Goal: Task Accomplishment & Management: Use online tool/utility

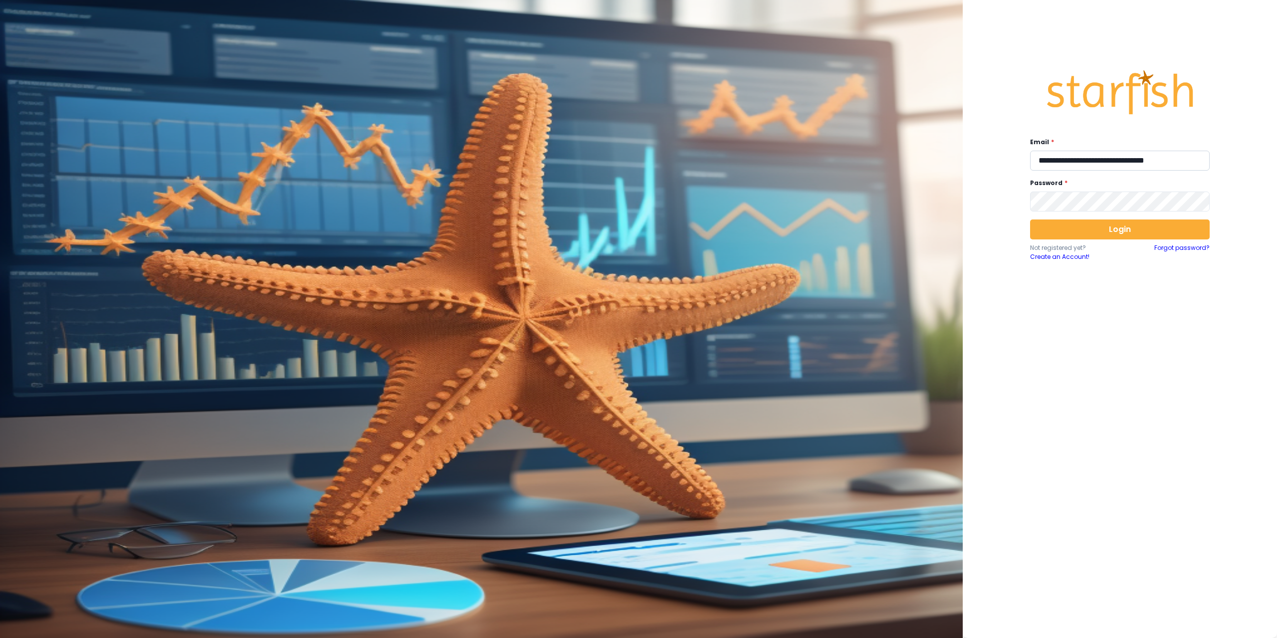
click at [1070, 160] on input "**********" at bounding box center [1120, 161] width 180 height 20
type input "**********"
click at [1093, 235] on button "Login" at bounding box center [1120, 229] width 180 height 20
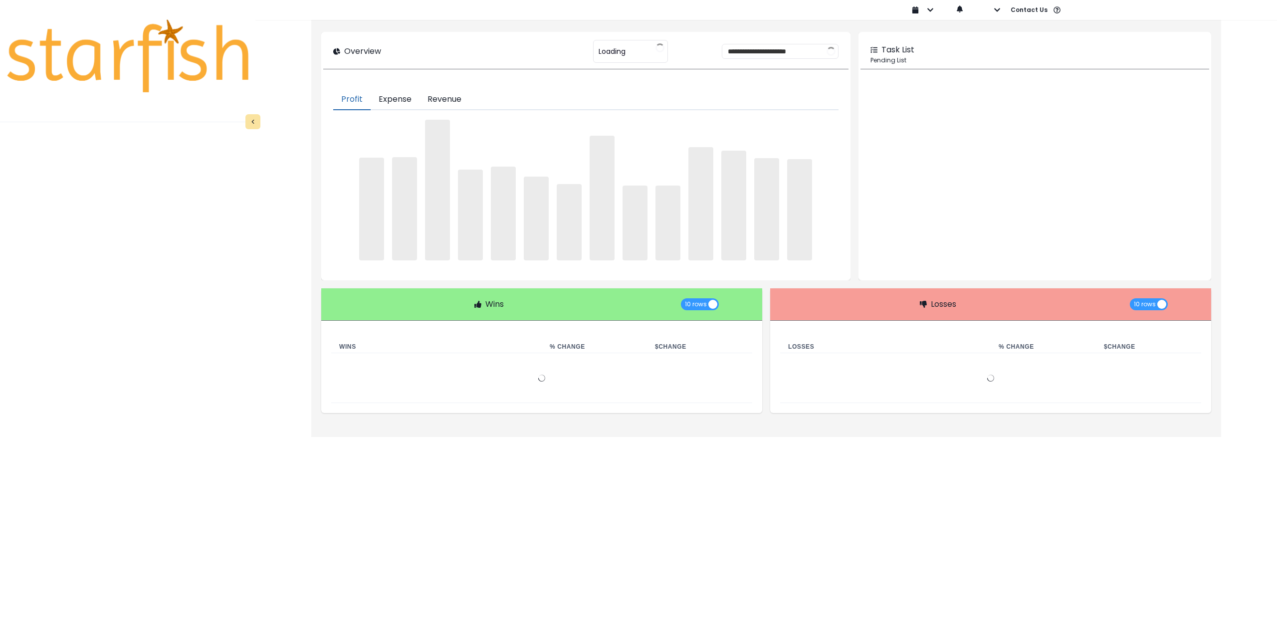
type input "********"
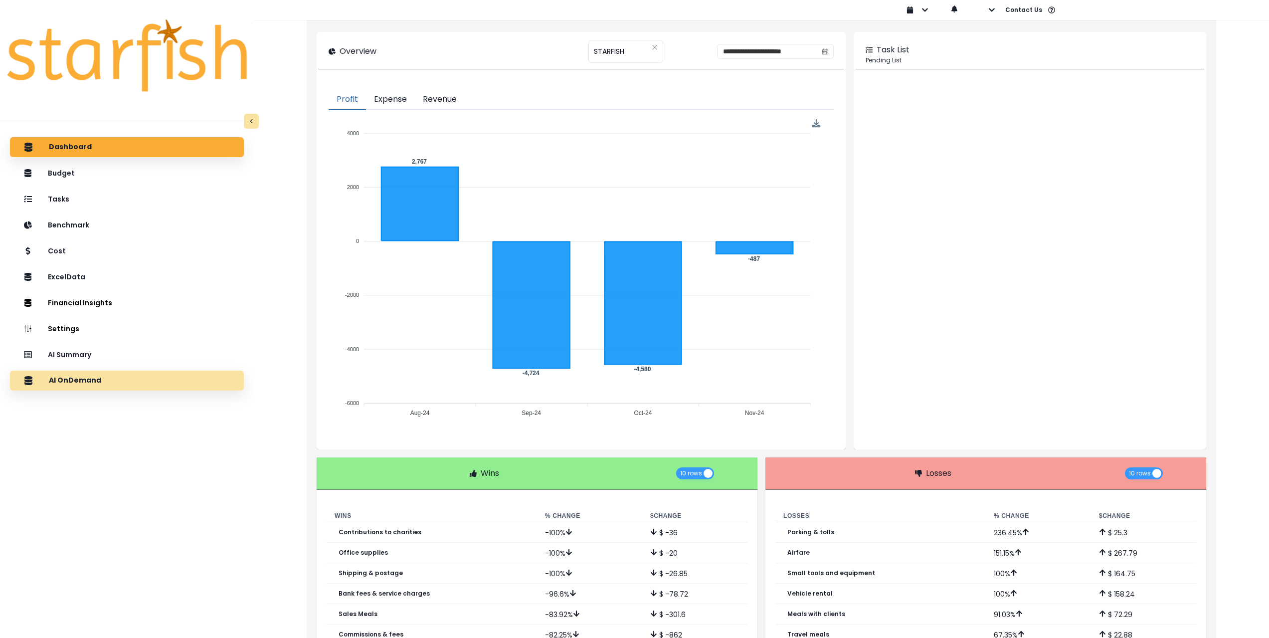
click at [134, 390] on div "AI OnDemand" at bounding box center [127, 380] width 218 height 21
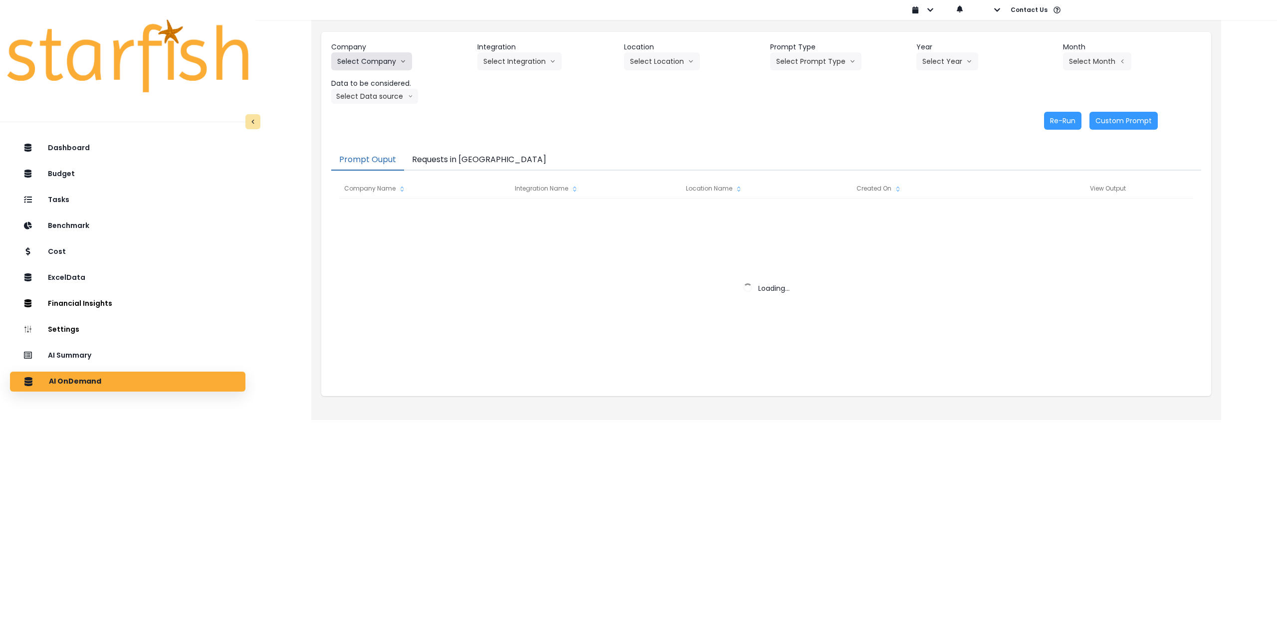
click at [383, 59] on button "Select Company" at bounding box center [371, 61] width 81 height 18
click at [372, 57] on button "Select Company" at bounding box center [371, 61] width 81 height 18
click at [372, 58] on button "Select Company" at bounding box center [371, 61] width 81 height 18
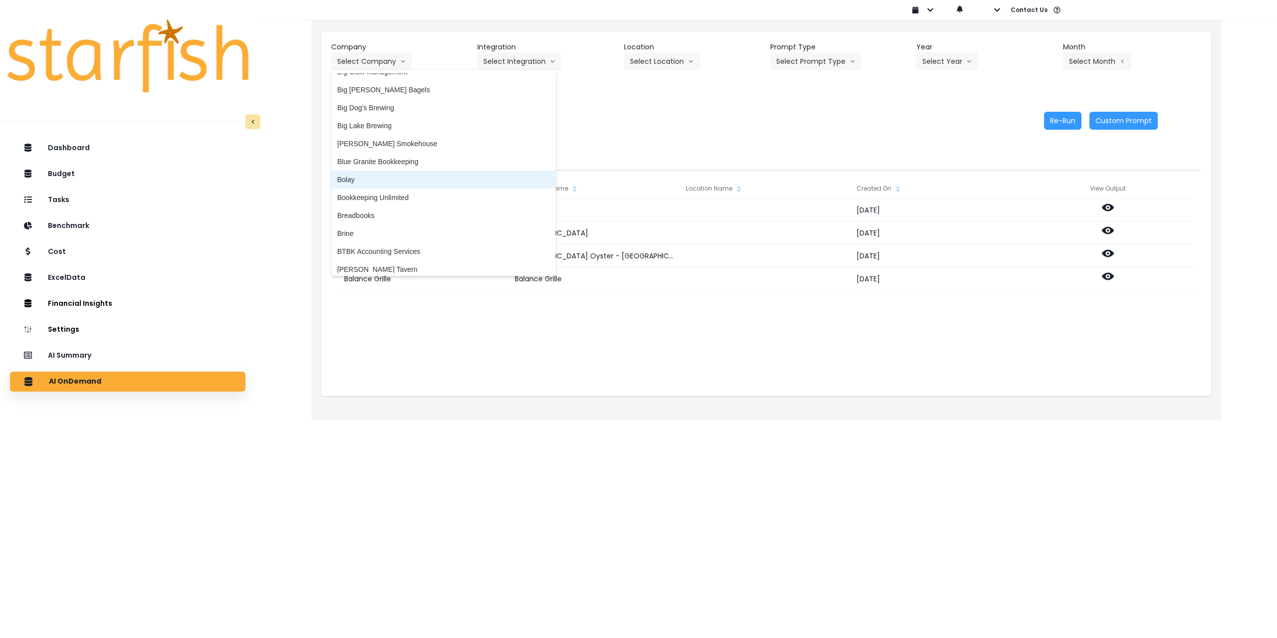
scroll to position [150, 0]
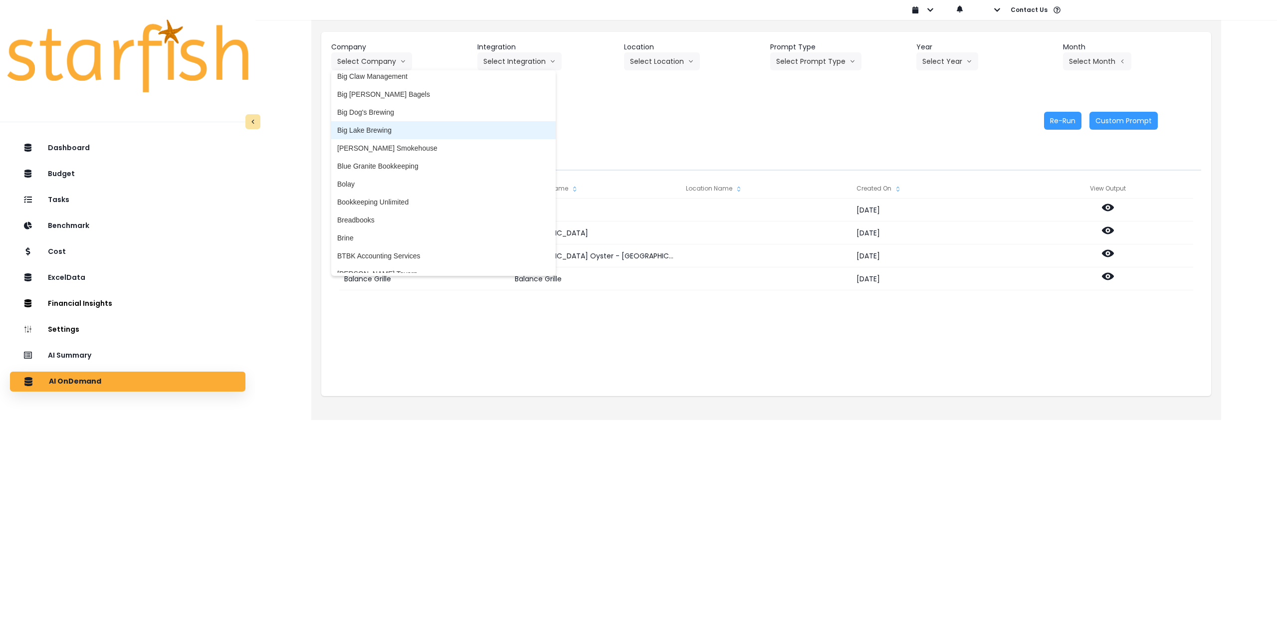
click at [373, 113] on span "Big Dog's Brewing" at bounding box center [443, 112] width 212 height 10
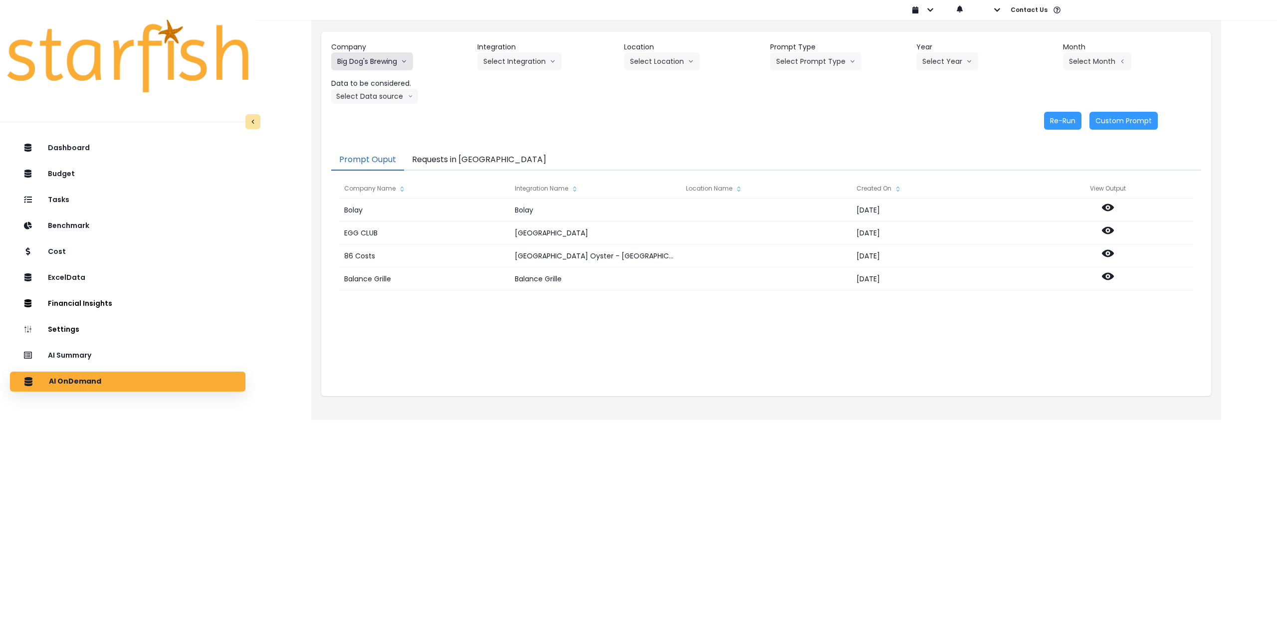
click at [372, 62] on button "Big Dog's Brewing" at bounding box center [372, 61] width 82 height 18
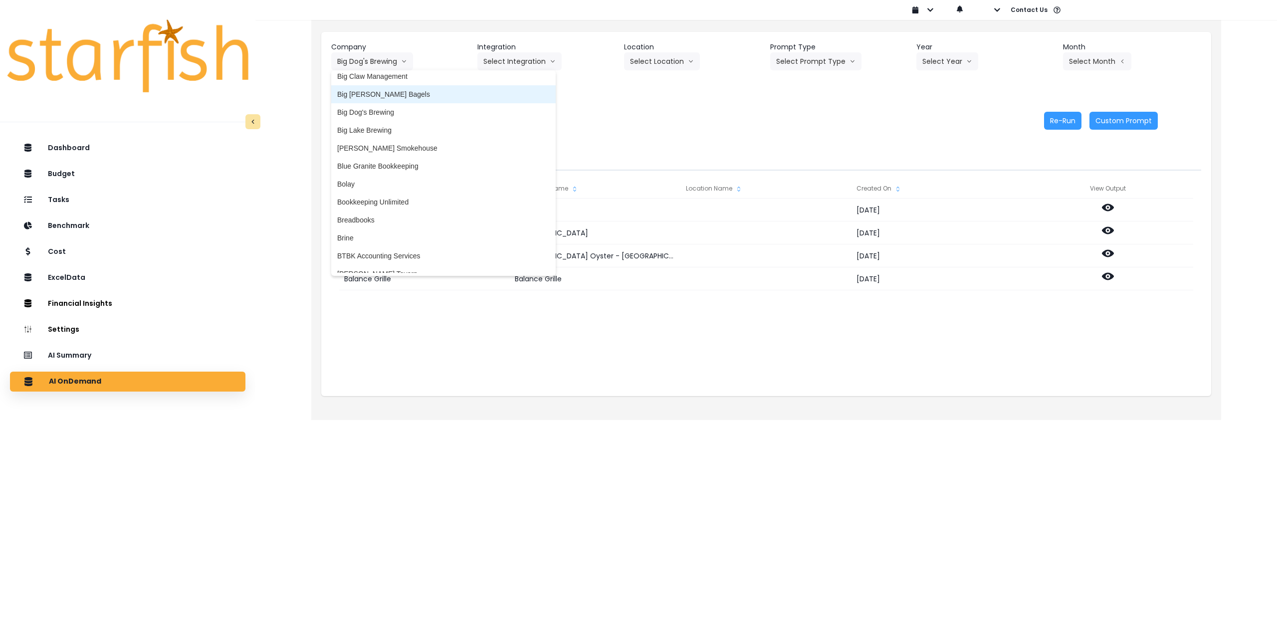
click at [371, 92] on span "Big Daves Bagels" at bounding box center [443, 94] width 212 height 10
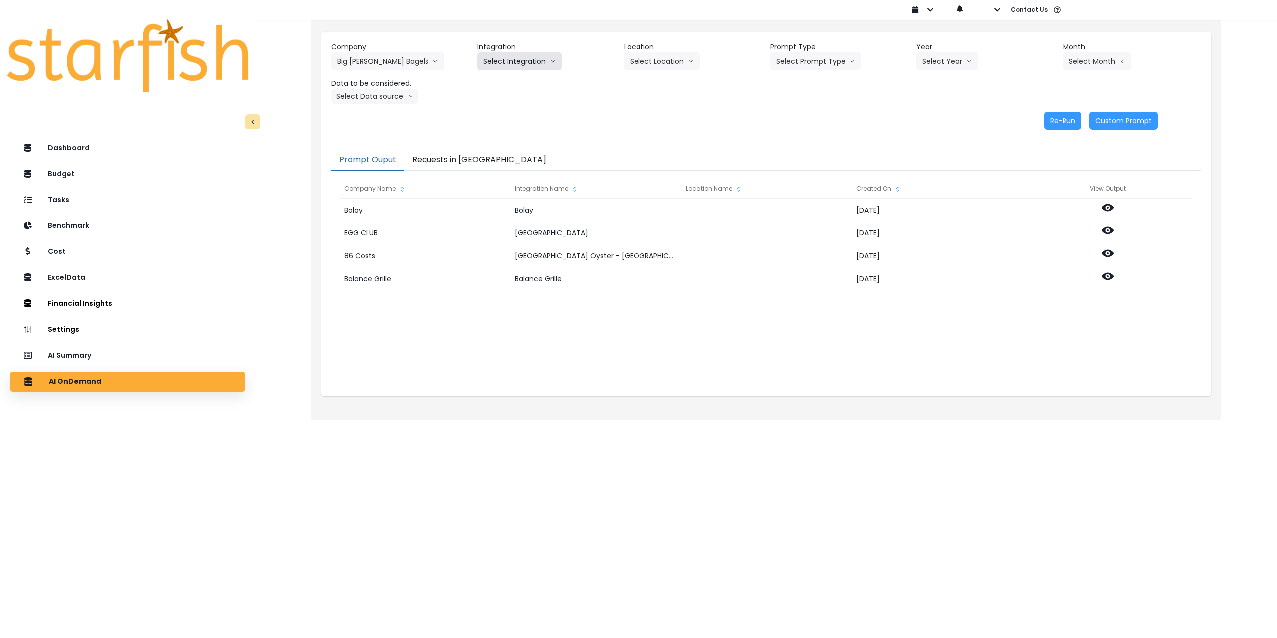
click at [519, 66] on button "Select Integration" at bounding box center [519, 61] width 84 height 18
click at [517, 86] on span "Big Dave’s Bagels" at bounding box center [532, 82] width 98 height 10
click at [671, 68] on button "Select Location" at bounding box center [662, 61] width 76 height 18
drag, startPoint x: 654, startPoint y: 85, endPoint x: 772, endPoint y: 74, distance: 118.2
click at [657, 85] on span "All Locations" at bounding box center [649, 82] width 39 height 10
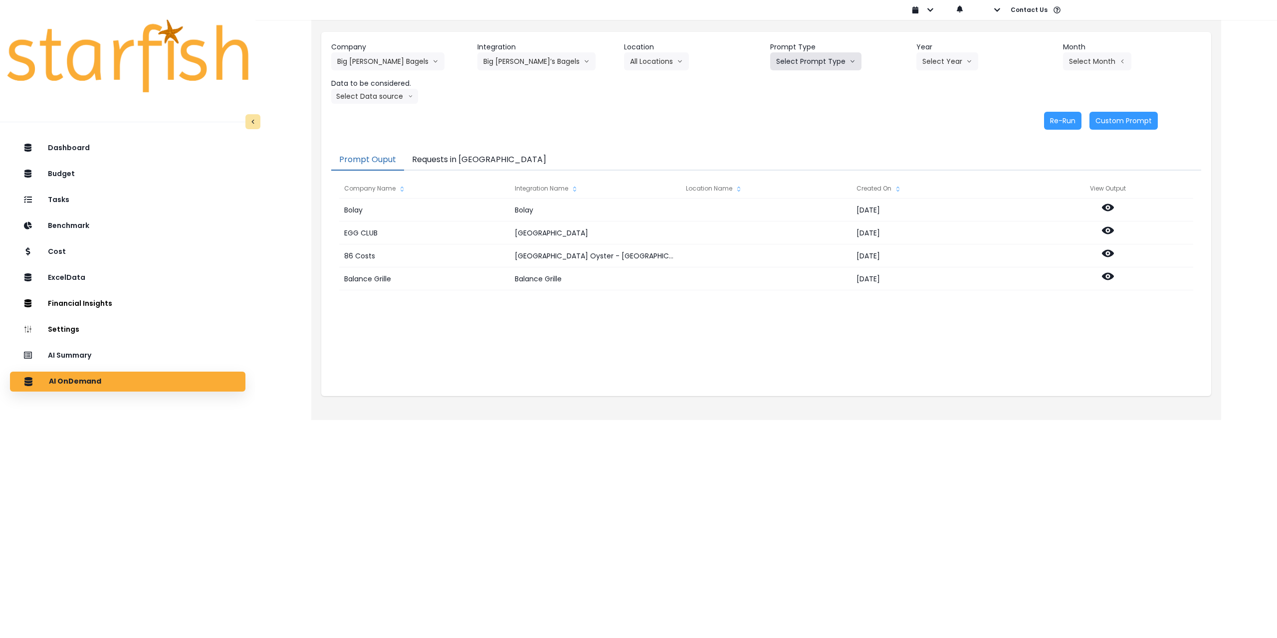
click at [842, 62] on button "Select Prompt Type" at bounding box center [815, 61] width 91 height 18
click at [808, 131] on li "Monthly Summary" at bounding box center [804, 136] width 68 height 18
click at [936, 58] on button "Select Year" at bounding box center [947, 61] width 62 height 18
click at [933, 116] on span "2025" at bounding box center [929, 118] width 15 height 10
click at [1088, 57] on button "Select Month" at bounding box center [1097, 61] width 68 height 18
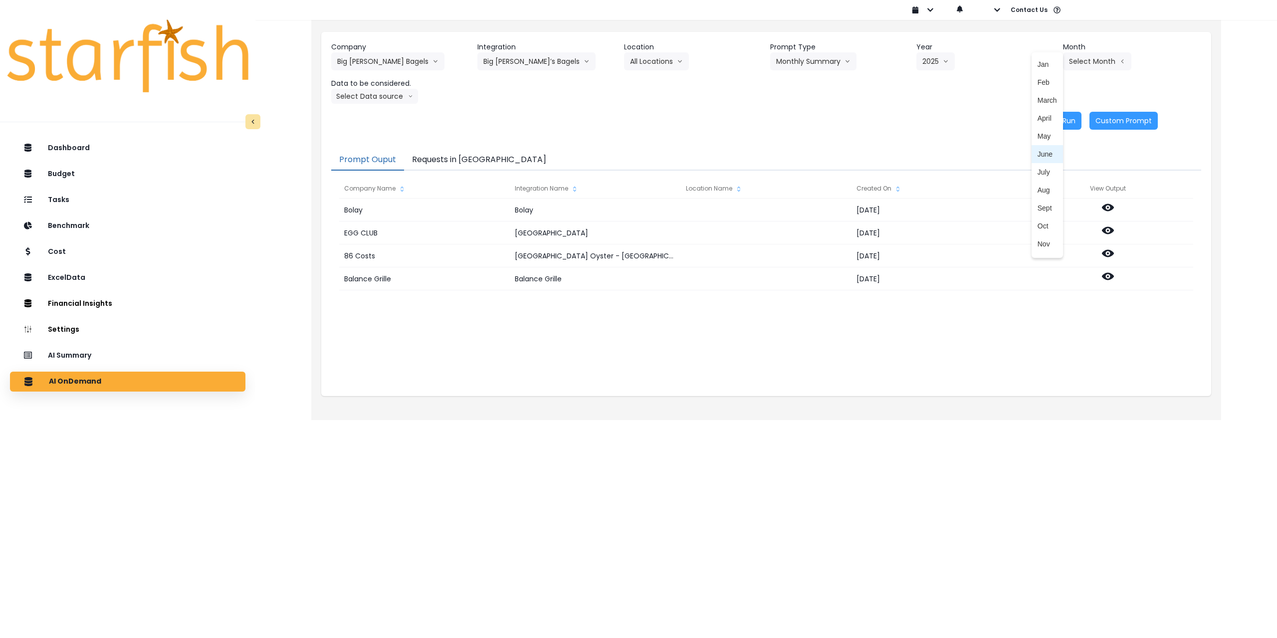
click at [1040, 153] on span "June" at bounding box center [1046, 154] width 19 height 10
click at [374, 92] on button "Select Data source" at bounding box center [374, 96] width 87 height 15
click at [368, 113] on span "Comparison overtime" at bounding box center [370, 116] width 66 height 10
click at [1062, 124] on button "Re-Run" at bounding box center [1062, 121] width 37 height 18
click at [392, 96] on button "Comparison overtime" at bounding box center [379, 96] width 97 height 15
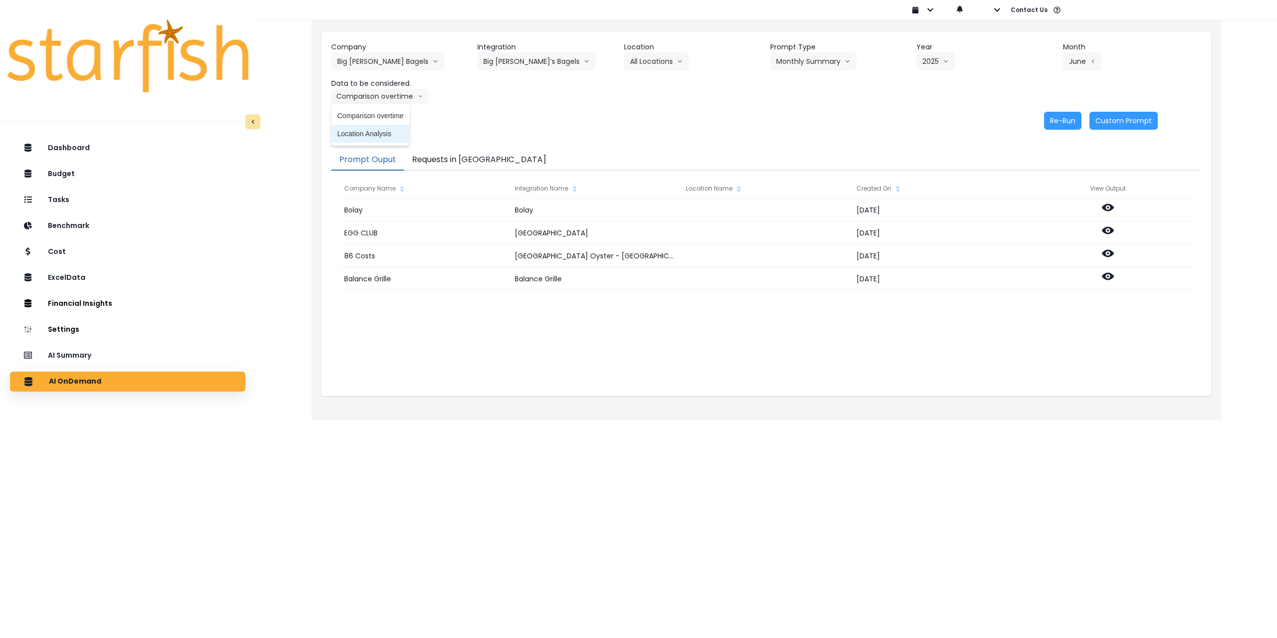
click at [373, 136] on span "Location Analysis" at bounding box center [370, 134] width 66 height 10
click at [1057, 118] on button "Re-Run" at bounding box center [1062, 121] width 37 height 18
click at [365, 59] on button "Big Daves Bagels" at bounding box center [387, 61] width 113 height 18
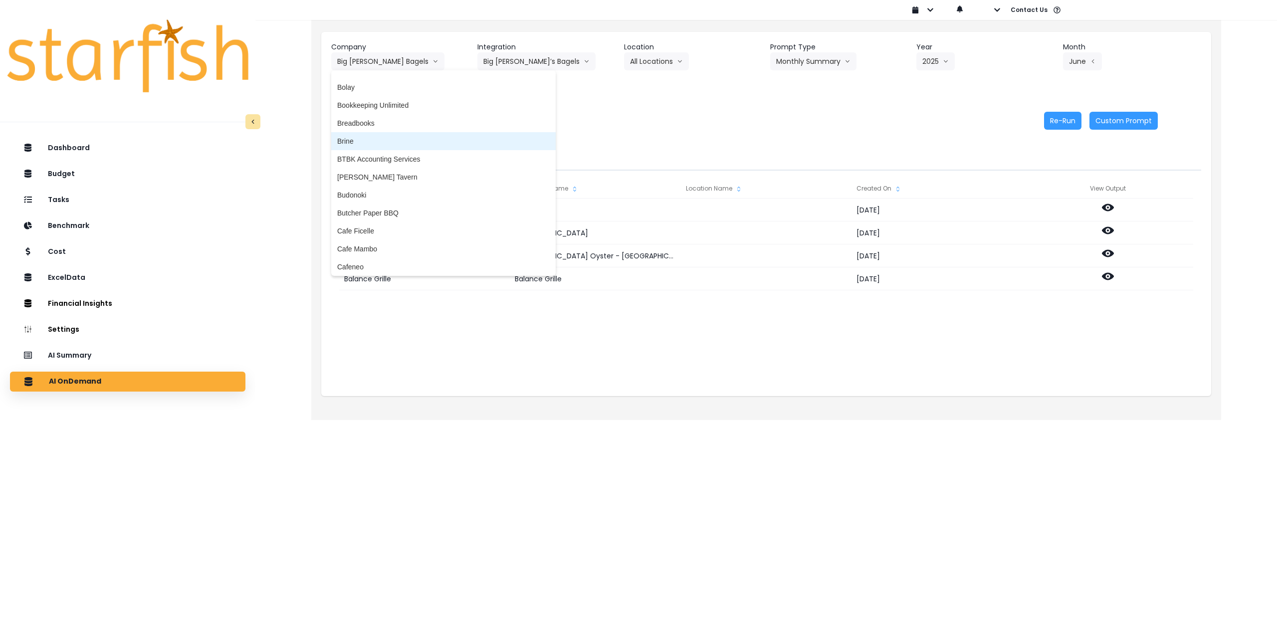
scroll to position [249, 0]
click at [376, 191] on span "Budonoki" at bounding box center [443, 192] width 212 height 10
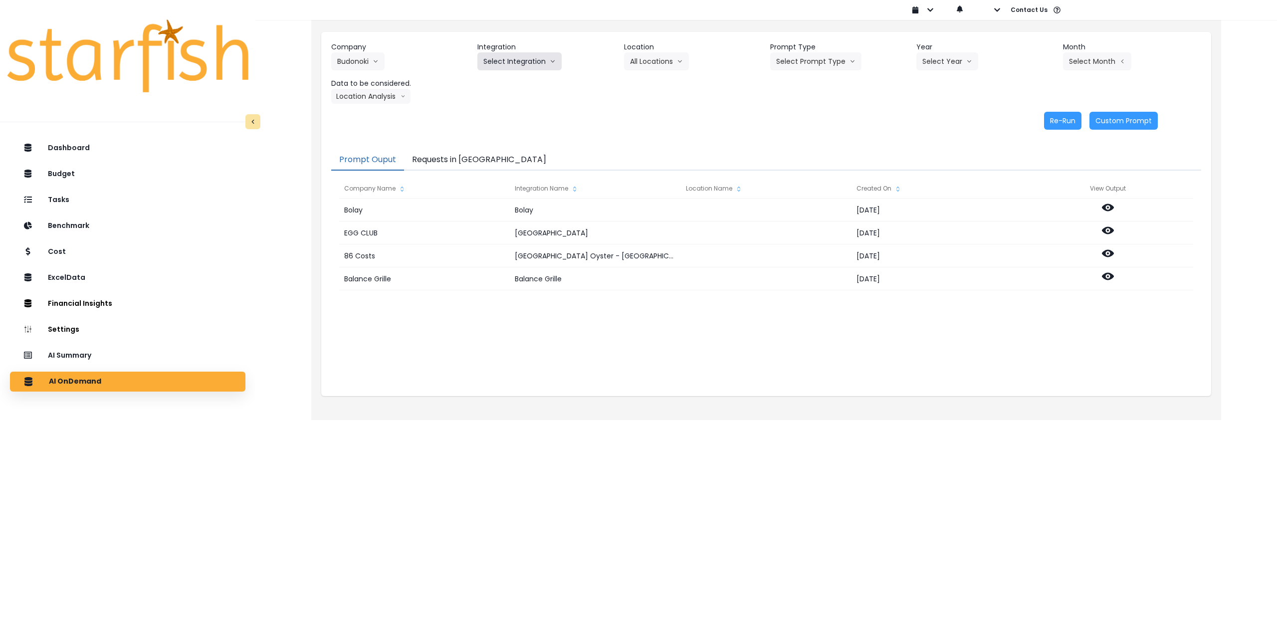
click at [522, 64] on button "Select Integration" at bounding box center [519, 61] width 84 height 18
click at [512, 80] on span "Quickbooks Online" at bounding box center [512, 82] width 59 height 10
click at [660, 61] on button "Select Location" at bounding box center [662, 61] width 76 height 18
click at [651, 86] on span "All Locations" at bounding box center [649, 82] width 39 height 10
click at [817, 65] on button "Select Prompt Type" at bounding box center [815, 61] width 91 height 18
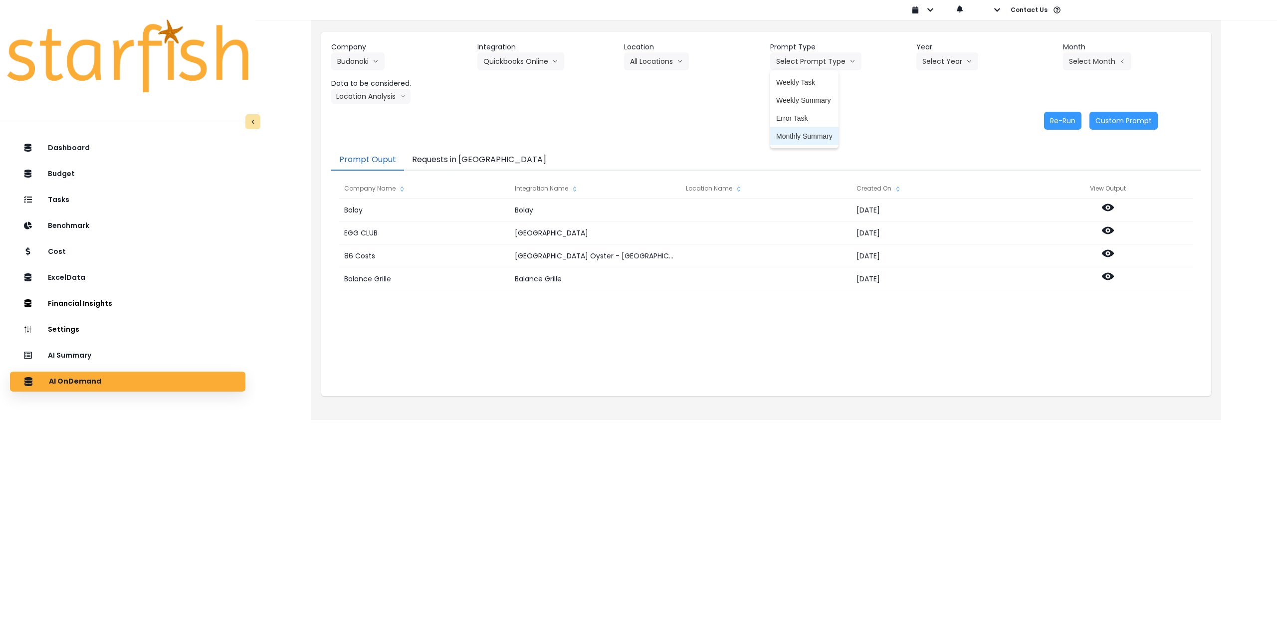
click at [808, 138] on span "Monthly Summary" at bounding box center [804, 136] width 56 height 10
drag, startPoint x: 957, startPoint y: 57, endPoint x: 953, endPoint y: 62, distance: 6.7
click at [957, 58] on button "Select Year" at bounding box center [947, 61] width 62 height 18
click at [934, 120] on span "2025" at bounding box center [929, 118] width 15 height 10
click at [1071, 62] on button "Select Month" at bounding box center [1097, 61] width 68 height 18
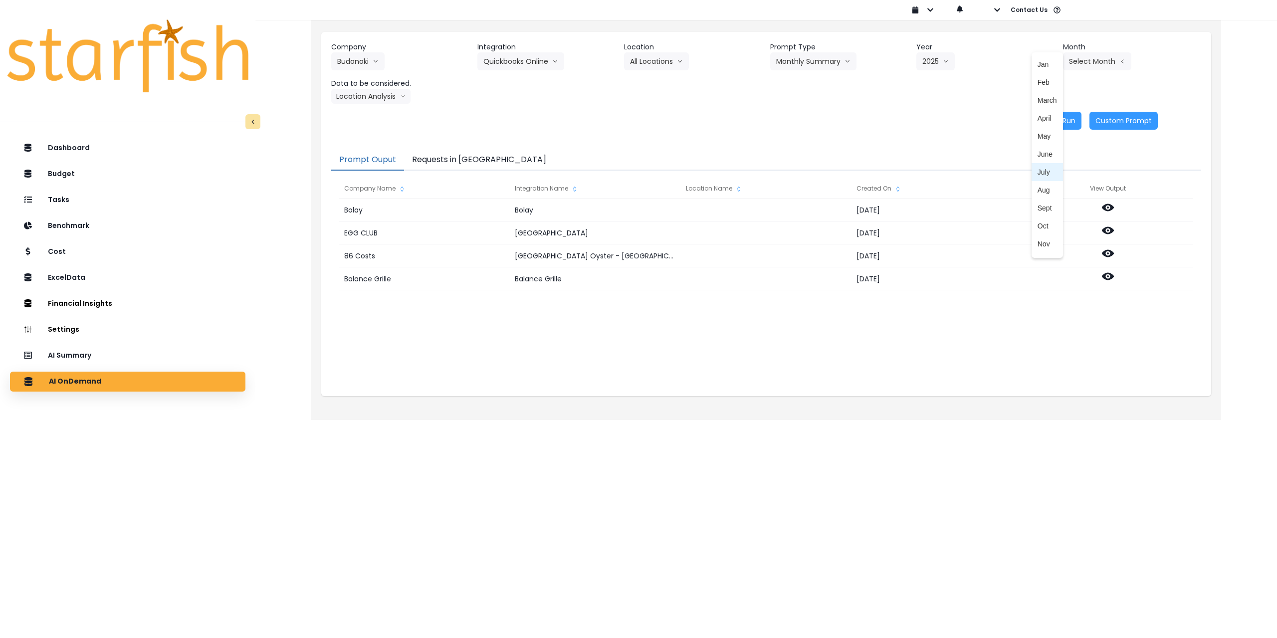
click at [1039, 170] on span "July" at bounding box center [1046, 172] width 19 height 10
click at [387, 94] on button "Location Analysis" at bounding box center [370, 96] width 79 height 15
click at [378, 114] on span "Comparison overtime" at bounding box center [370, 116] width 66 height 10
click at [1058, 115] on button "Re-Run" at bounding box center [1062, 121] width 37 height 18
click at [393, 96] on button "Comparison overtime" at bounding box center [379, 96] width 97 height 15
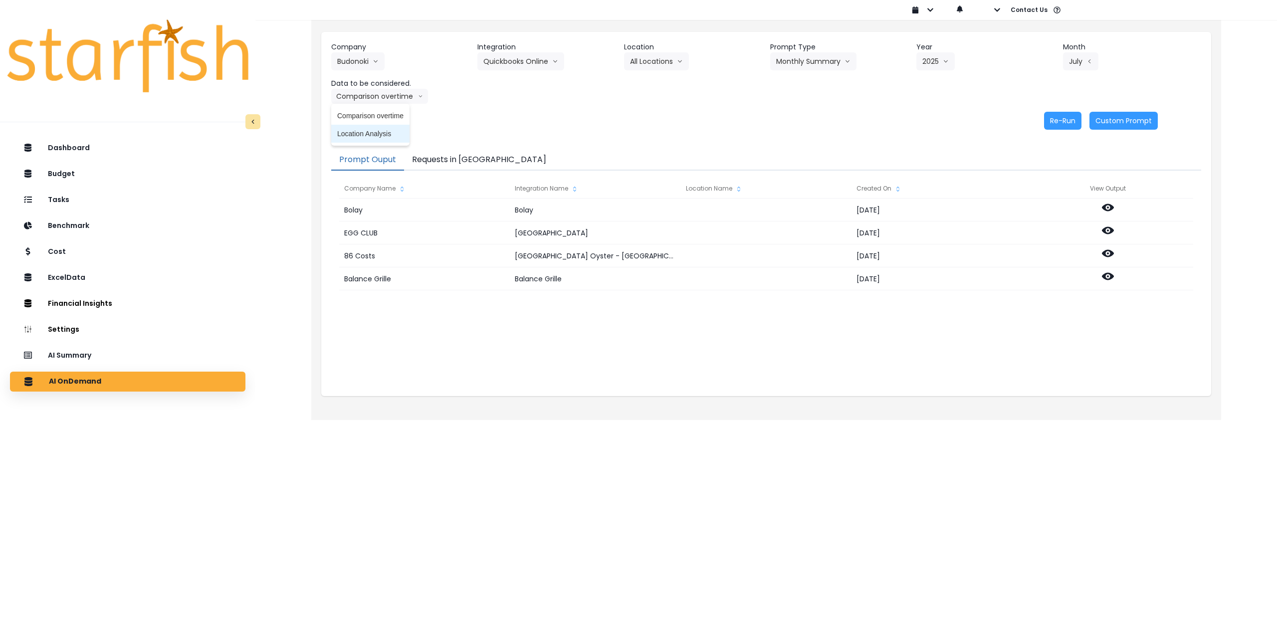
click at [369, 132] on span "Location Analysis" at bounding box center [370, 134] width 66 height 10
click at [1058, 121] on button "Re-Run" at bounding box center [1062, 121] width 37 height 18
click at [362, 52] on header "Company" at bounding box center [400, 47] width 138 height 10
click at [355, 60] on button "Budonoki" at bounding box center [357, 61] width 53 height 18
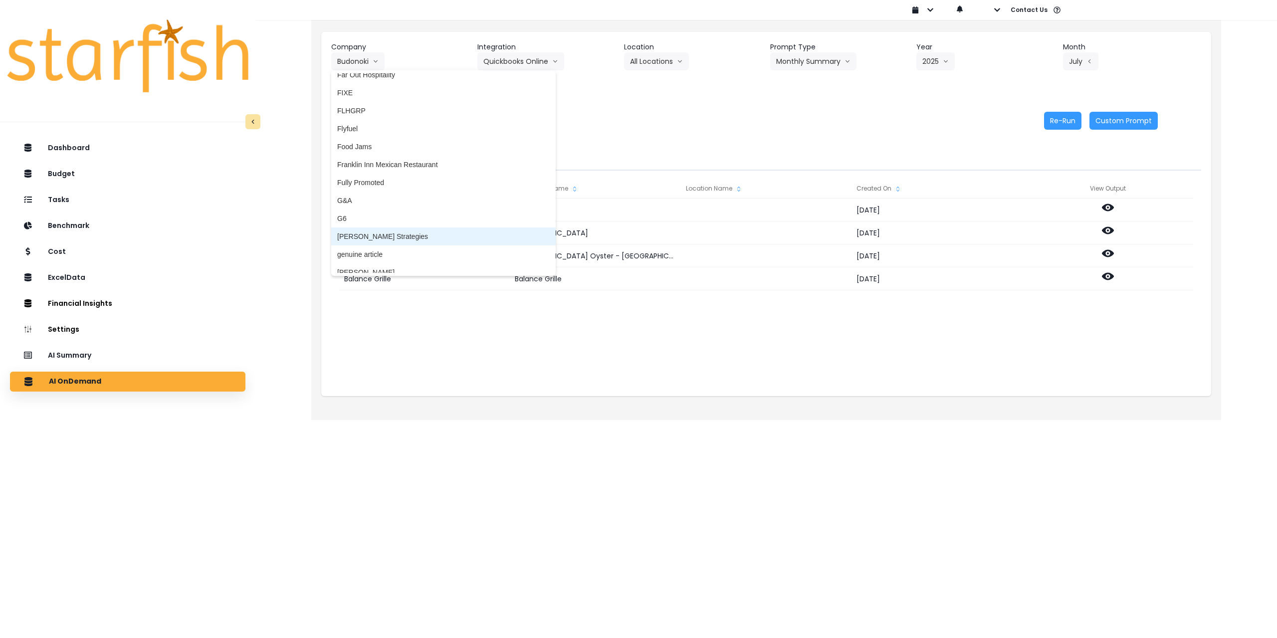
scroll to position [698, 0]
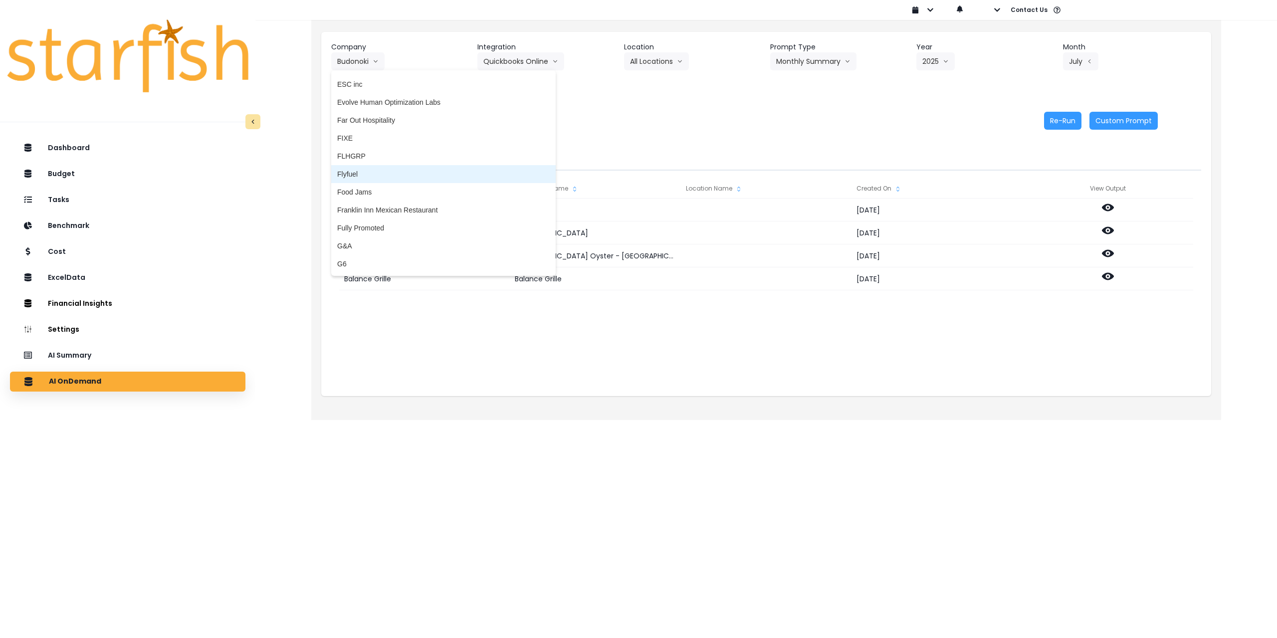
click at [360, 176] on span "Flyfuel" at bounding box center [443, 174] width 212 height 10
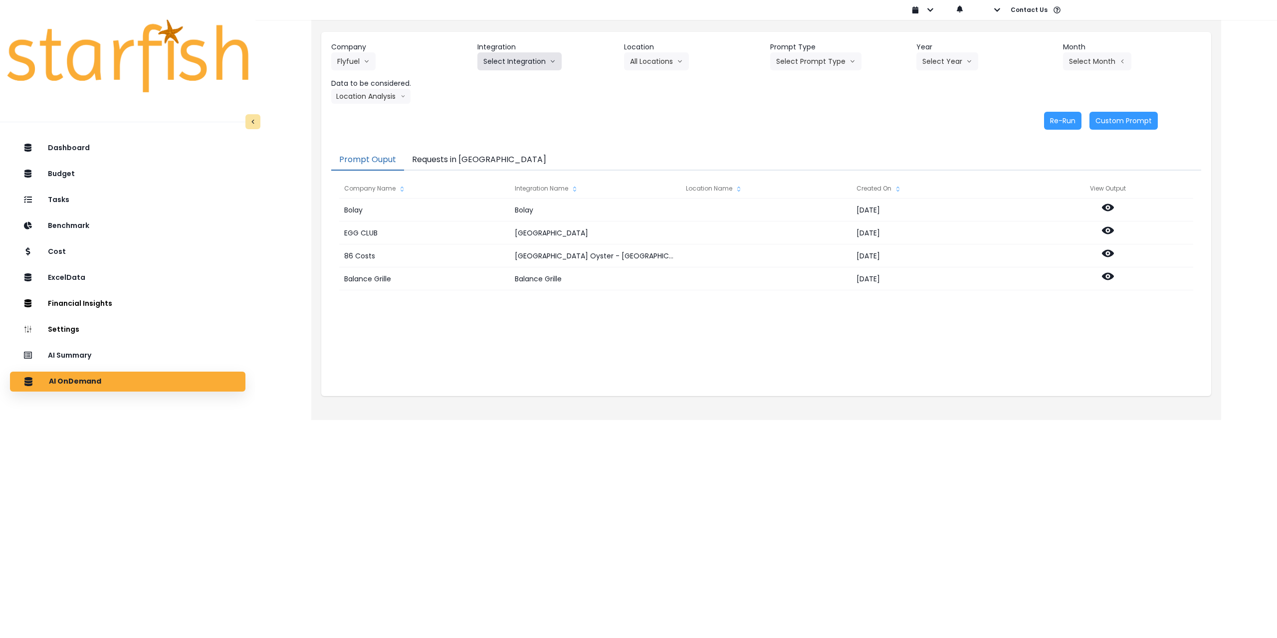
click at [516, 56] on button "Select Integration" at bounding box center [519, 61] width 84 height 18
click at [513, 81] on li "Aventura" at bounding box center [519, 82] width 85 height 18
click at [669, 62] on button "Select Location" at bounding box center [662, 61] width 76 height 18
drag, startPoint x: 649, startPoint y: 86, endPoint x: 740, endPoint y: 72, distance: 91.3
click at [651, 85] on span "All Locations" at bounding box center [649, 82] width 39 height 10
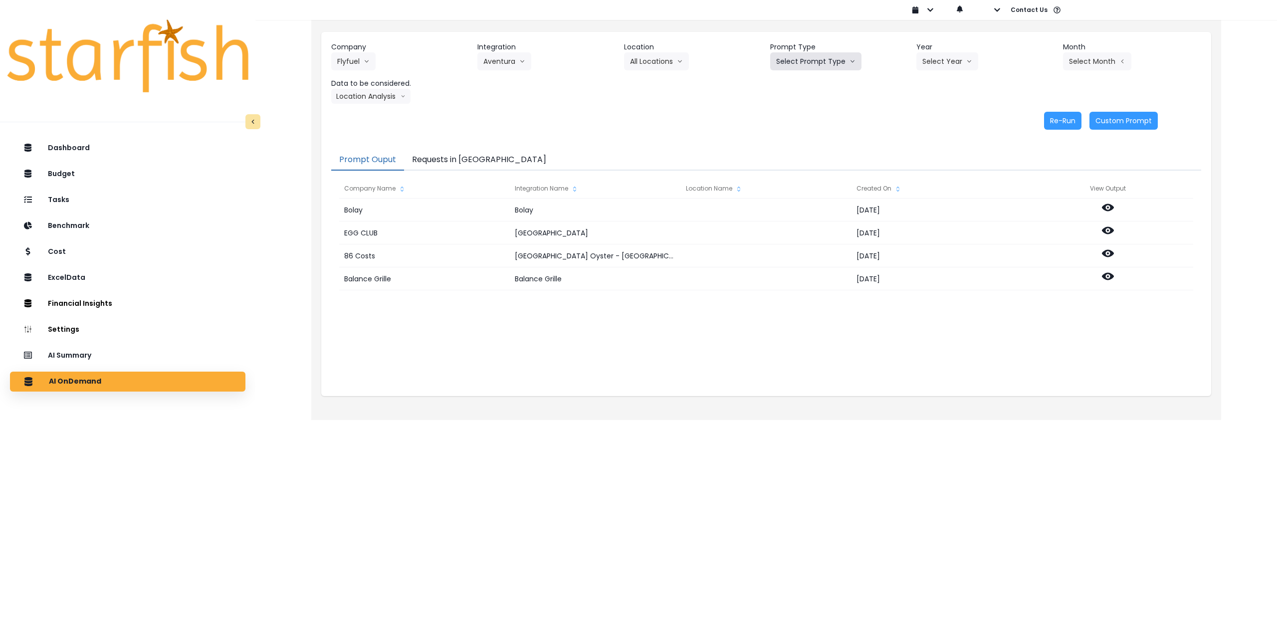
click at [799, 62] on button "Select Prompt Type" at bounding box center [815, 61] width 91 height 18
click at [794, 137] on span "Monthly Summary" at bounding box center [804, 136] width 56 height 10
click at [943, 60] on button "Select Year" at bounding box center [947, 61] width 62 height 18
drag, startPoint x: 928, startPoint y: 118, endPoint x: 971, endPoint y: 104, distance: 45.6
click at [929, 118] on span "2025" at bounding box center [929, 118] width 15 height 10
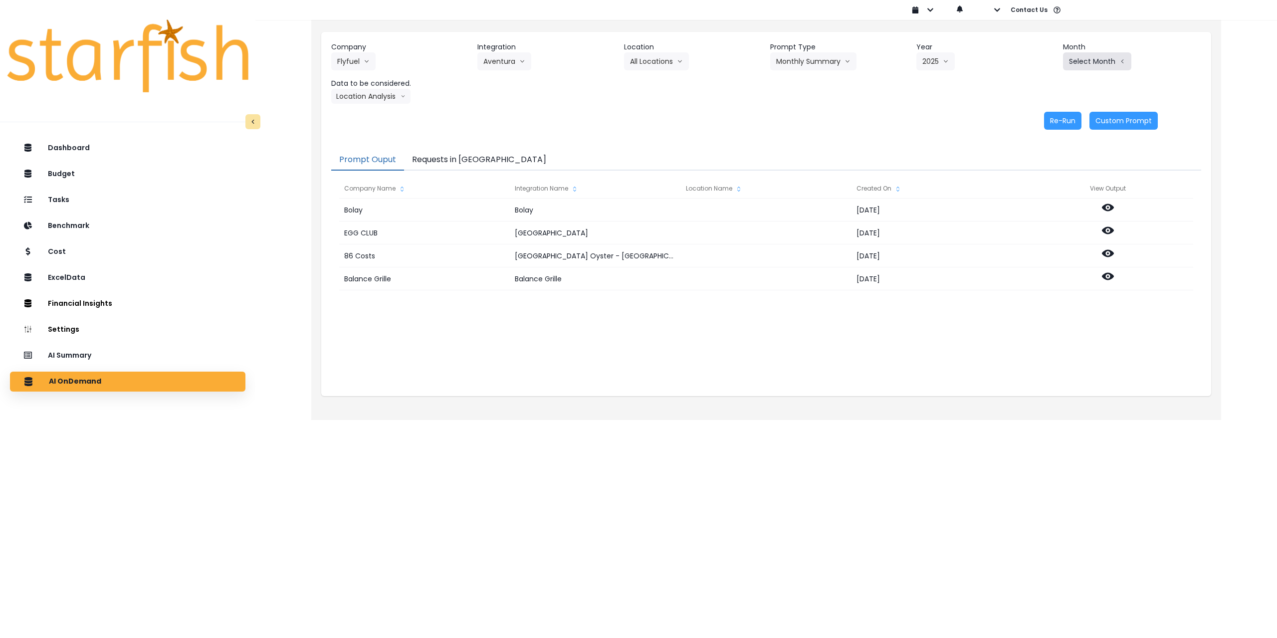
click at [1076, 59] on button "Select Month" at bounding box center [1097, 61] width 68 height 18
click at [1041, 173] on span "July" at bounding box center [1046, 172] width 19 height 10
click at [384, 101] on button "Location Analysis" at bounding box center [370, 96] width 79 height 15
click at [377, 114] on span "Comparison overtime" at bounding box center [370, 116] width 66 height 10
click at [1060, 120] on button "Re-Run" at bounding box center [1062, 121] width 37 height 18
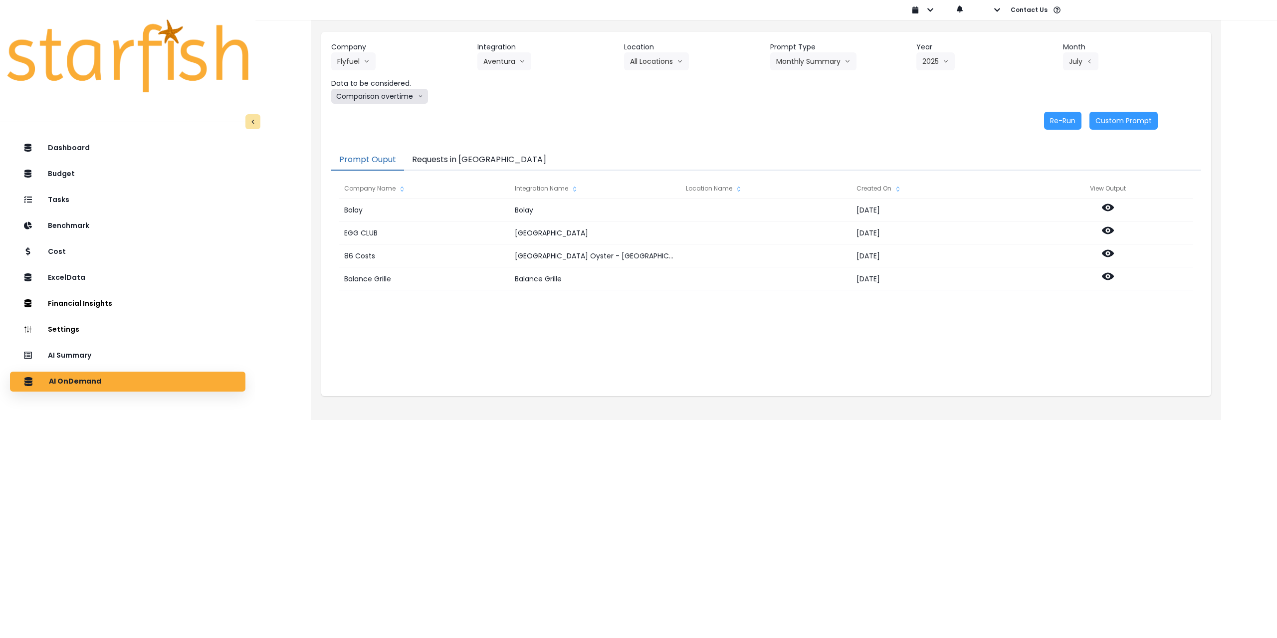
click at [397, 100] on button "Comparison overtime" at bounding box center [379, 96] width 97 height 15
drag, startPoint x: 371, startPoint y: 132, endPoint x: 432, endPoint y: 130, distance: 61.4
click at [372, 132] on span "Location Analysis" at bounding box center [370, 134] width 66 height 10
click at [1055, 120] on button "Re-Run" at bounding box center [1062, 121] width 37 height 18
click at [513, 62] on button "Aventura" at bounding box center [504, 61] width 54 height 18
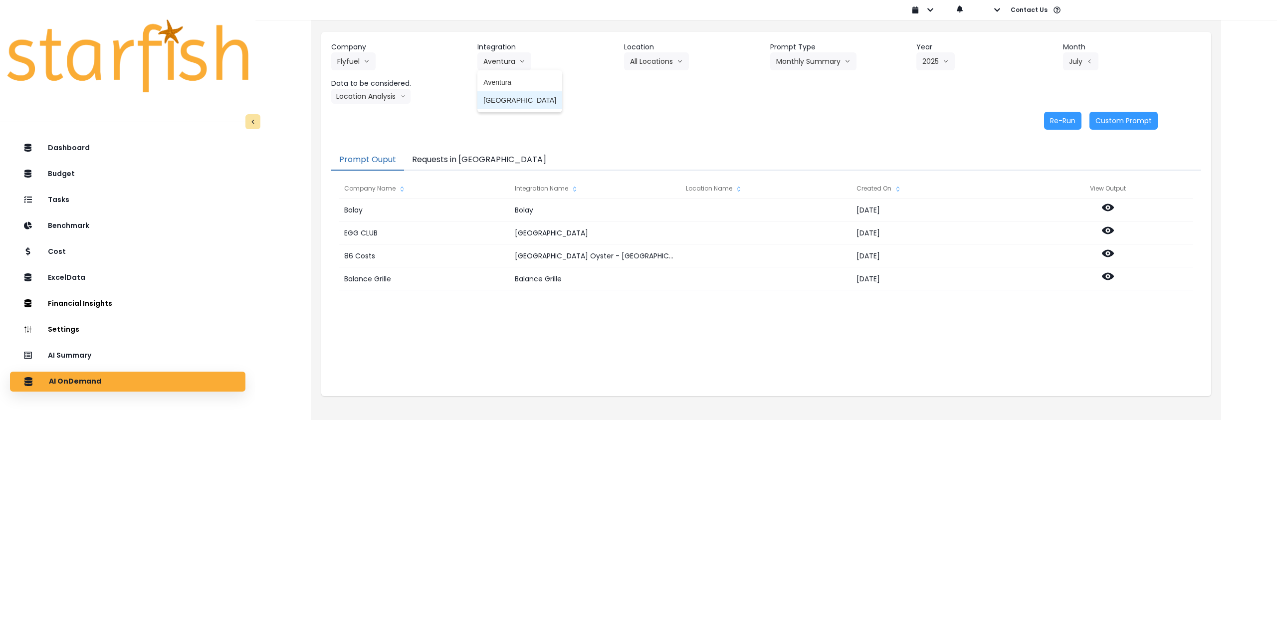
click at [493, 101] on span "Midtown" at bounding box center [519, 100] width 73 height 10
click at [674, 60] on button "Select Location" at bounding box center [662, 61] width 76 height 18
drag, startPoint x: 652, startPoint y: 83, endPoint x: 675, endPoint y: 79, distance: 22.7
click at [653, 83] on span "All Locations" at bounding box center [649, 82] width 39 height 10
click at [812, 59] on button "Select Prompt Type" at bounding box center [815, 61] width 91 height 18
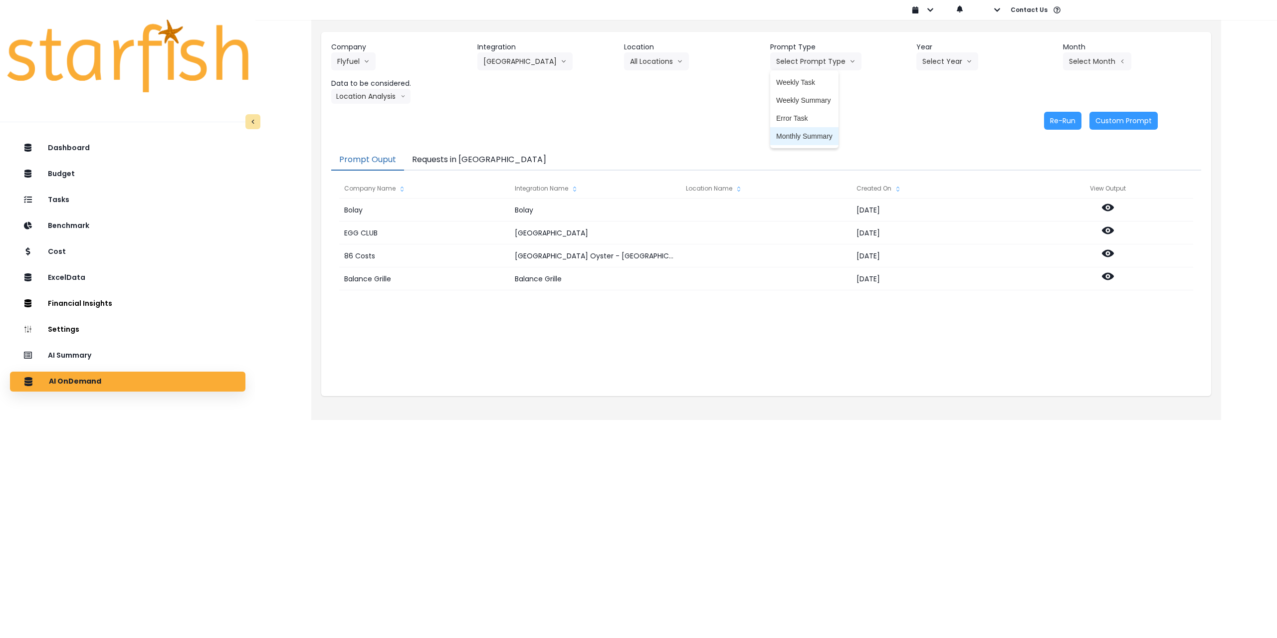
click at [802, 133] on span "Monthly Summary" at bounding box center [804, 136] width 56 height 10
drag, startPoint x: 933, startPoint y: 63, endPoint x: 935, endPoint y: 74, distance: 10.7
click at [934, 63] on button "Select Year" at bounding box center [947, 61] width 62 height 18
drag, startPoint x: 931, startPoint y: 119, endPoint x: 1025, endPoint y: 85, distance: 100.3
click at [933, 119] on span "2025" at bounding box center [929, 118] width 15 height 10
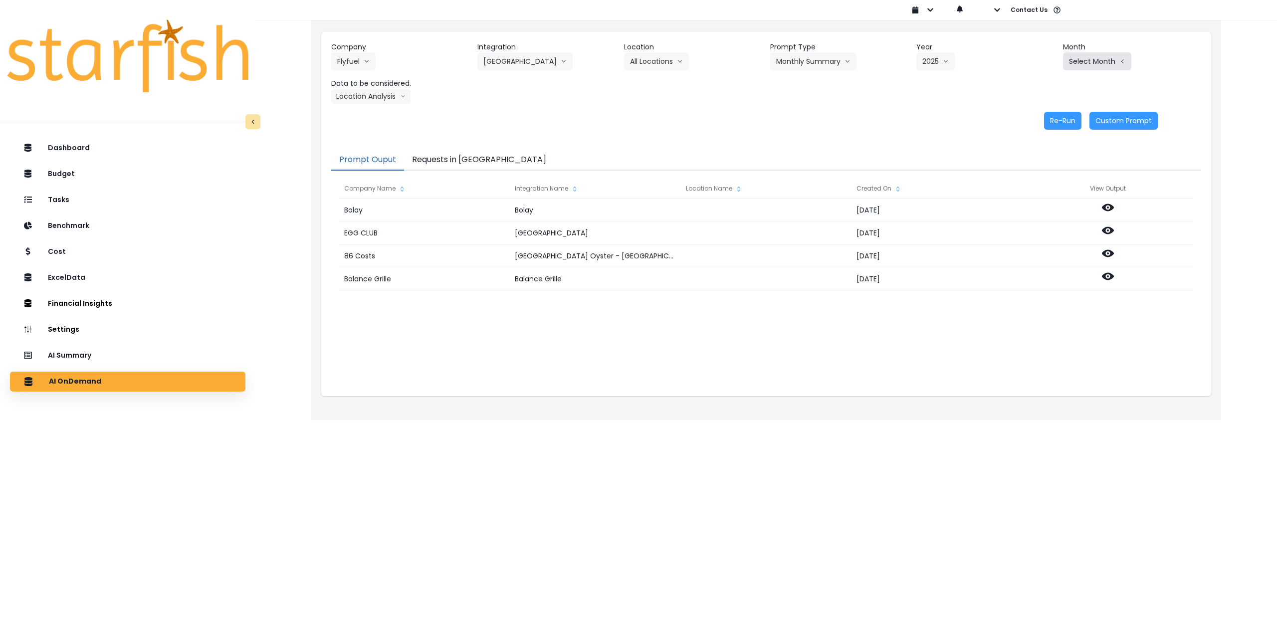
click at [1076, 63] on button "Select Month" at bounding box center [1097, 61] width 68 height 18
click at [1043, 169] on span "July" at bounding box center [1046, 172] width 19 height 10
click at [367, 96] on button "Location Analysis" at bounding box center [370, 96] width 79 height 15
click at [355, 114] on span "Comparison overtime" at bounding box center [370, 116] width 66 height 10
click at [1054, 122] on button "Re-Run" at bounding box center [1062, 121] width 37 height 18
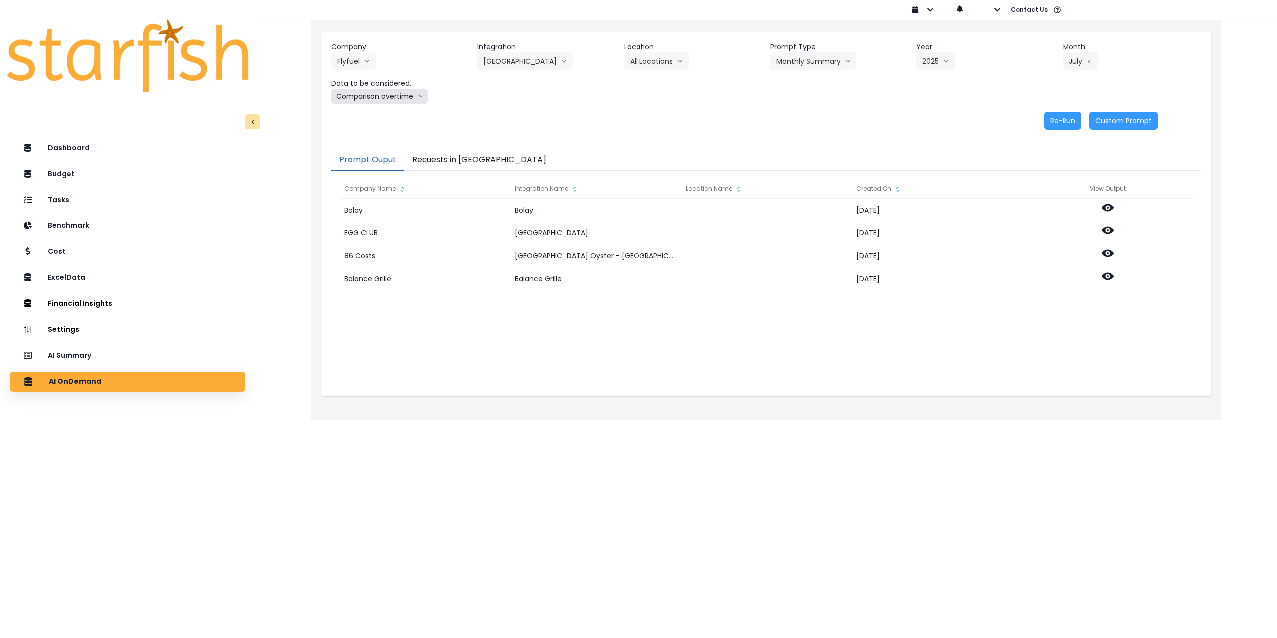
click at [386, 96] on button "Comparison overtime" at bounding box center [379, 96] width 97 height 15
click at [370, 138] on span "Location Analysis" at bounding box center [370, 134] width 66 height 10
click at [1055, 123] on button "Re-Run" at bounding box center [1062, 121] width 37 height 18
click at [368, 60] on icon "arrow down line" at bounding box center [367, 61] width 6 height 10
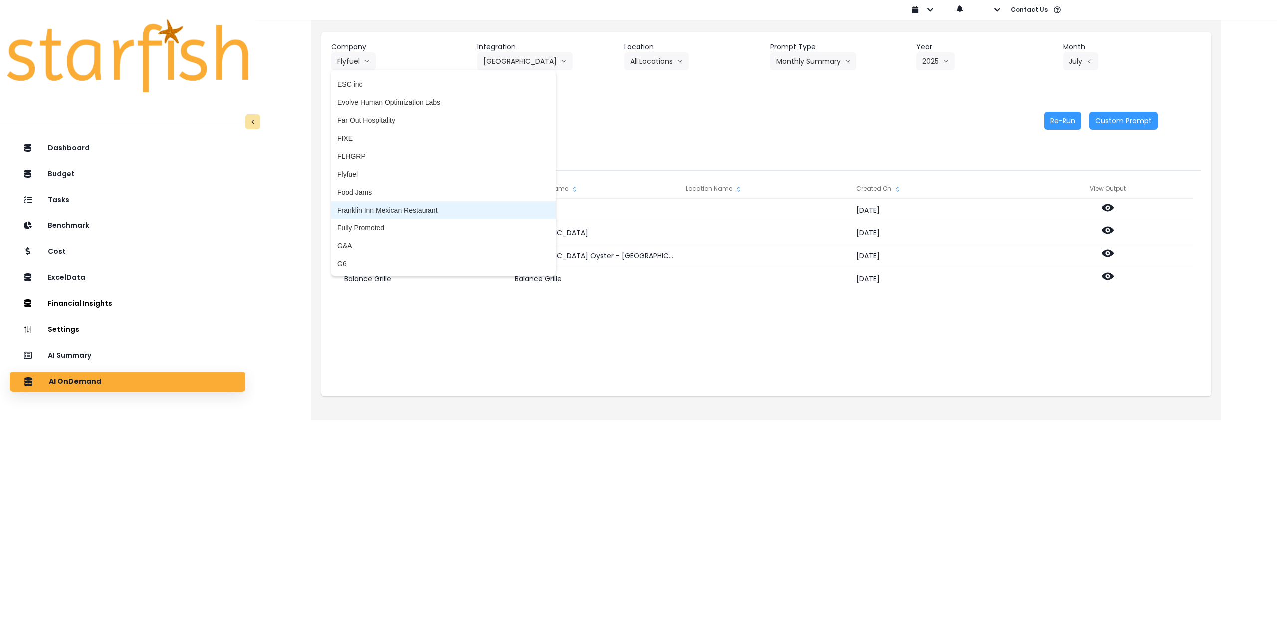
click at [392, 212] on span "Franklin Inn Mexican Restaurant" at bounding box center [443, 210] width 212 height 10
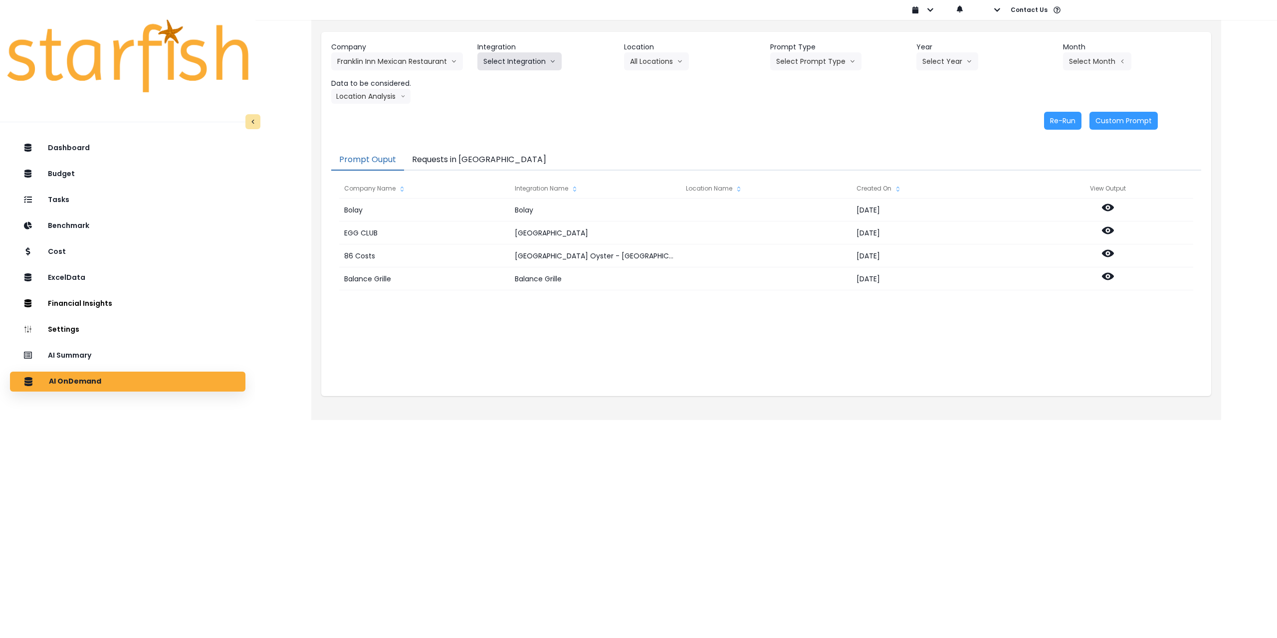
click at [512, 65] on button "Select Integration" at bounding box center [519, 61] width 84 height 18
click at [507, 84] on span "Quickbooks Online" at bounding box center [512, 82] width 59 height 10
click at [651, 64] on button "Select Location" at bounding box center [662, 61] width 76 height 18
click at [649, 87] on span "All Locations" at bounding box center [649, 82] width 39 height 10
drag, startPoint x: 806, startPoint y: 62, endPoint x: 807, endPoint y: 73, distance: 10.5
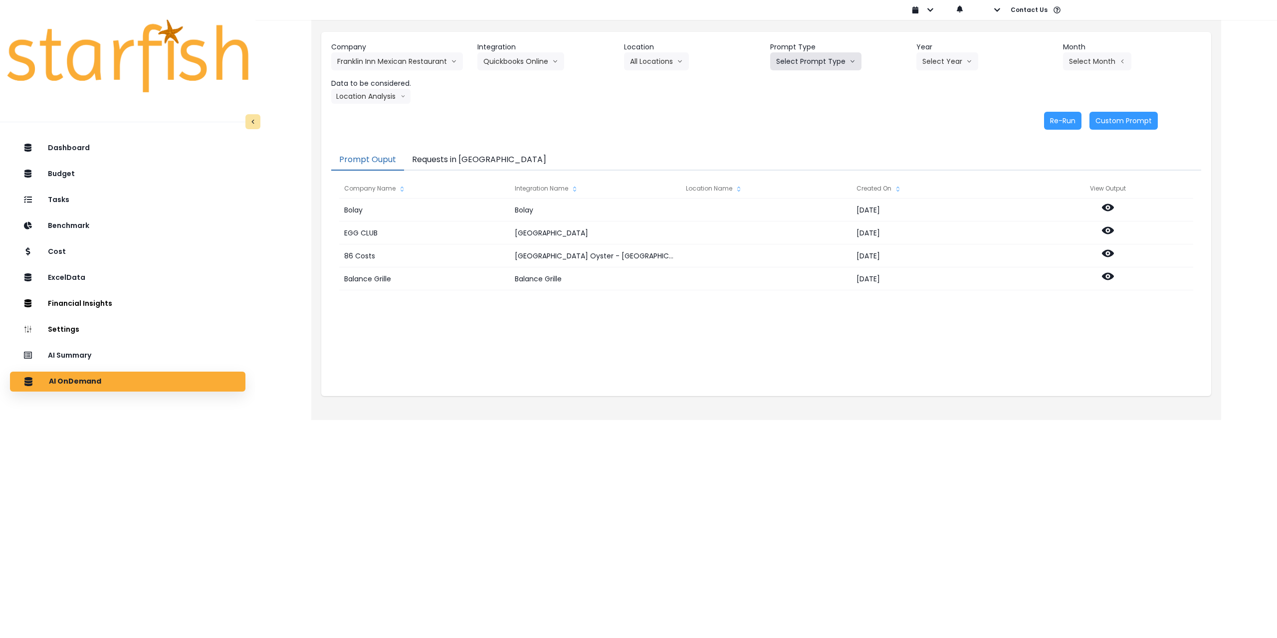
click at [807, 62] on button "Select Prompt Type" at bounding box center [815, 61] width 91 height 18
drag, startPoint x: 802, startPoint y: 134, endPoint x: 841, endPoint y: 114, distance: 43.7
click at [803, 134] on span "Monthly Summary" at bounding box center [804, 136] width 56 height 10
click at [935, 61] on button "Select Year" at bounding box center [947, 61] width 62 height 18
click at [928, 120] on span "2025" at bounding box center [929, 118] width 15 height 10
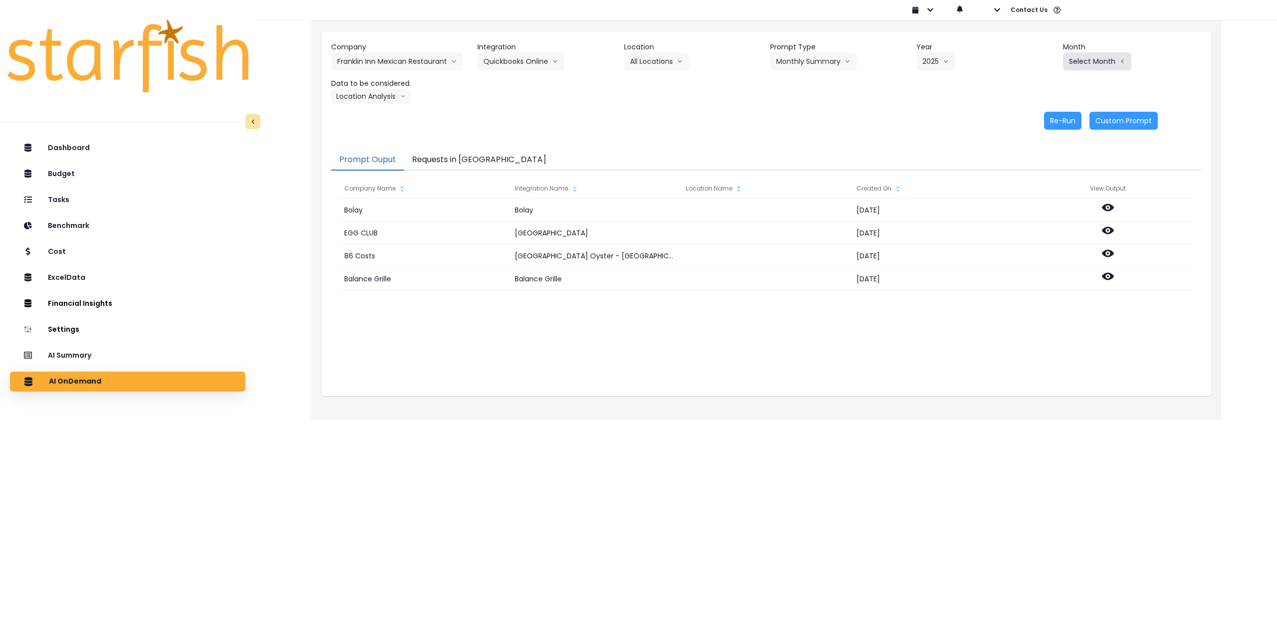
click at [1102, 63] on button "Select Month" at bounding box center [1097, 61] width 68 height 18
click at [1038, 175] on span "July" at bounding box center [1046, 172] width 19 height 10
click at [375, 91] on button "Location Analysis" at bounding box center [370, 96] width 79 height 15
click at [383, 112] on span "Comparison overtime" at bounding box center [370, 116] width 66 height 10
click at [1058, 119] on button "Re-Run" at bounding box center [1062, 121] width 37 height 18
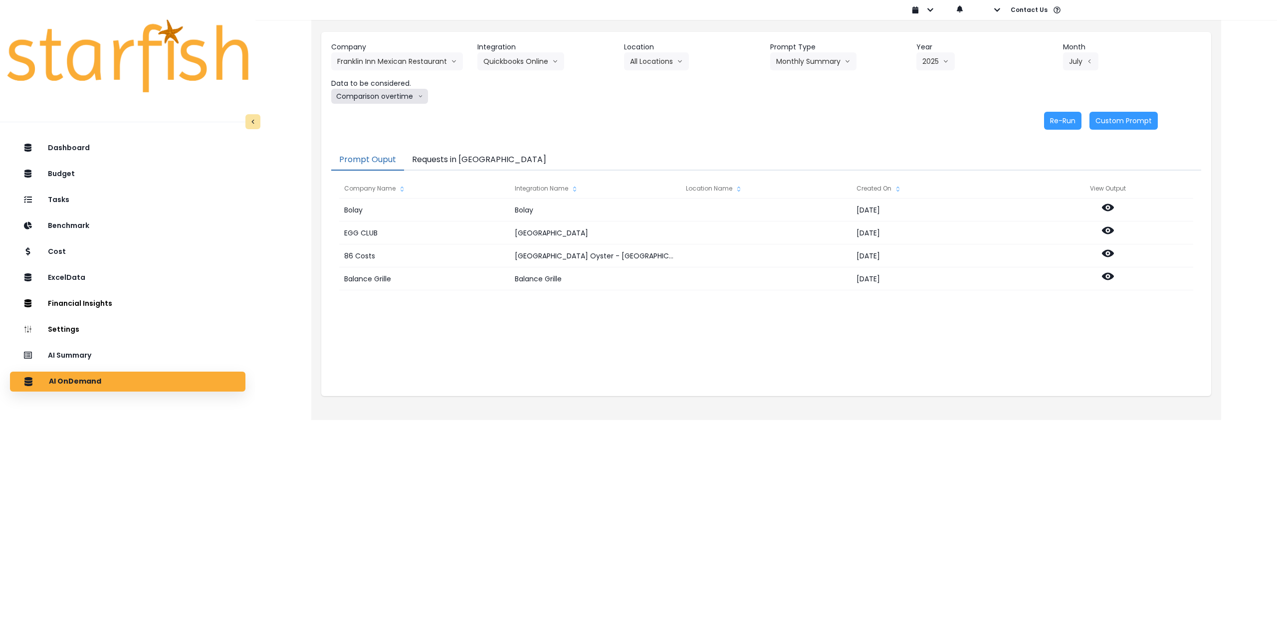
click at [387, 97] on button "Comparison overtime" at bounding box center [379, 96] width 97 height 15
click at [374, 131] on span "Location Analysis" at bounding box center [370, 134] width 66 height 10
click at [1044, 118] on button "Re-Run" at bounding box center [1062, 121] width 37 height 18
click at [387, 62] on button "Franklin Inn Mexican Restaurant" at bounding box center [397, 61] width 132 height 18
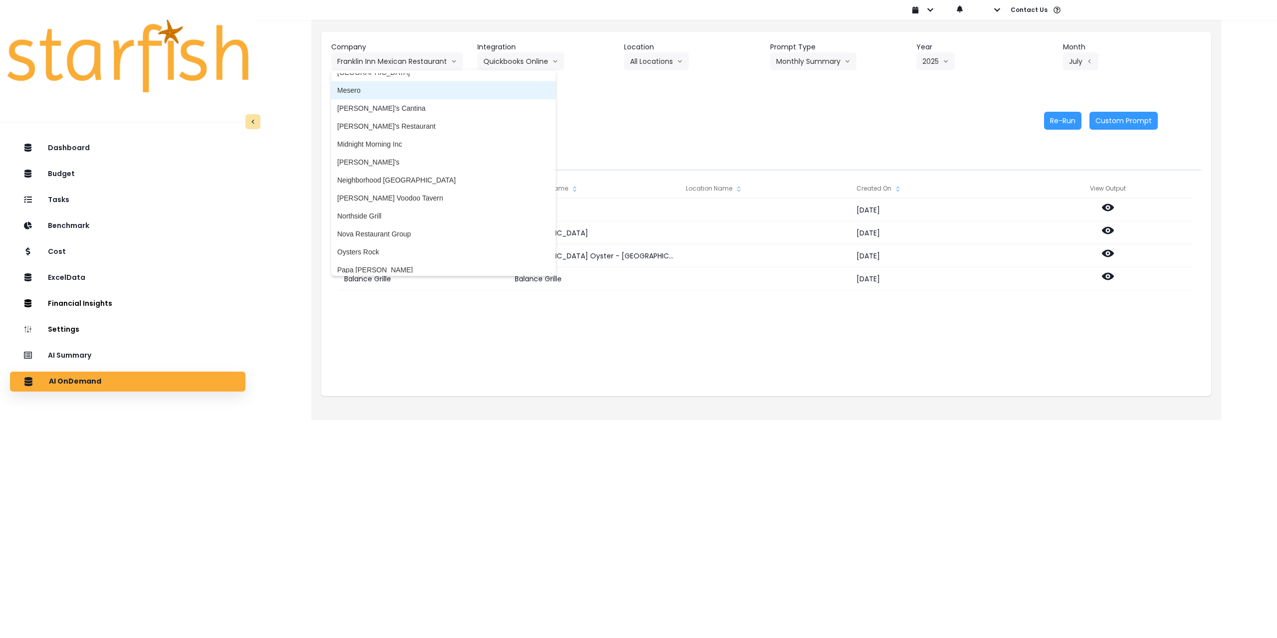
scroll to position [1247, 0]
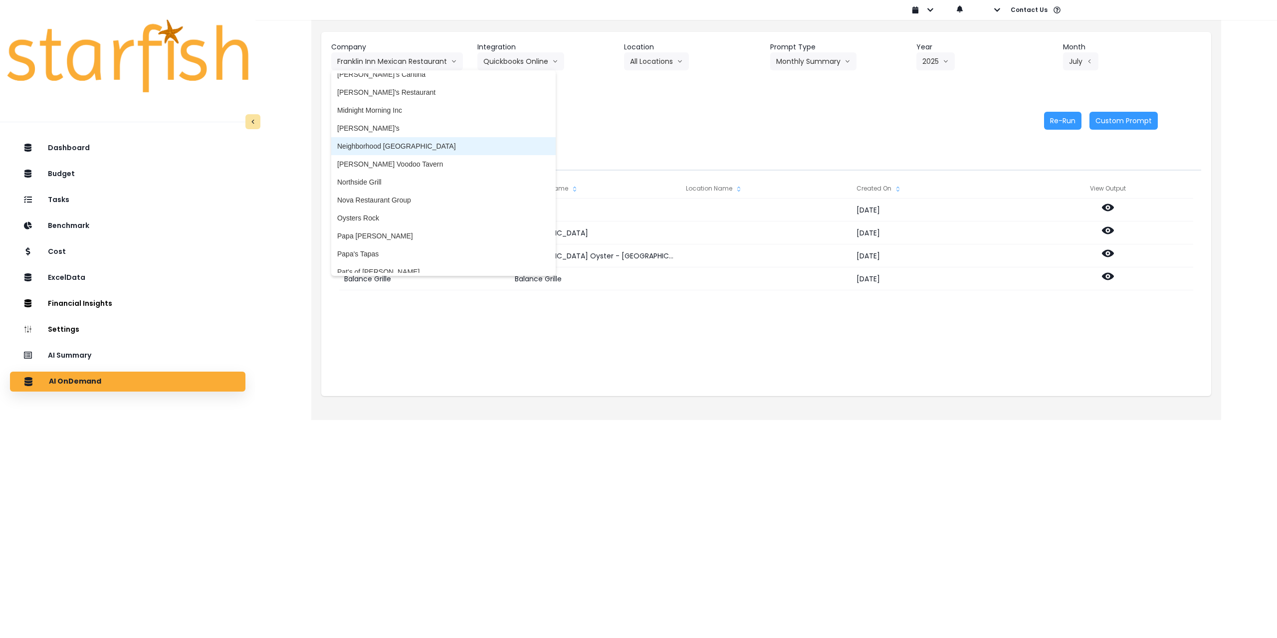
click at [396, 143] on span "Neighborhood Tap House" at bounding box center [443, 146] width 212 height 10
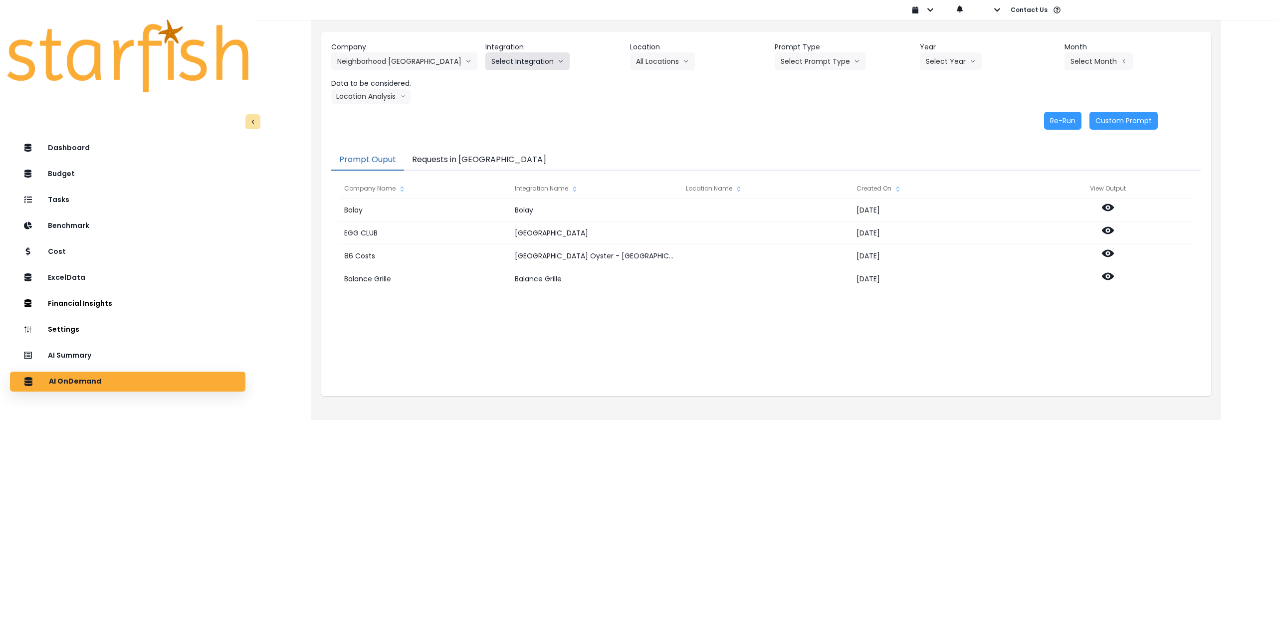
click at [528, 65] on button "Select Integration" at bounding box center [527, 61] width 84 height 18
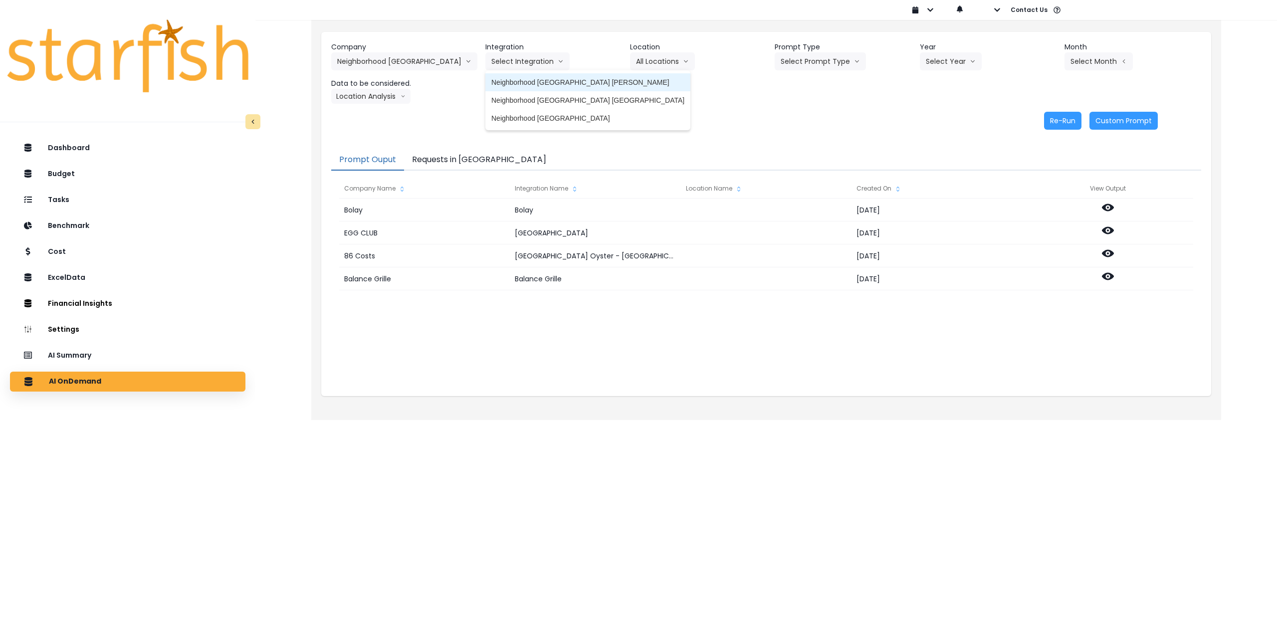
click at [521, 78] on span "Neighborhood Tap House Carnes" at bounding box center [587, 82] width 193 height 10
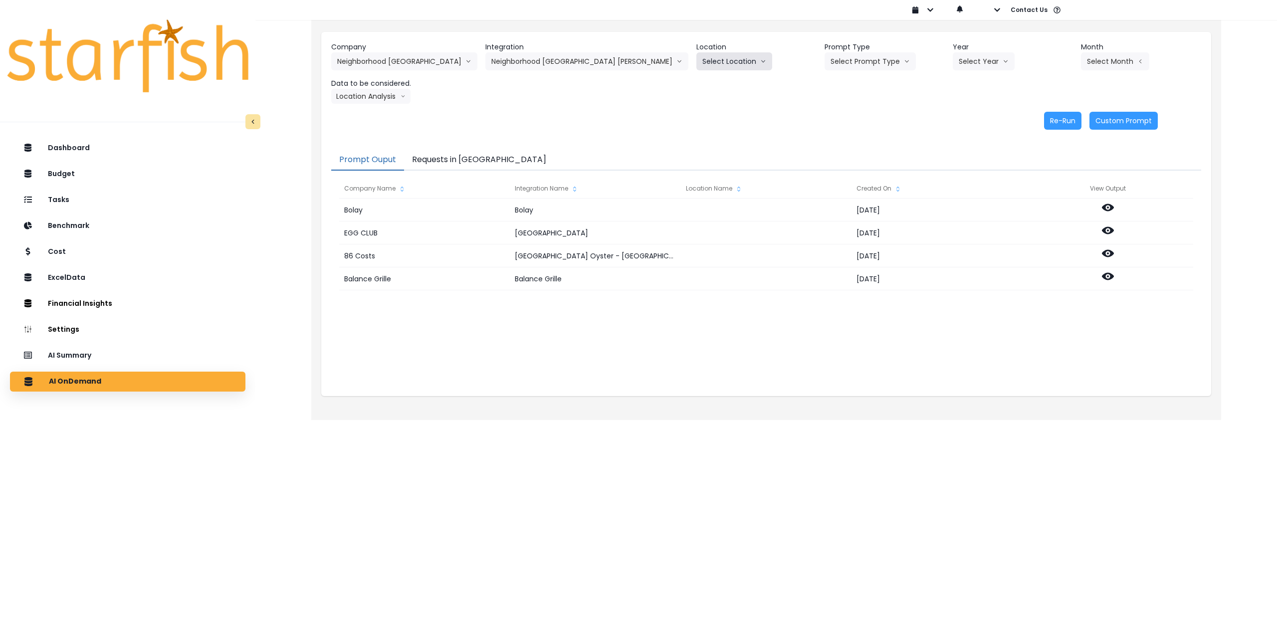
click at [696, 53] on button "Select Location" at bounding box center [734, 61] width 76 height 18
click at [702, 86] on span "All Locations" at bounding box center [721, 82] width 39 height 10
click at [824, 62] on button "Select Prompt Type" at bounding box center [869, 61] width 91 height 18
click at [830, 134] on span "Monthly Summary" at bounding box center [858, 136] width 56 height 10
click at [953, 53] on button "Select Year" at bounding box center [984, 61] width 62 height 18
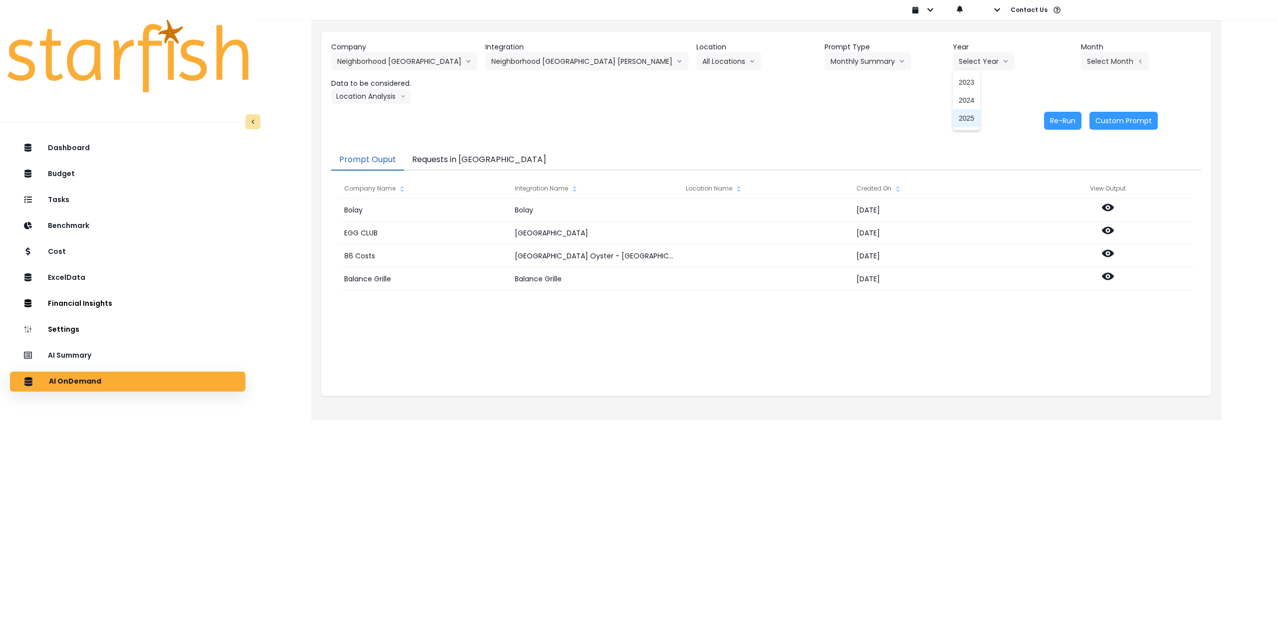
drag, startPoint x: 928, startPoint y: 119, endPoint x: 984, endPoint y: 104, distance: 58.3
click at [959, 119] on span "2025" at bounding box center [966, 118] width 15 height 10
click at [1094, 65] on button "Select Month" at bounding box center [1115, 61] width 68 height 18
click at [1055, 154] on span "June" at bounding box center [1064, 154] width 19 height 10
click at [386, 95] on button "Location Analysis" at bounding box center [370, 96] width 79 height 15
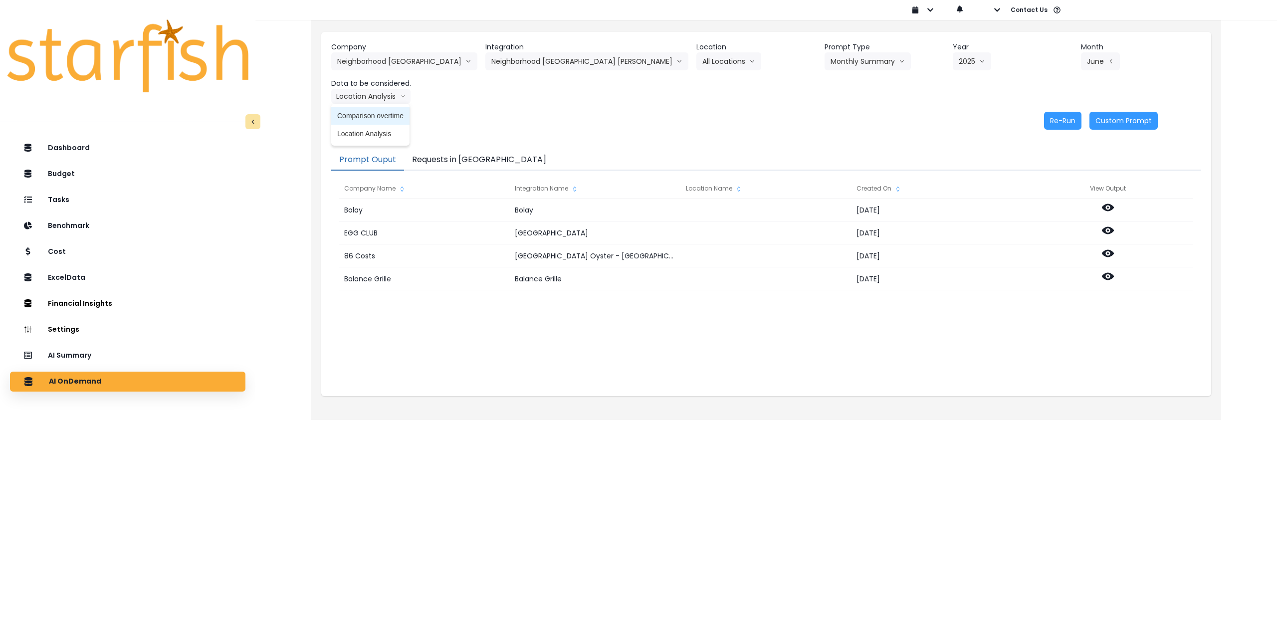
click at [376, 115] on span "Comparison overtime" at bounding box center [370, 116] width 66 height 10
click at [1054, 121] on button "Re-Run" at bounding box center [1062, 121] width 37 height 18
click at [377, 98] on button "Comparison overtime" at bounding box center [379, 96] width 97 height 15
click at [367, 132] on span "Location Analysis" at bounding box center [370, 134] width 66 height 10
click at [1062, 120] on button "Re-Run" at bounding box center [1062, 121] width 37 height 18
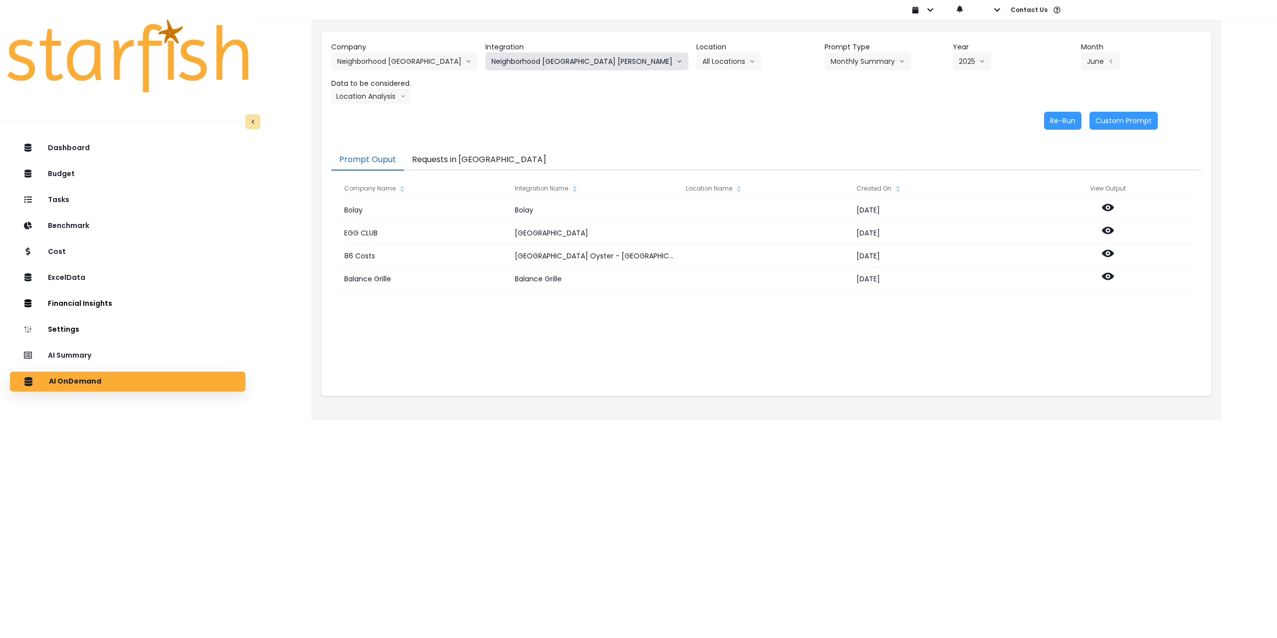
click at [588, 62] on button "Neighborhood Tap House Carnes" at bounding box center [586, 61] width 203 height 18
click at [567, 98] on span "Neighborhood Tap House Dorchester" at bounding box center [587, 100] width 193 height 10
click at [715, 53] on button "Select Location" at bounding box center [753, 61] width 76 height 18
drag, startPoint x: 660, startPoint y: 85, endPoint x: 665, endPoint y: 85, distance: 5.5
click at [721, 85] on span "All Locations" at bounding box center [740, 82] width 39 height 10
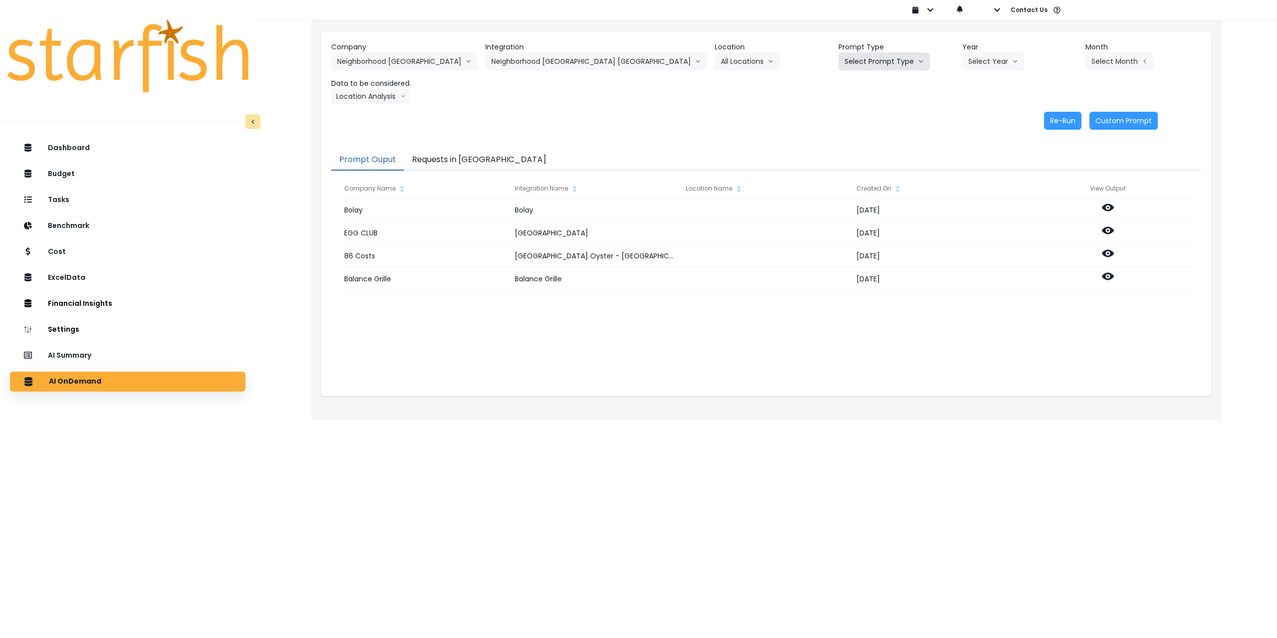
click at [838, 57] on button "Select Prompt Type" at bounding box center [883, 61] width 91 height 18
click at [844, 134] on span "Monthly Summary" at bounding box center [872, 136] width 56 height 10
click at [978, 53] on button "Select Year" at bounding box center [993, 61] width 62 height 18
drag, startPoint x: 939, startPoint y: 121, endPoint x: 979, endPoint y: 111, distance: 41.5
click at [968, 121] on span "2025" at bounding box center [975, 118] width 15 height 10
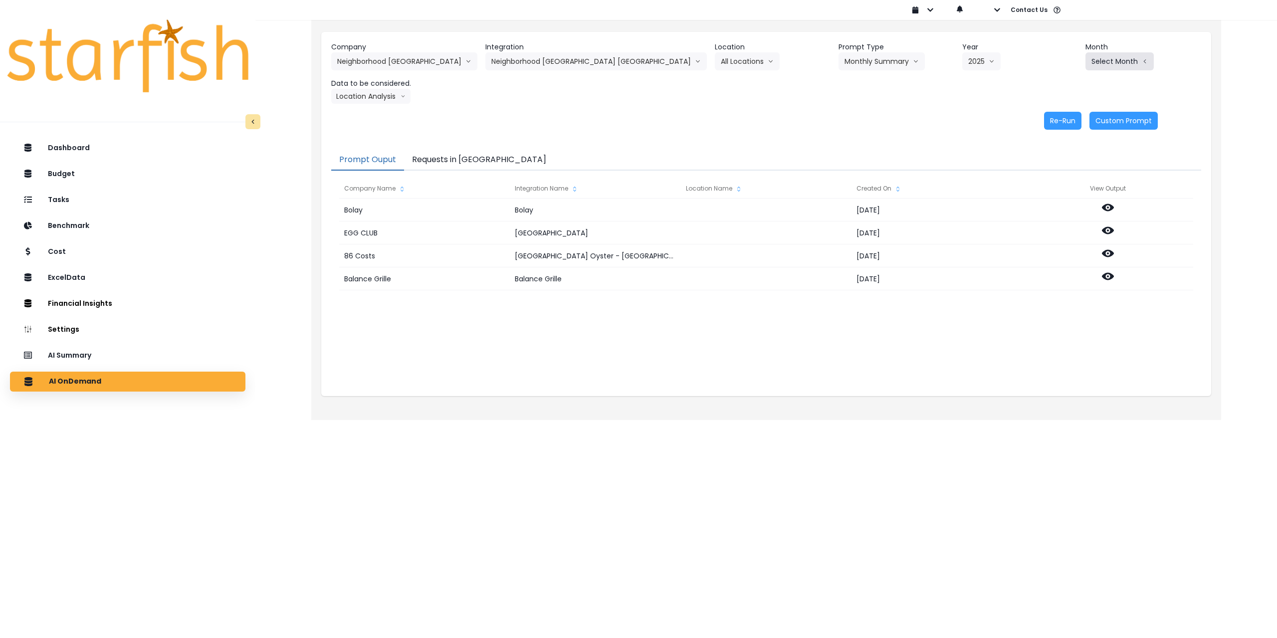
click at [1097, 64] on button "Select Month" at bounding box center [1119, 61] width 68 height 18
click at [1060, 151] on span "June" at bounding box center [1069, 154] width 19 height 10
click at [380, 90] on button "Location Analysis" at bounding box center [370, 96] width 79 height 15
click at [381, 111] on span "Comparison overtime" at bounding box center [370, 116] width 66 height 10
click at [1059, 119] on button "Re-Run" at bounding box center [1062, 121] width 37 height 18
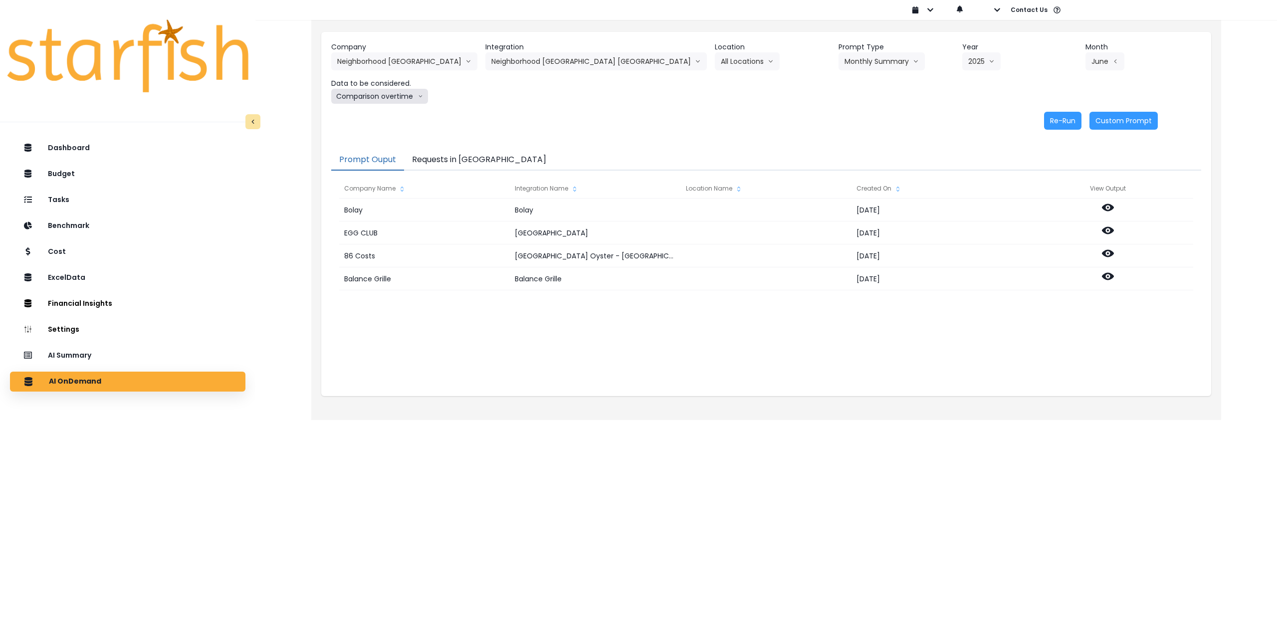
click at [393, 99] on button "Comparison overtime" at bounding box center [379, 96] width 97 height 15
click at [378, 129] on span "Location Analysis" at bounding box center [370, 134] width 66 height 10
click at [1058, 118] on button "Re-Run" at bounding box center [1062, 121] width 37 height 18
click at [538, 61] on button "Neighborhood Tap House Dorchester" at bounding box center [595, 61] width 221 height 18
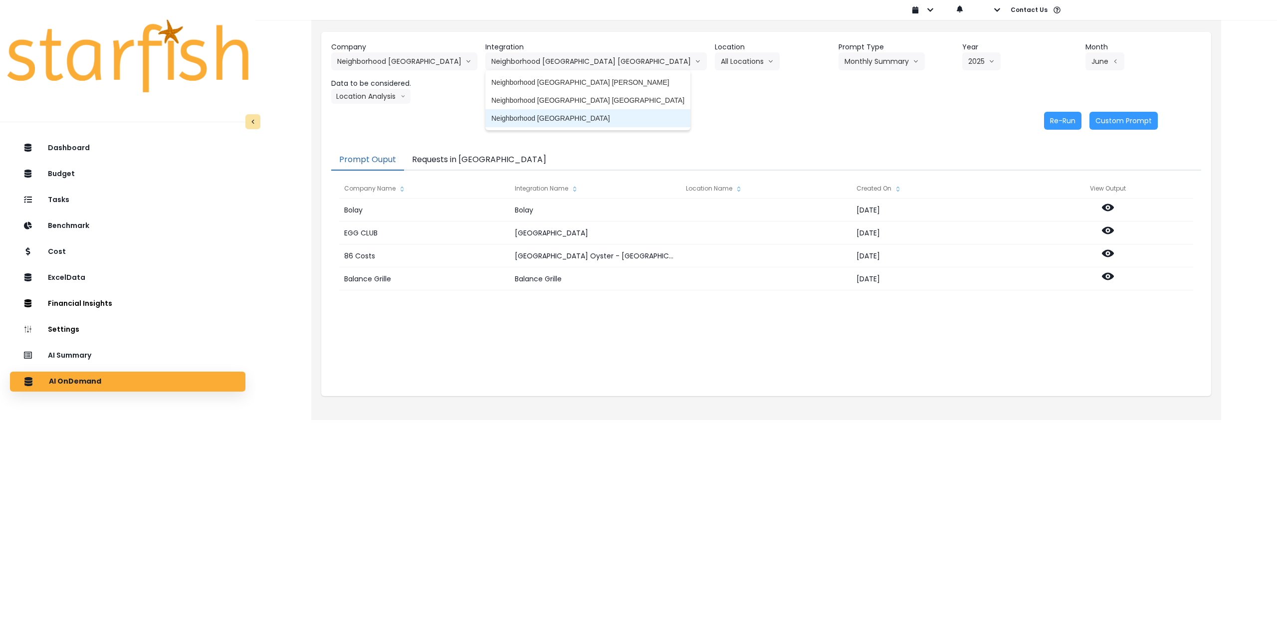
drag, startPoint x: 541, startPoint y: 117, endPoint x: 573, endPoint y: 106, distance: 33.3
click at [542, 117] on span "Neighborhood Tap House Greenridge" at bounding box center [587, 118] width 193 height 10
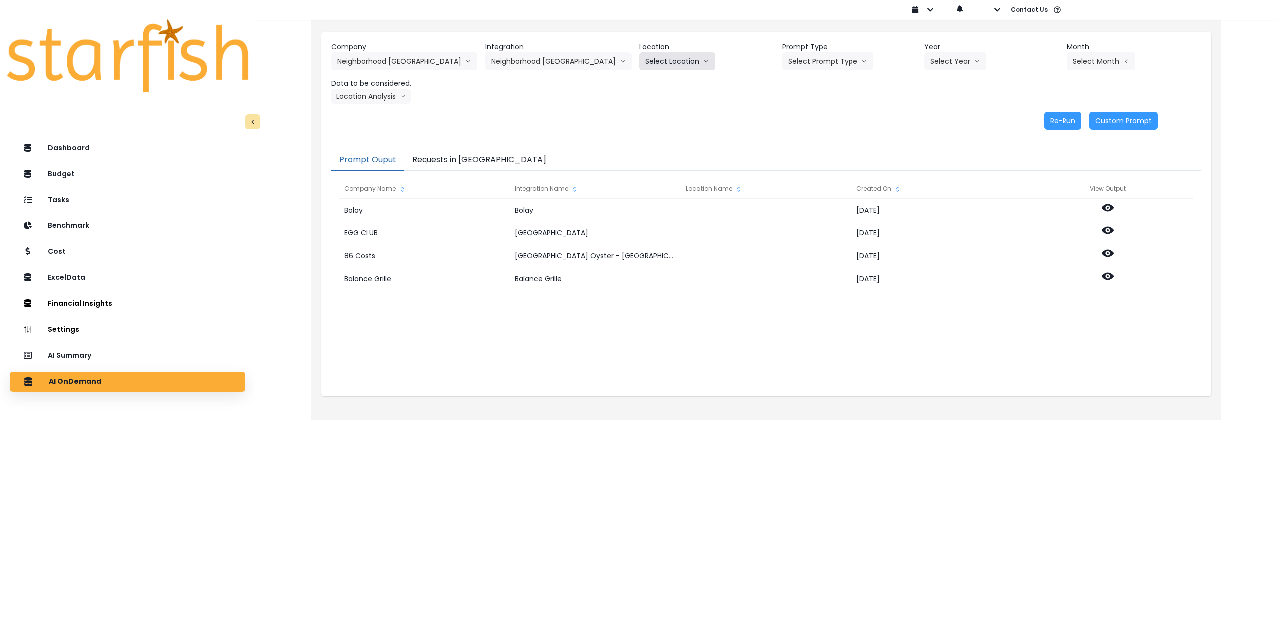
drag, startPoint x: 687, startPoint y: 58, endPoint x: 665, endPoint y: 76, distance: 28.3
click at [686, 58] on button "Select Location" at bounding box center [677, 61] width 76 height 18
drag, startPoint x: 664, startPoint y: 77, endPoint x: 682, endPoint y: 75, distance: 18.1
click at [663, 77] on li "All Locations" at bounding box center [664, 82] width 51 height 18
click at [820, 56] on button "Select Prompt Type" at bounding box center [827, 61] width 91 height 18
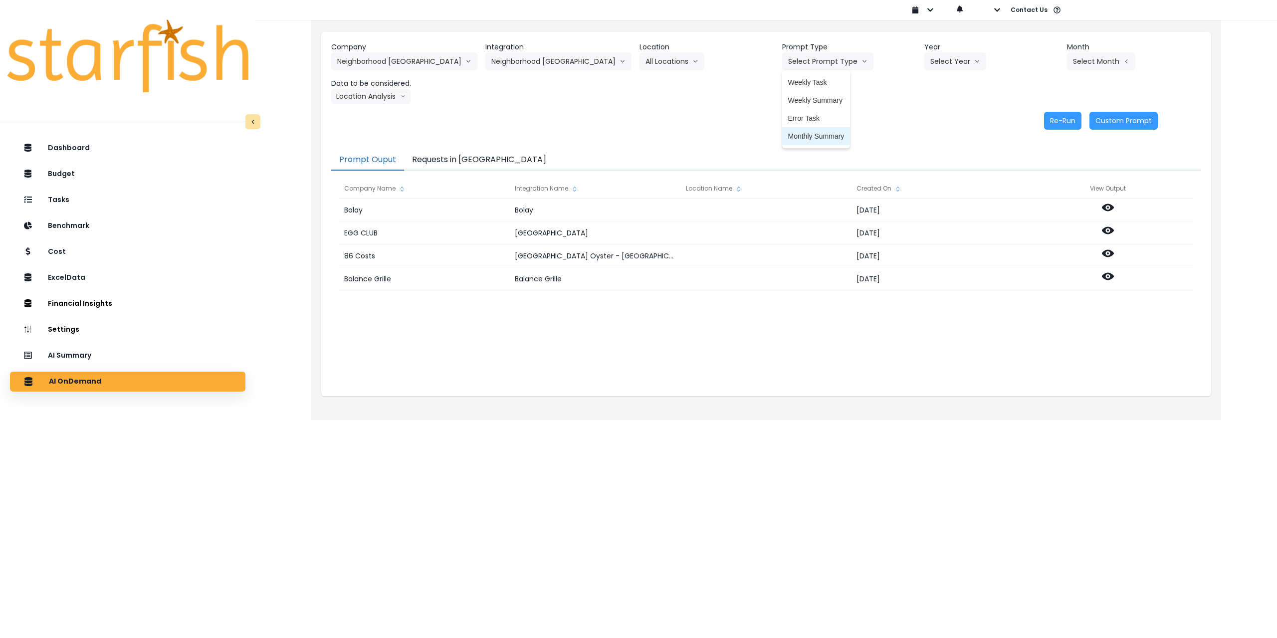
click at [813, 136] on span "Monthly Summary" at bounding box center [816, 136] width 56 height 10
click at [931, 63] on button "Select Year" at bounding box center [955, 61] width 62 height 18
click at [932, 118] on span "2025" at bounding box center [937, 118] width 15 height 10
click at [1078, 60] on button "Select Month" at bounding box center [1101, 61] width 68 height 18
click at [1041, 158] on span "June" at bounding box center [1050, 154] width 19 height 10
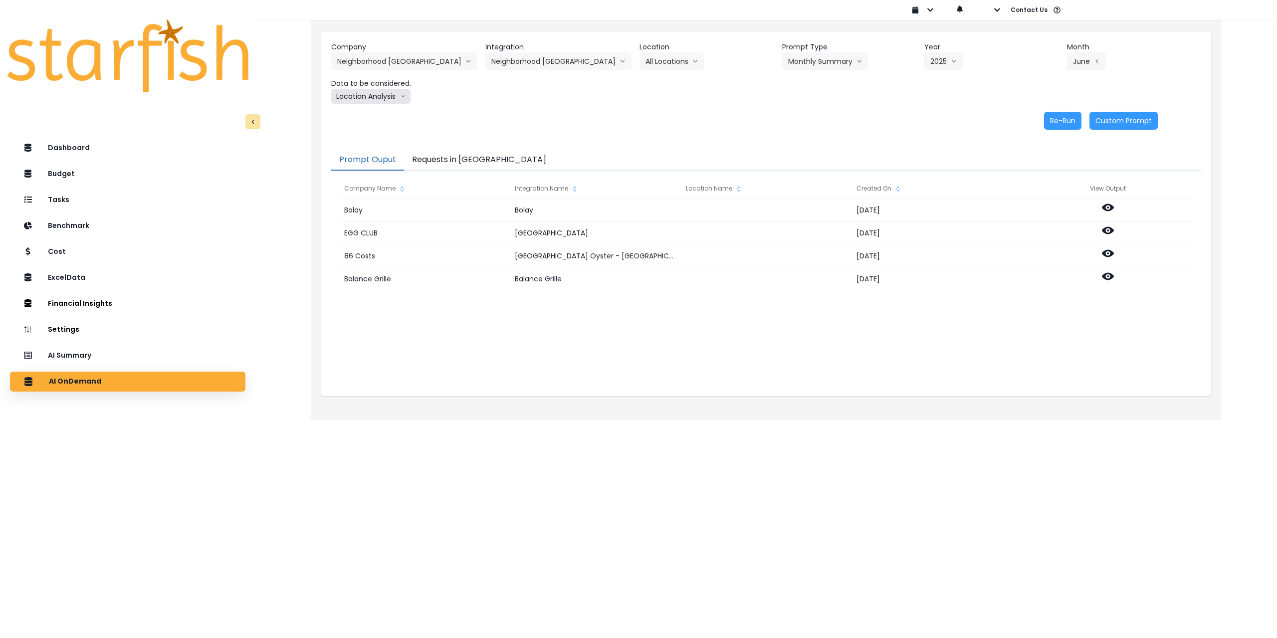
click at [365, 89] on button "Location Analysis" at bounding box center [370, 96] width 79 height 15
click at [370, 110] on li "Comparison overtime" at bounding box center [370, 116] width 78 height 18
click at [1049, 121] on button "Re-Run" at bounding box center [1062, 121] width 37 height 18
click at [374, 98] on button "Comparison overtime" at bounding box center [379, 96] width 97 height 15
click at [361, 135] on span "Location Analysis" at bounding box center [370, 134] width 66 height 10
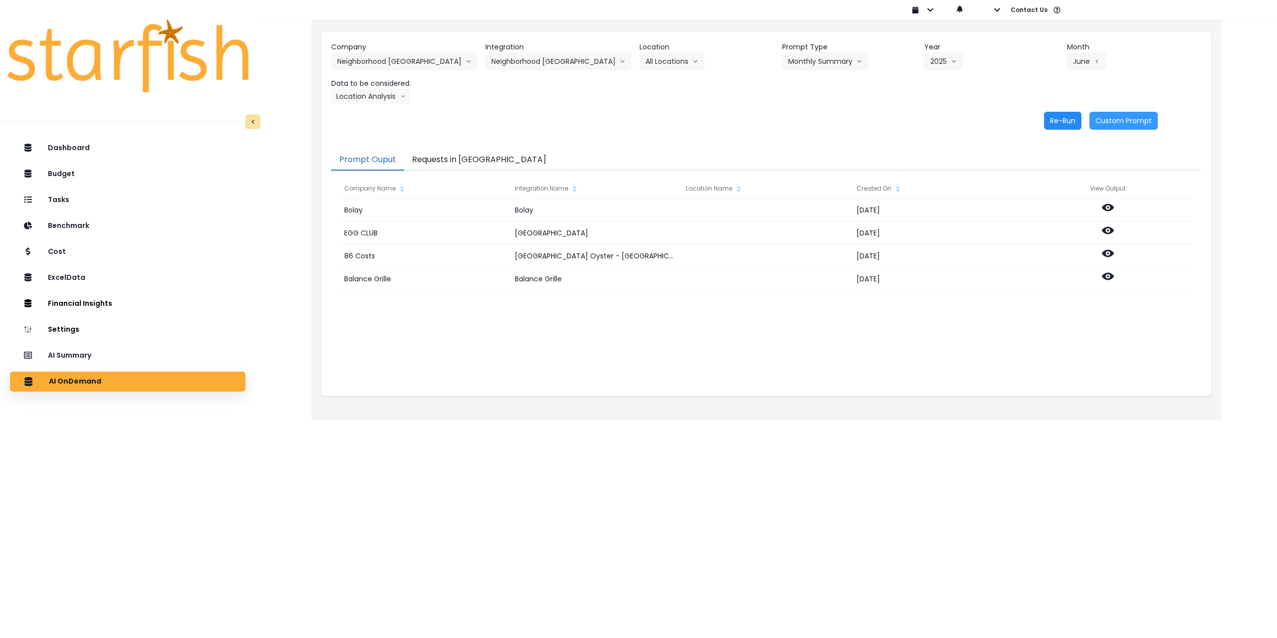
click at [1066, 120] on button "Re-Run" at bounding box center [1062, 121] width 37 height 18
click at [385, 53] on button "Neighborhood Tap House" at bounding box center [404, 61] width 146 height 18
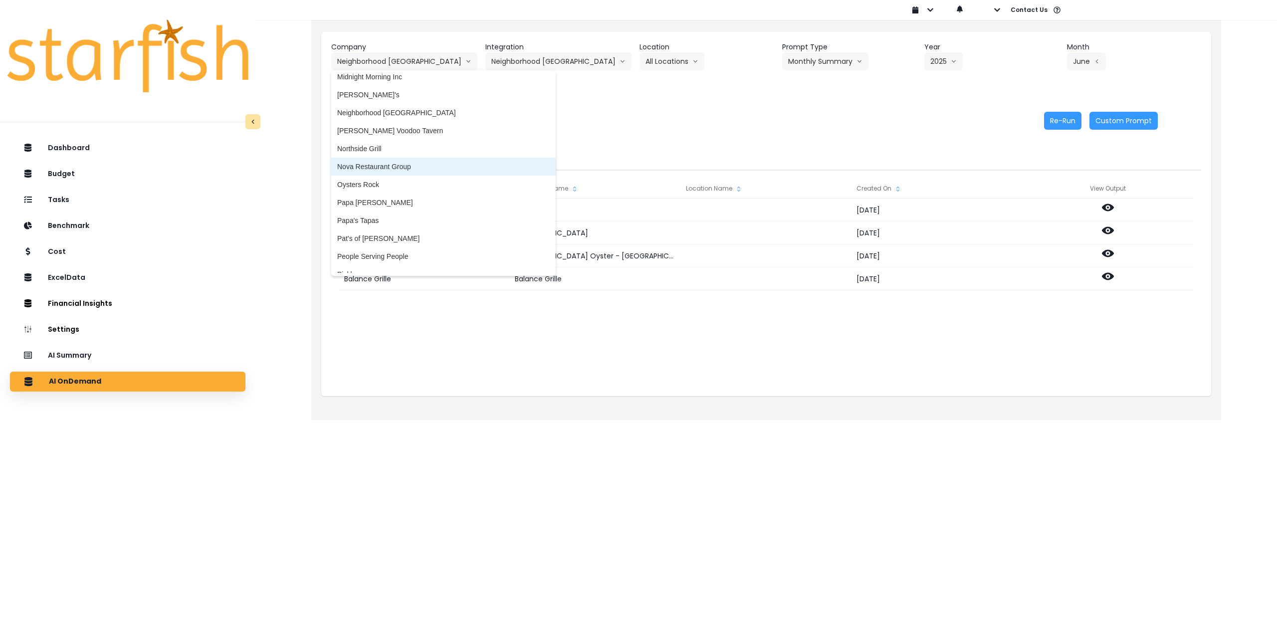
scroll to position [1546, 0]
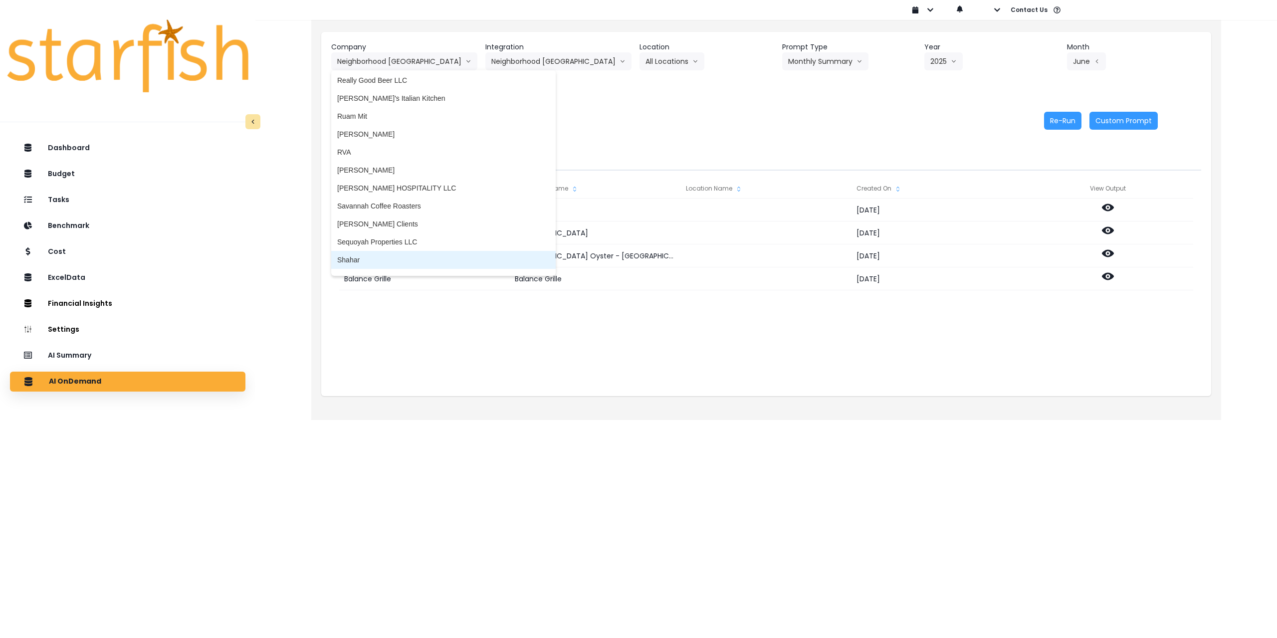
click at [372, 258] on span "Shahar" at bounding box center [443, 260] width 212 height 10
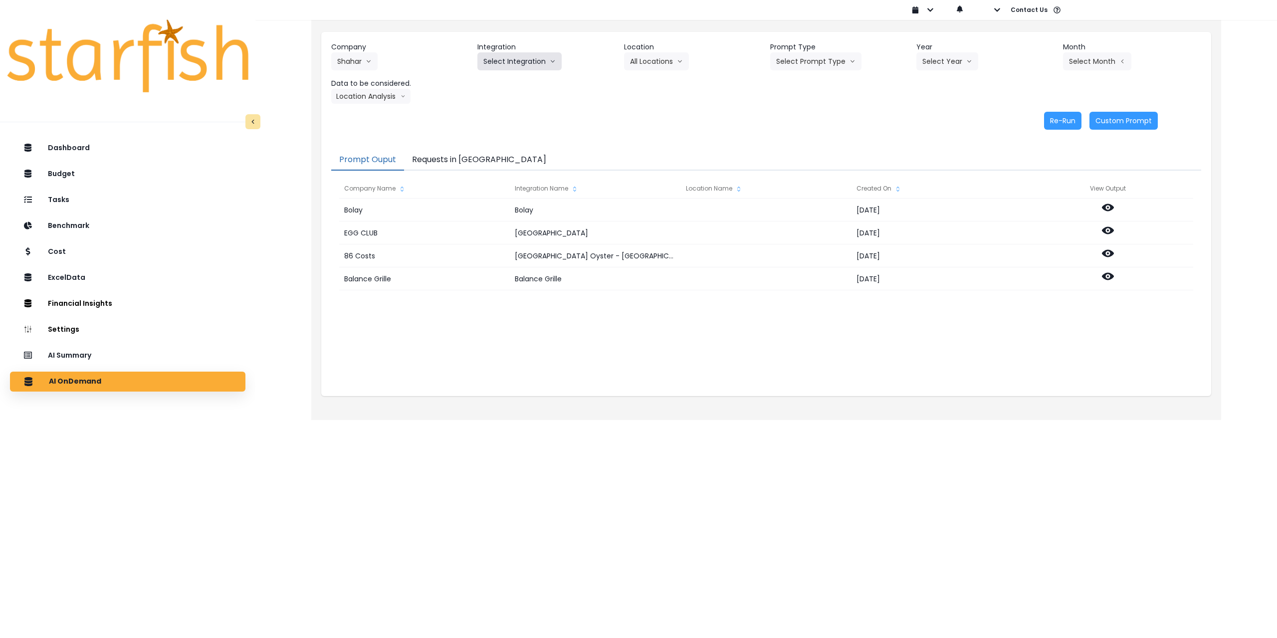
click at [524, 63] on button "Select Integration" at bounding box center [519, 61] width 84 height 18
click at [515, 81] on span "Quick books" at bounding box center [502, 82] width 38 height 10
click at [671, 61] on button "Select Location" at bounding box center [662, 61] width 76 height 18
drag, startPoint x: 657, startPoint y: 84, endPoint x: 674, endPoint y: 81, distance: 17.3
click at [659, 84] on span "All Locations" at bounding box center [649, 82] width 39 height 10
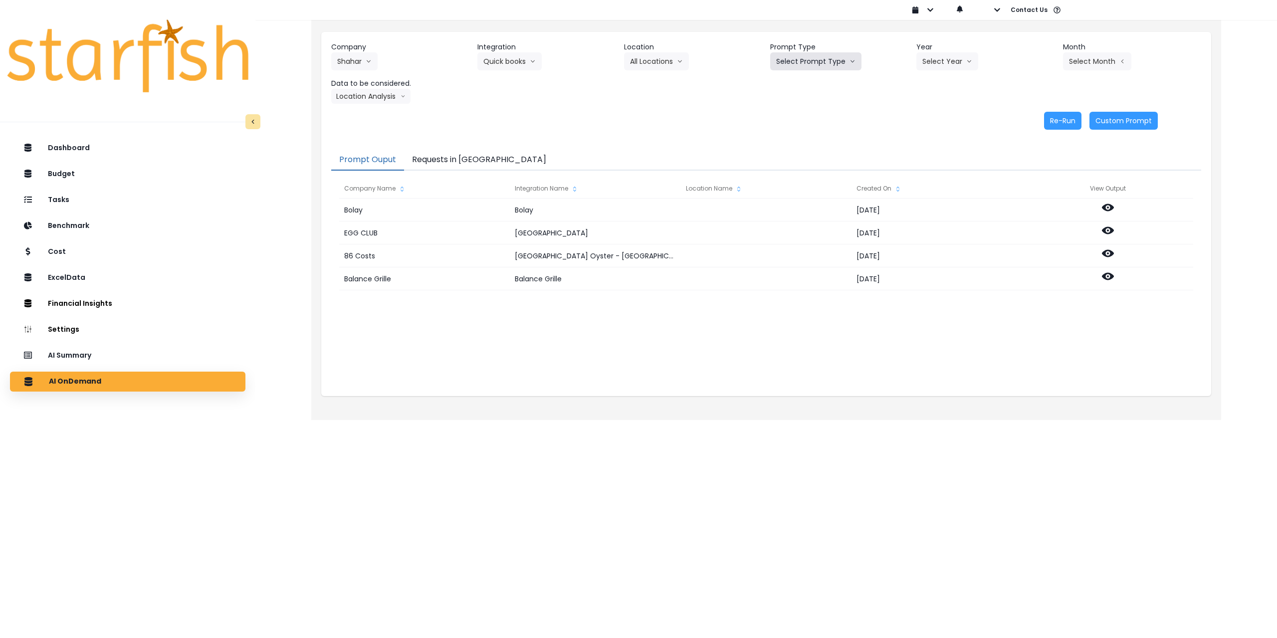
click at [837, 62] on button "Select Prompt Type" at bounding box center [815, 61] width 91 height 18
click at [803, 132] on span "Monthly Summary" at bounding box center [804, 136] width 56 height 10
click at [949, 56] on button "Select Year" at bounding box center [947, 61] width 62 height 18
drag, startPoint x: 924, startPoint y: 120, endPoint x: 1014, endPoint y: 91, distance: 94.8
click at [925, 120] on span "2025" at bounding box center [929, 118] width 15 height 10
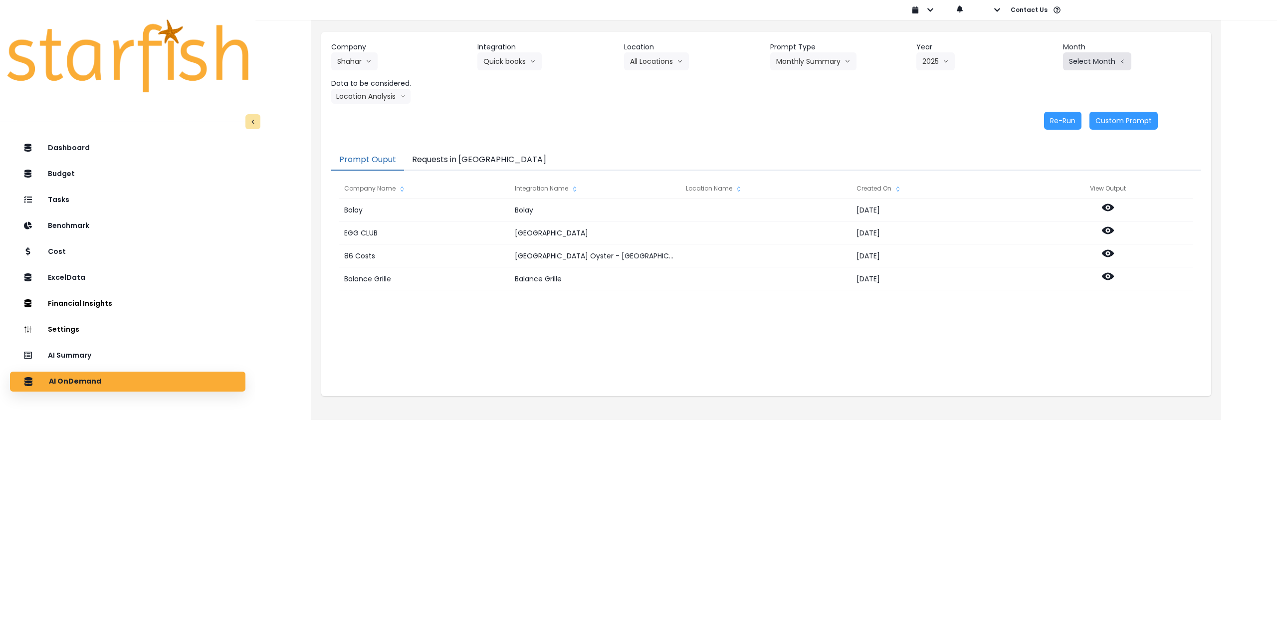
click at [1085, 59] on button "Select Month" at bounding box center [1097, 61] width 68 height 18
click at [1037, 174] on span "July" at bounding box center [1046, 172] width 19 height 10
click at [371, 94] on button "Location Analysis" at bounding box center [370, 96] width 79 height 15
drag, startPoint x: 365, startPoint y: 117, endPoint x: 443, endPoint y: 113, distance: 78.9
click at [365, 117] on span "Comparison overtime" at bounding box center [370, 116] width 66 height 10
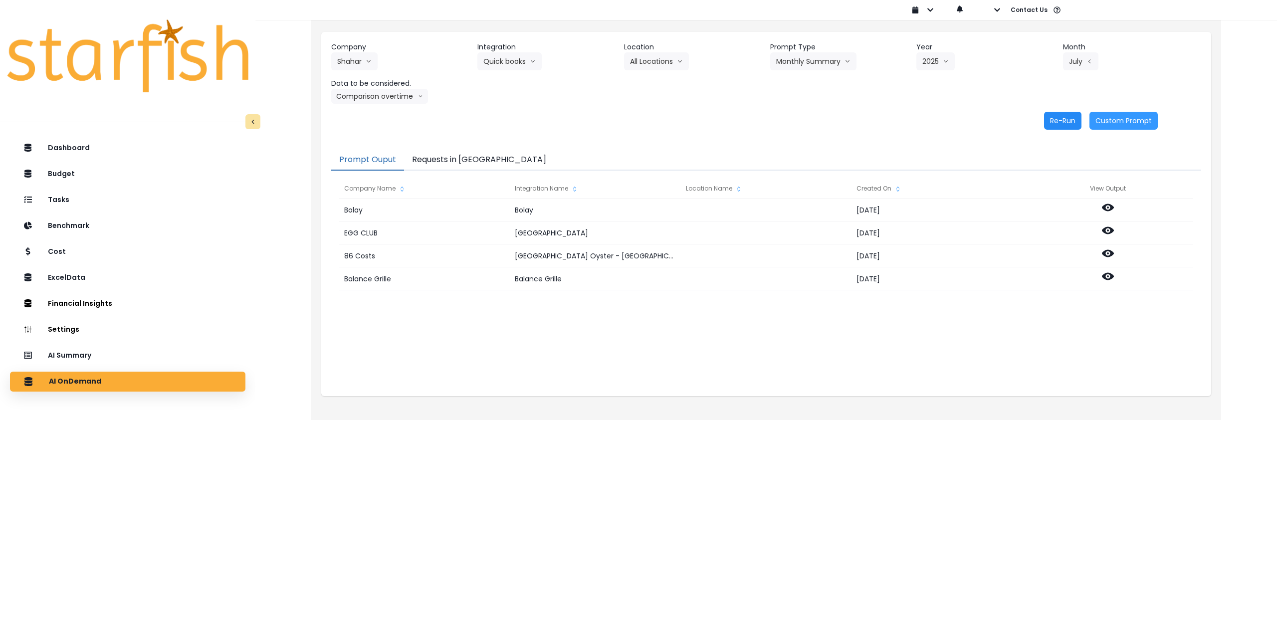
drag, startPoint x: 1059, startPoint y: 125, endPoint x: 1049, endPoint y: 126, distance: 10.5
click at [1059, 125] on button "Re-Run" at bounding box center [1062, 121] width 37 height 18
click at [372, 103] on button "Comparison overtime" at bounding box center [379, 96] width 97 height 15
click at [358, 131] on span "Location Analysis" at bounding box center [370, 134] width 66 height 10
click at [1052, 121] on button "Re-Run" at bounding box center [1062, 121] width 37 height 18
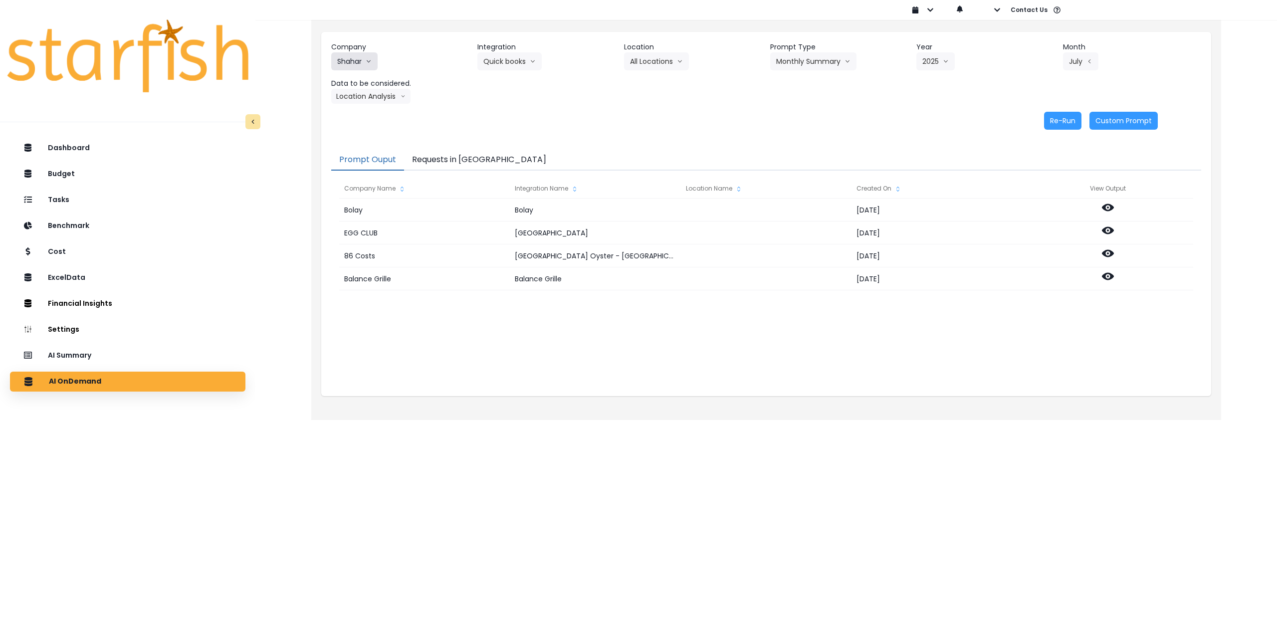
click at [346, 66] on button "Shahar" at bounding box center [354, 61] width 46 height 18
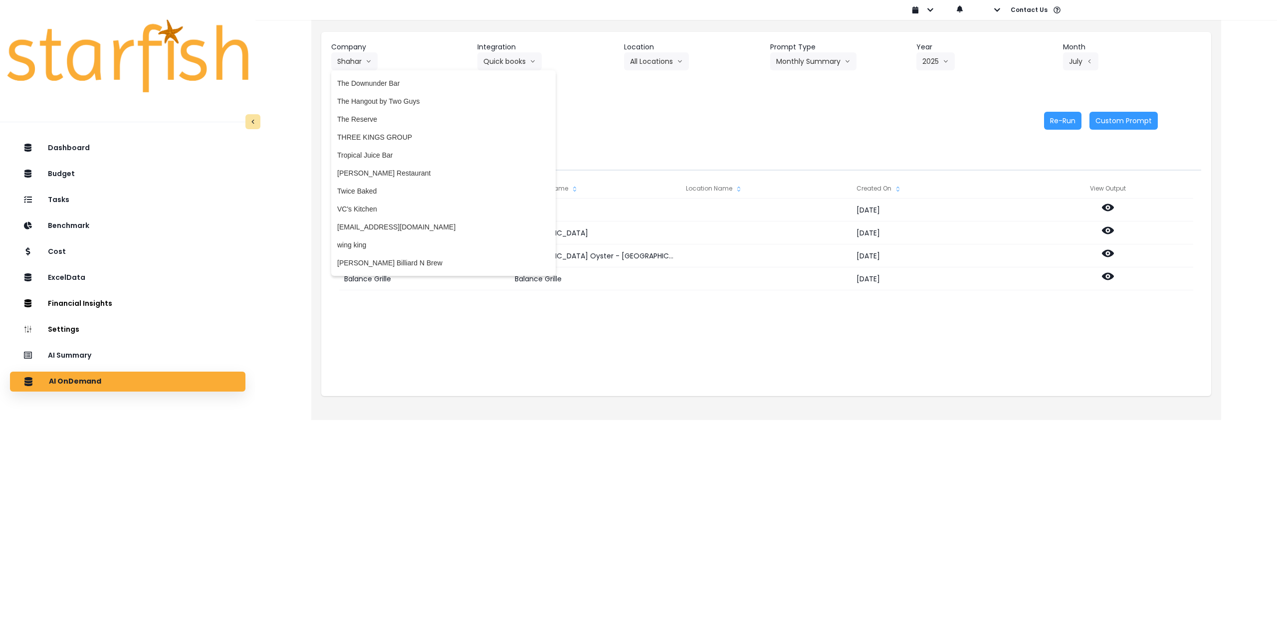
scroll to position [1991, 0]
click at [400, 246] on span "Wrigley's Billiard N Brew" at bounding box center [443, 246] width 212 height 10
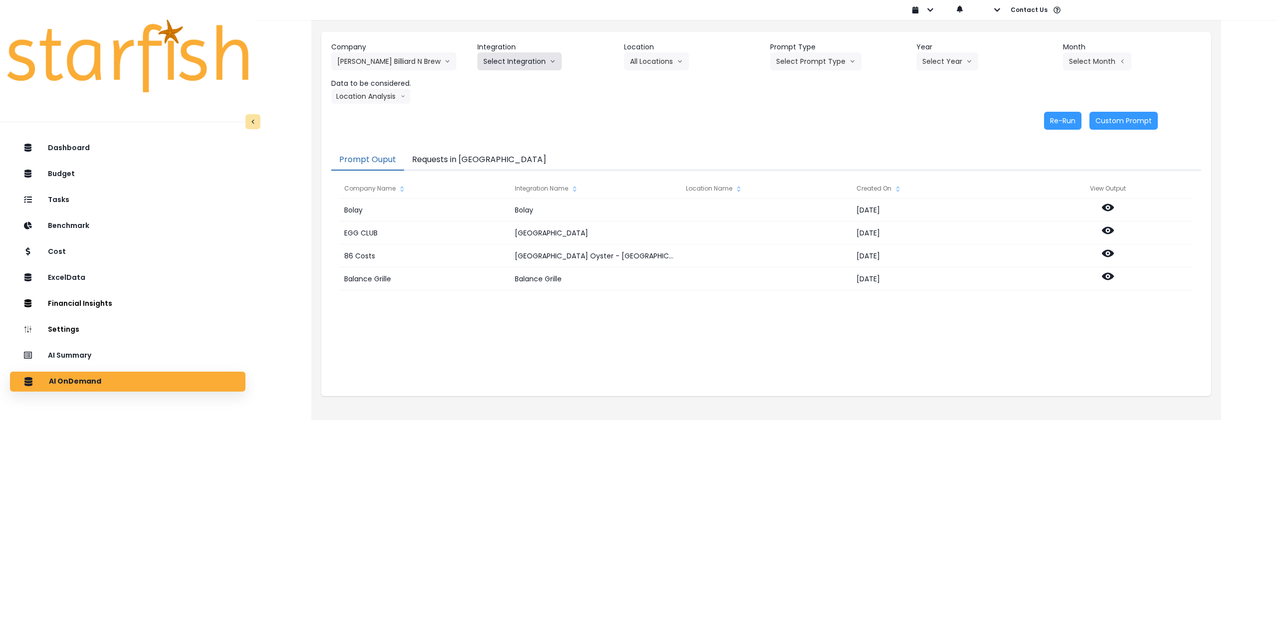
click at [526, 61] on button "Select Integration" at bounding box center [519, 61] width 84 height 18
drag, startPoint x: 511, startPoint y: 80, endPoint x: 591, endPoint y: 74, distance: 80.1
click at [512, 80] on span "Quickbooks" at bounding box center [501, 82] width 36 height 10
click at [647, 67] on button "Select Location" at bounding box center [662, 61] width 76 height 18
drag, startPoint x: 644, startPoint y: 86, endPoint x: 650, endPoint y: 85, distance: 5.6
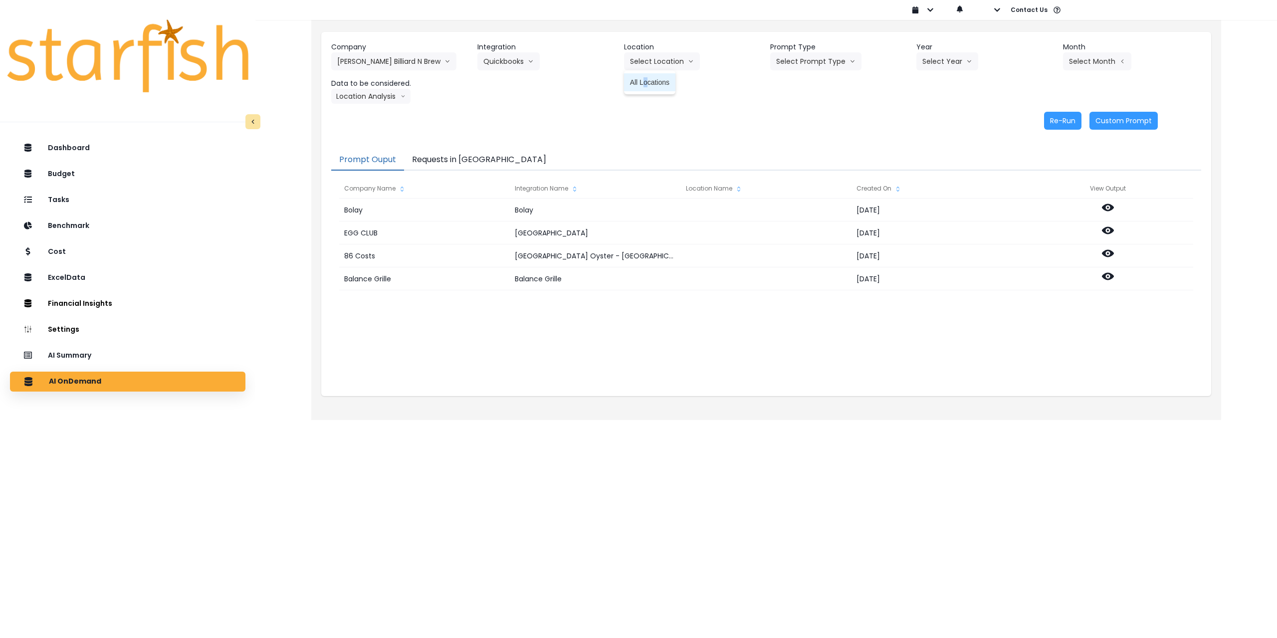
click at [646, 86] on span "All Locations" at bounding box center [649, 82] width 39 height 10
click at [833, 70] on button "Select Prompt Type" at bounding box center [815, 61] width 91 height 18
drag, startPoint x: 809, startPoint y: 134, endPoint x: 817, endPoint y: 130, distance: 9.2
click at [811, 134] on span "Monthly Summary" at bounding box center [804, 136] width 56 height 10
click at [963, 55] on button "Select Year" at bounding box center [947, 61] width 62 height 18
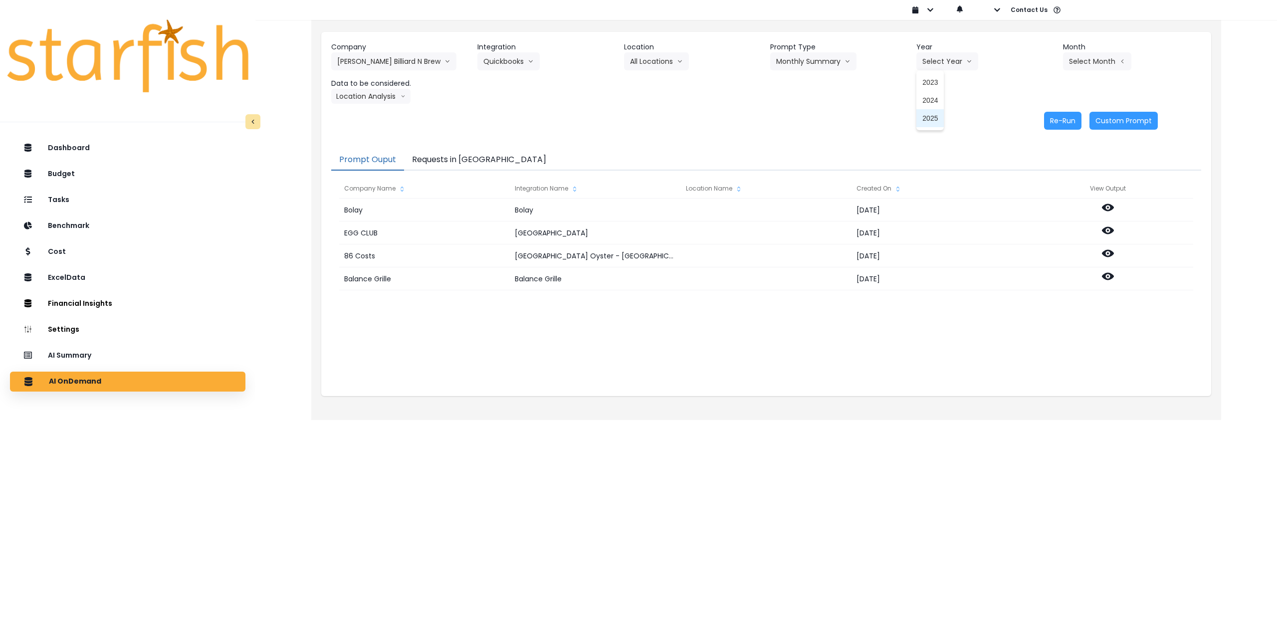
click at [928, 117] on span "2025" at bounding box center [929, 118] width 15 height 10
click at [1080, 64] on button "Select Month" at bounding box center [1097, 61] width 68 height 18
click at [1037, 171] on span "July" at bounding box center [1046, 172] width 19 height 10
click at [371, 98] on button "Location Analysis" at bounding box center [370, 96] width 79 height 15
drag, startPoint x: 373, startPoint y: 114, endPoint x: 384, endPoint y: 114, distance: 11.0
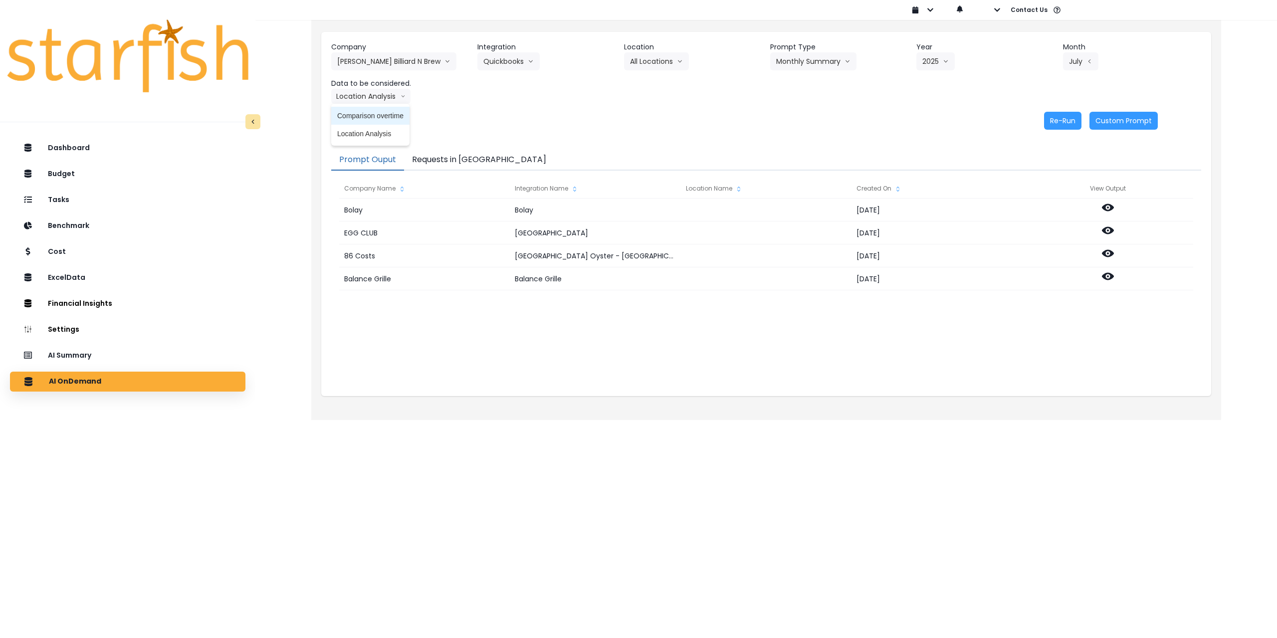
click at [375, 114] on span "Comparison overtime" at bounding box center [370, 116] width 66 height 10
click at [1061, 124] on button "Re-Run" at bounding box center [1062, 121] width 37 height 18
click at [410, 97] on button "Comparison overtime" at bounding box center [379, 96] width 97 height 15
click at [383, 132] on span "Location Analysis" at bounding box center [370, 134] width 66 height 10
click at [1065, 119] on button "Re-Run" at bounding box center [1062, 121] width 37 height 18
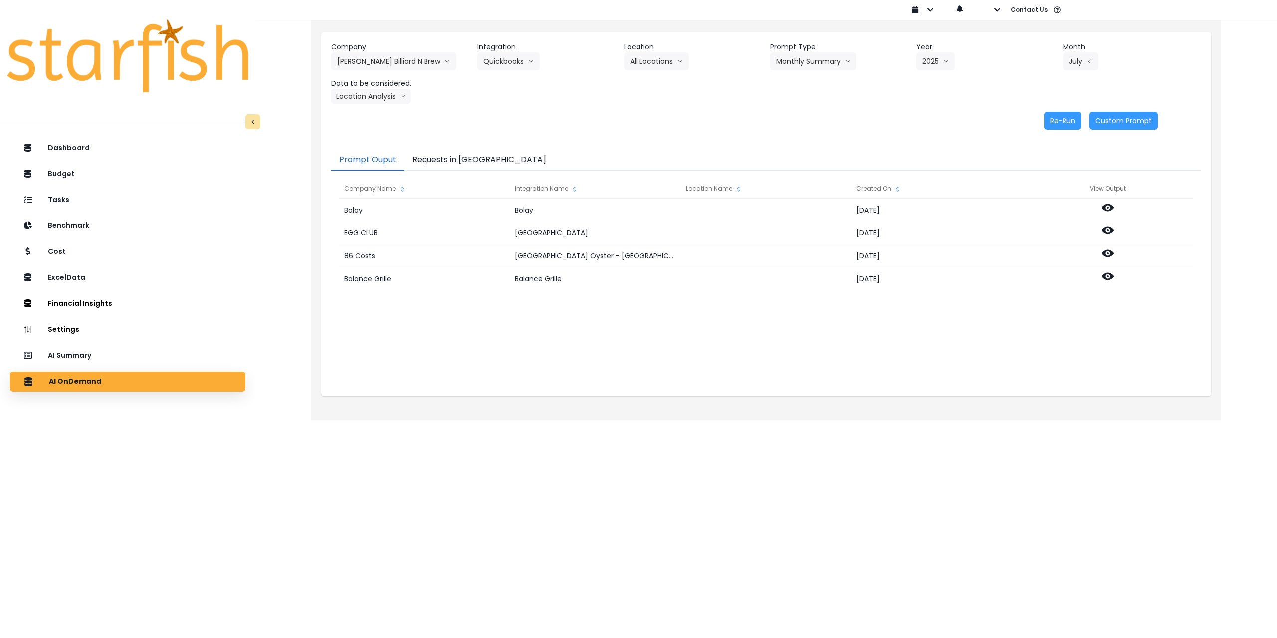
click at [466, 159] on button "Requests in Queue" at bounding box center [479, 160] width 150 height 21
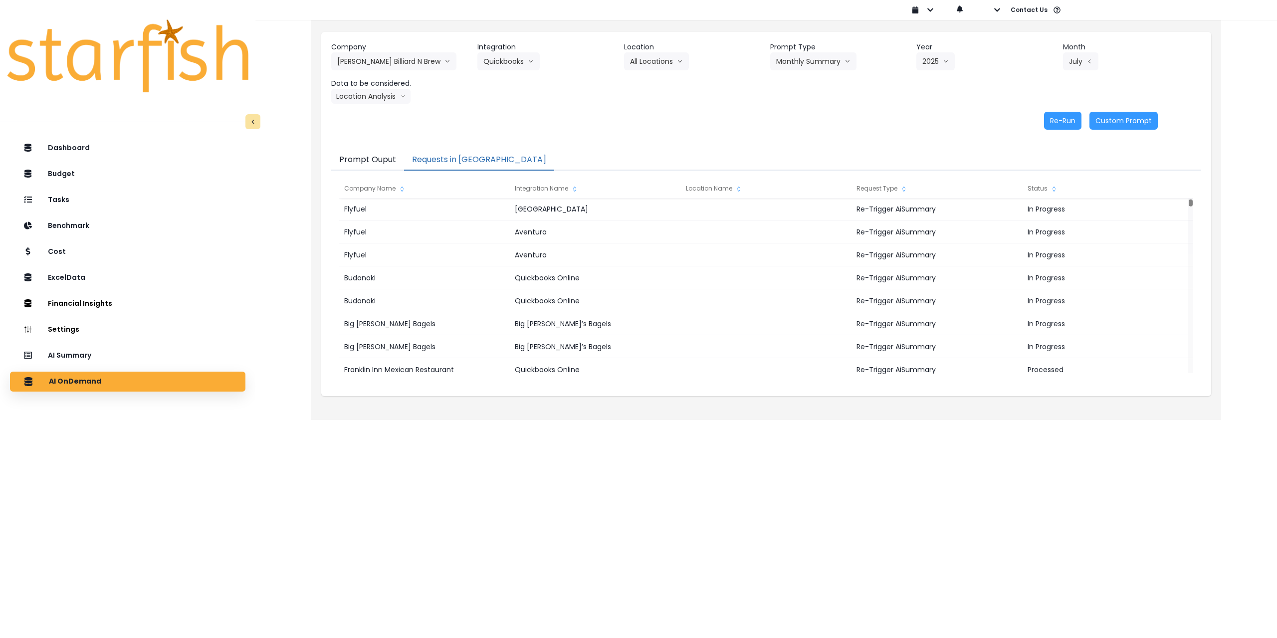
click at [1000, 11] on div "MM-dd-yyyy dd-MM-yyyy yyyy-MM-dd Sign out Contact Us Help & Support Feedback" at bounding box center [1218, 10] width 628 height 20
click at [993, 12] on button "button" at bounding box center [988, 10] width 23 height 20
click at [1001, 36] on p "Sign out" at bounding box center [1012, 37] width 33 height 9
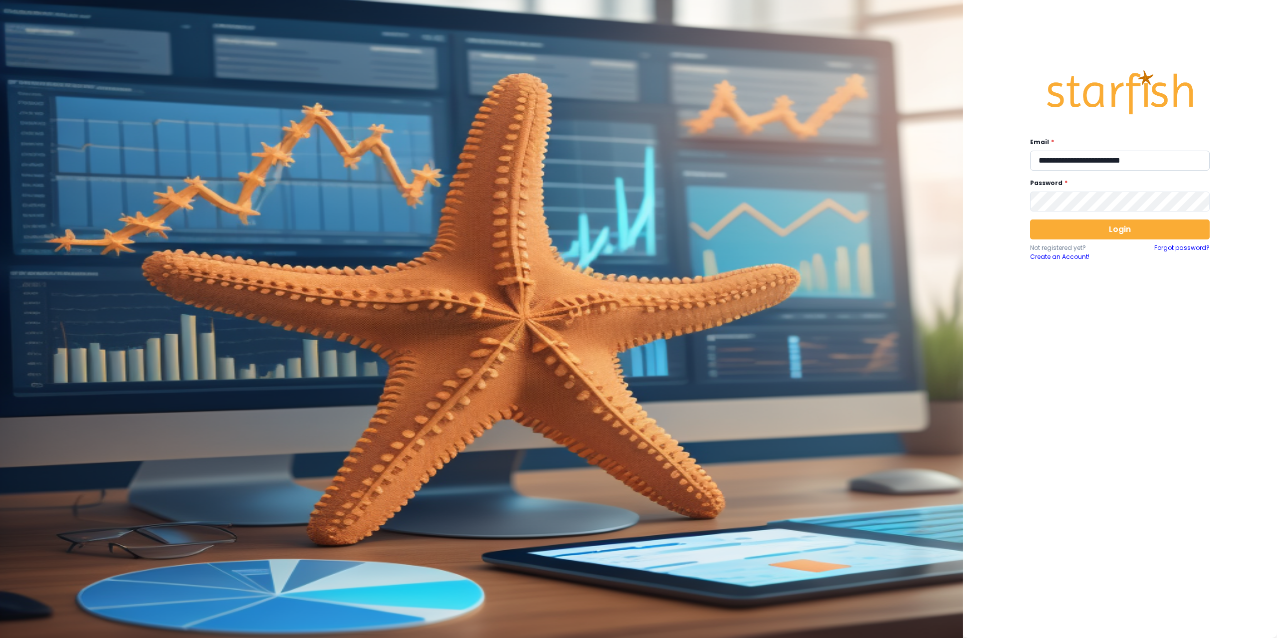
click at [1098, 155] on input "**********" at bounding box center [1120, 161] width 180 height 20
click at [1093, 153] on input "**********" at bounding box center [1120, 161] width 180 height 20
type input "*"
type input "**********"
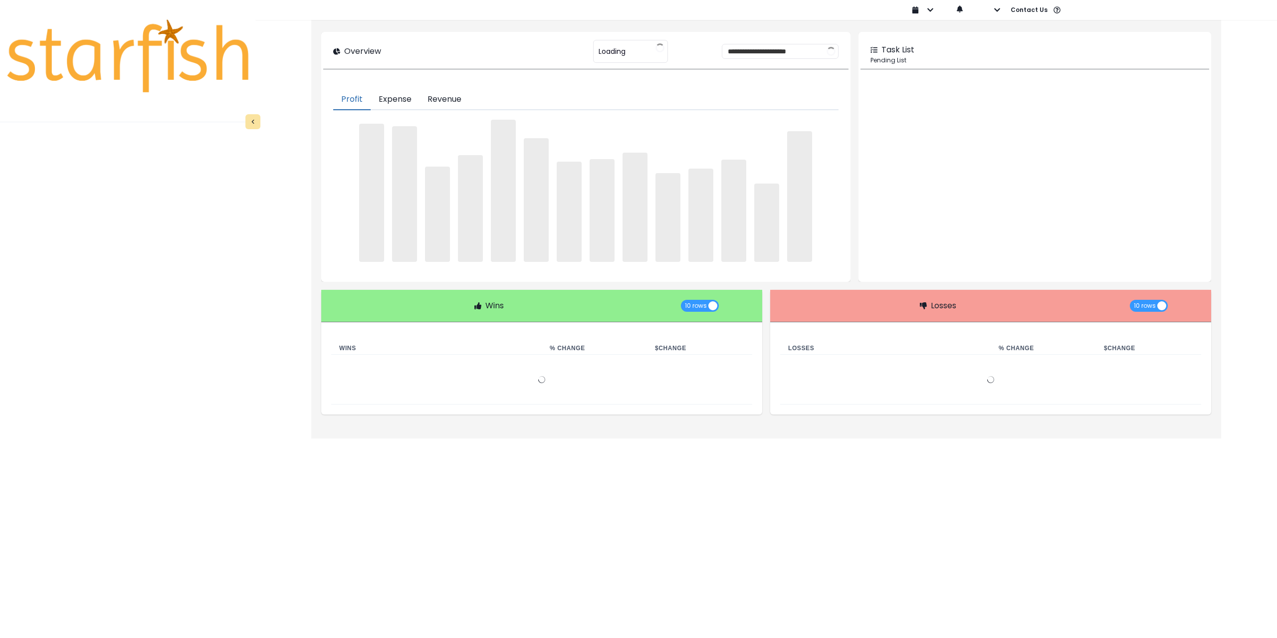
type input "****"
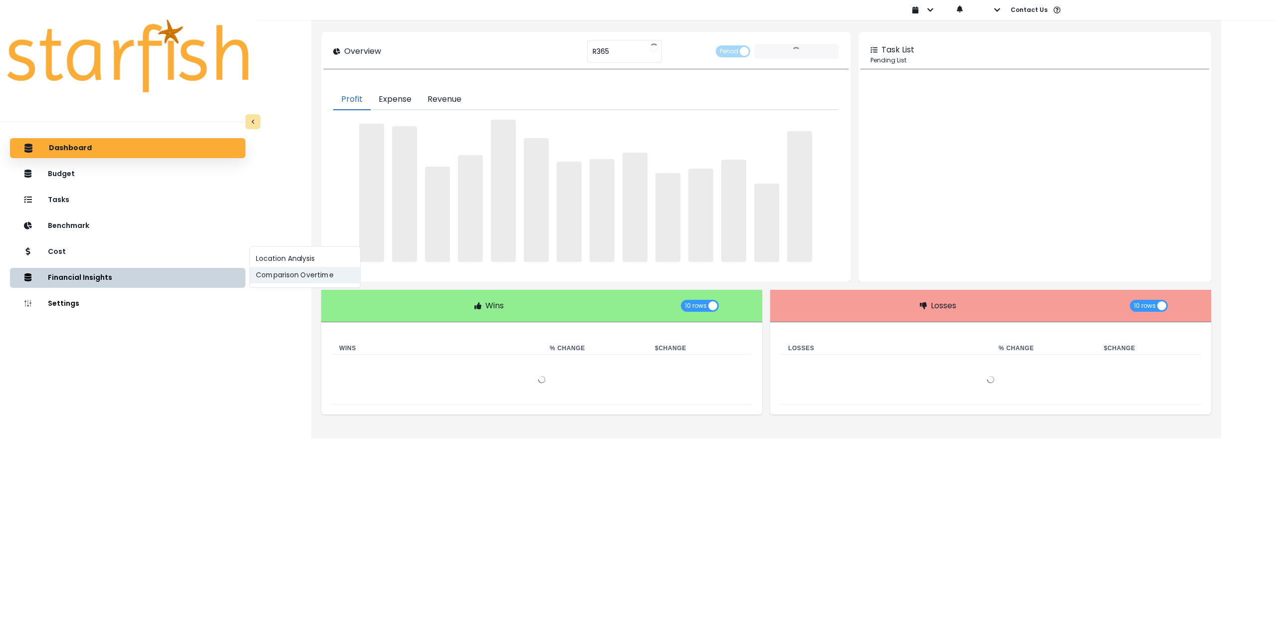
click at [268, 277] on button "Comparison Overtime" at bounding box center [305, 275] width 110 height 16
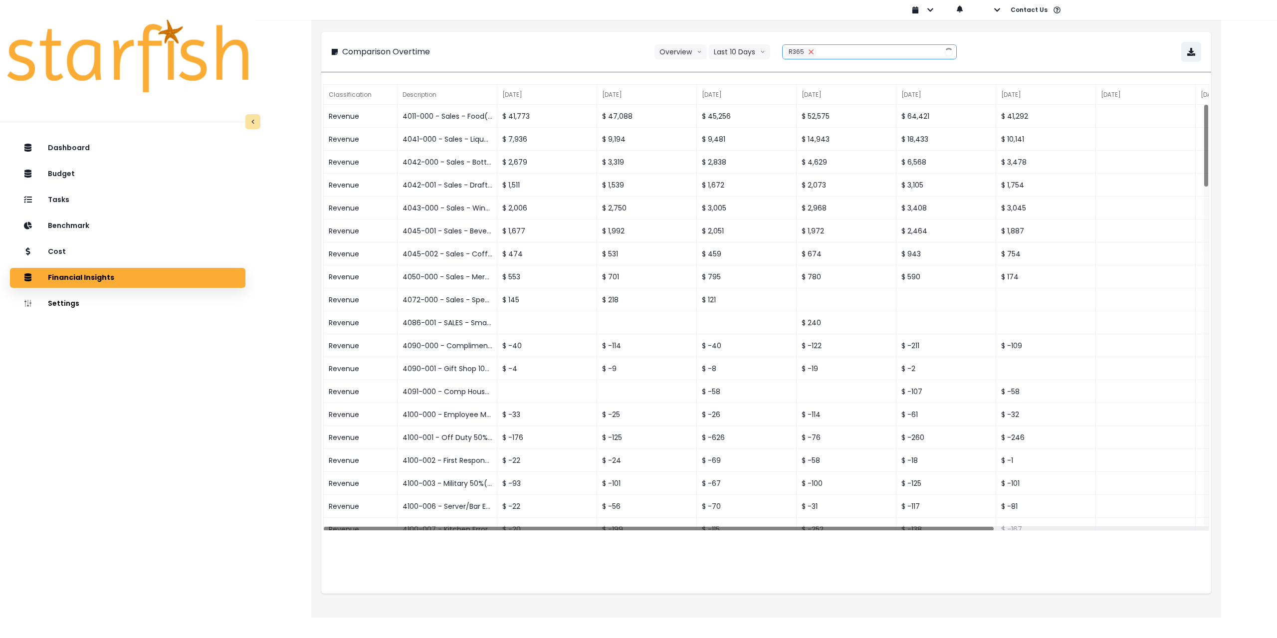
click at [809, 51] on icon "close" at bounding box center [810, 51] width 4 height 4
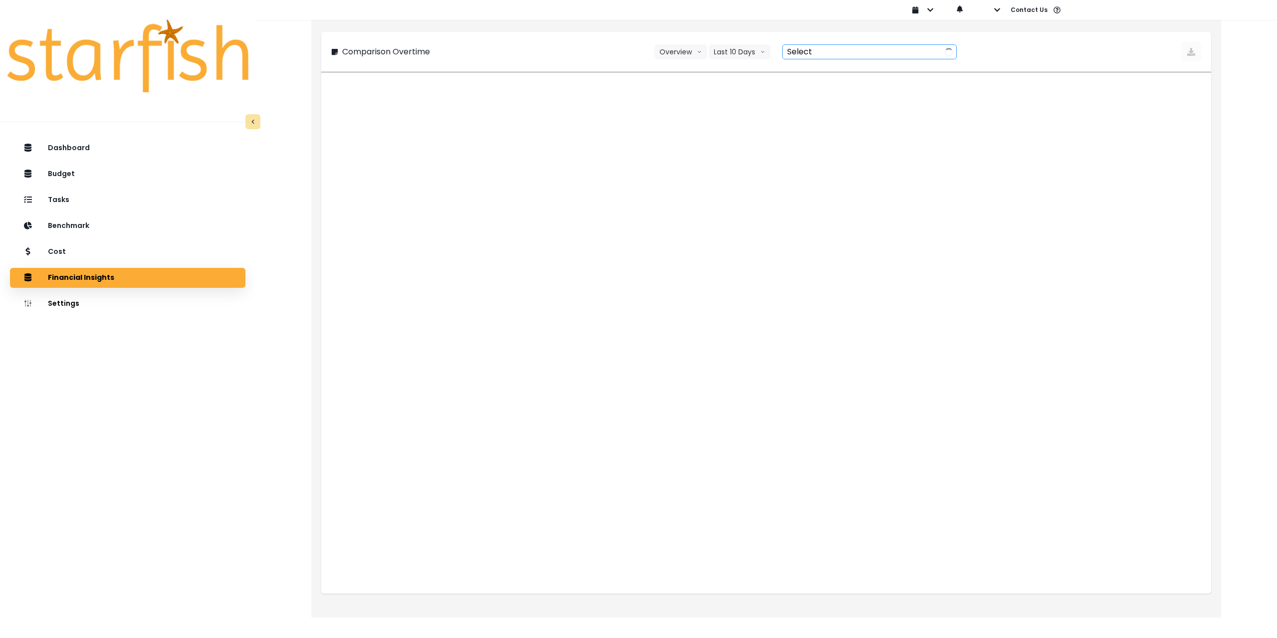
click at [809, 51] on div at bounding box center [858, 52] width 152 height 14
click at [865, 54] on div at bounding box center [858, 52] width 152 height 14
click at [815, 53] on div at bounding box center [858, 52] width 152 height 14
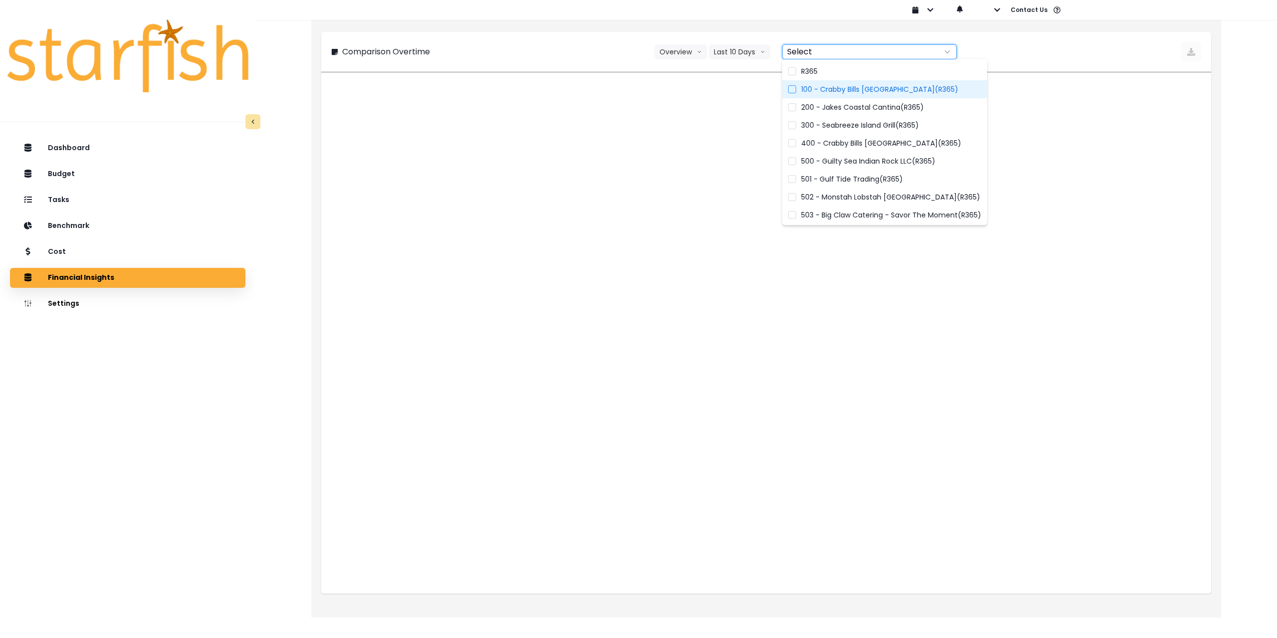
click at [837, 96] on label "100 - Crabby Bills [GEOGRAPHIC_DATA](R365)" at bounding box center [884, 89] width 205 height 18
type input "**********"
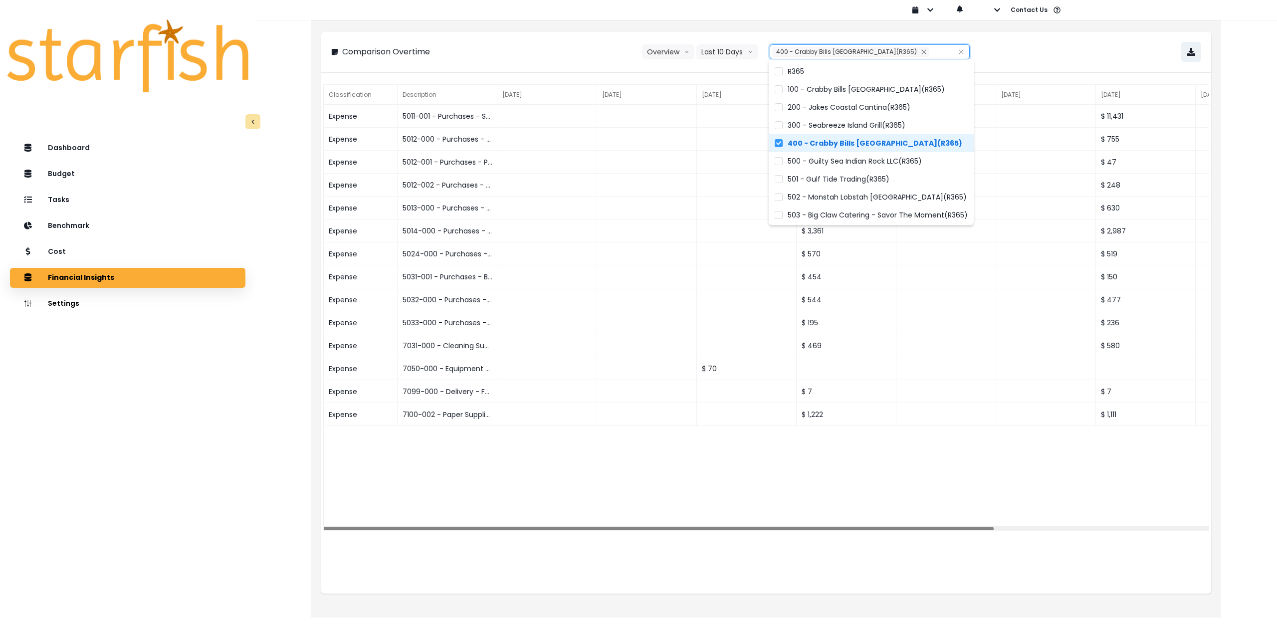
click at [794, 142] on span "400 - Crabby Bills [GEOGRAPHIC_DATA](R365)" at bounding box center [874, 143] width 175 height 10
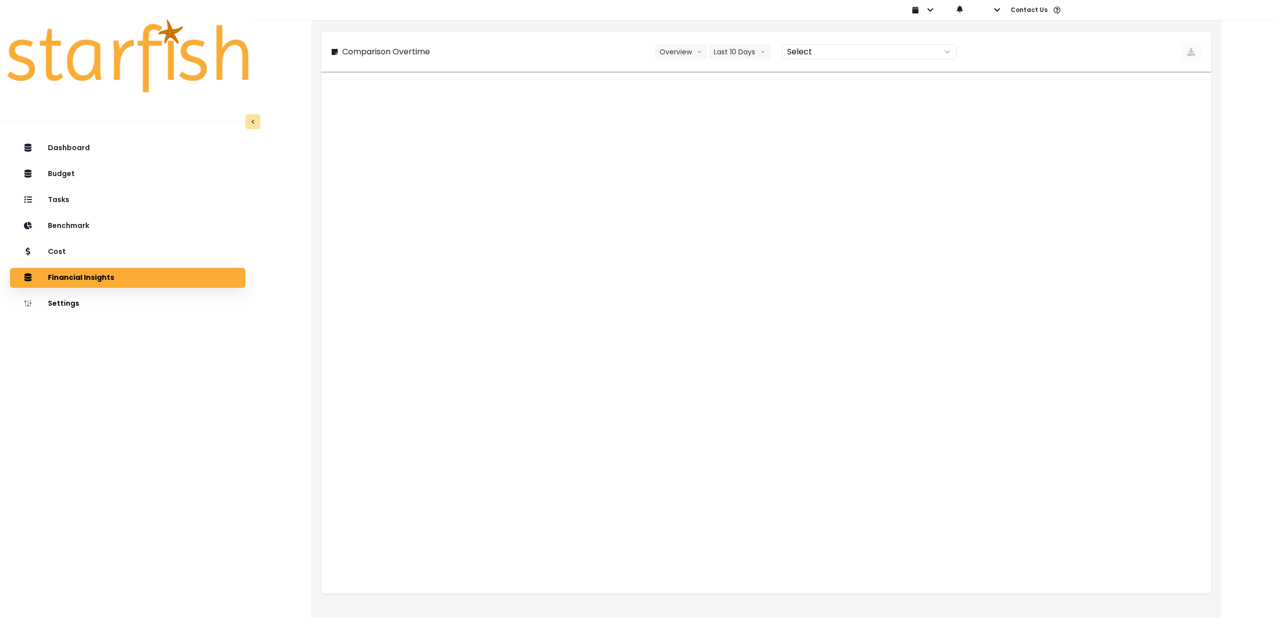
click at [732, 41] on div "Comparison Overtime Overview Overview % of cost % of sales Last 10 Days Last 4 …" at bounding box center [766, 52] width 890 height 40
click at [735, 50] on button "Last 10 Days" at bounding box center [739, 51] width 61 height 15
click at [735, 103] on span "Last 15 Periods" at bounding box center [739, 107] width 48 height 10
click at [814, 51] on div at bounding box center [862, 52] width 152 height 14
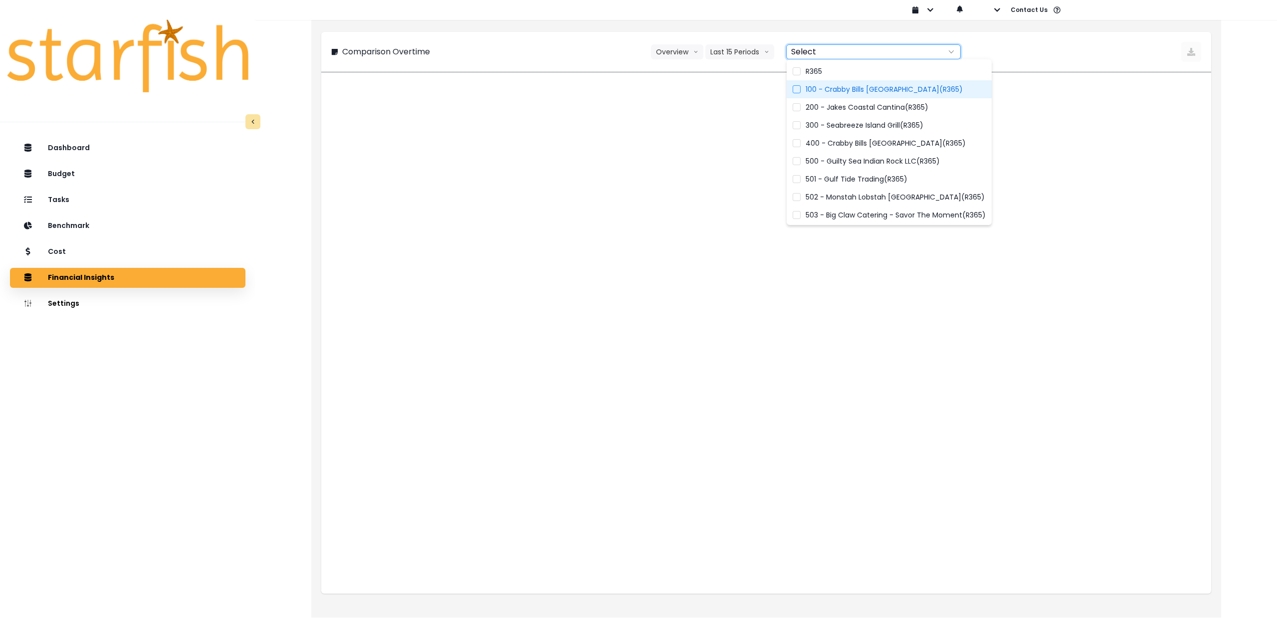
click at [812, 85] on span "100 - Crabby Bills [GEOGRAPHIC_DATA](R365)" at bounding box center [883, 89] width 157 height 10
type input "**********"
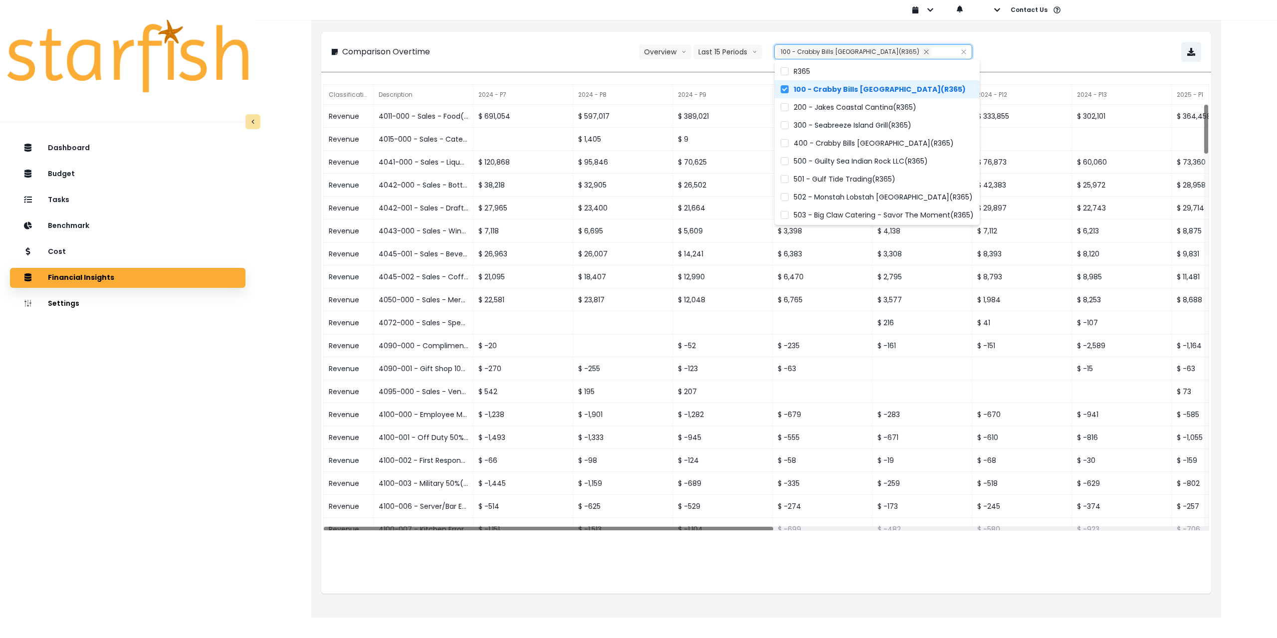
click at [812, 85] on span "100 - Crabby Bills [GEOGRAPHIC_DATA](R365)" at bounding box center [879, 89] width 172 height 10
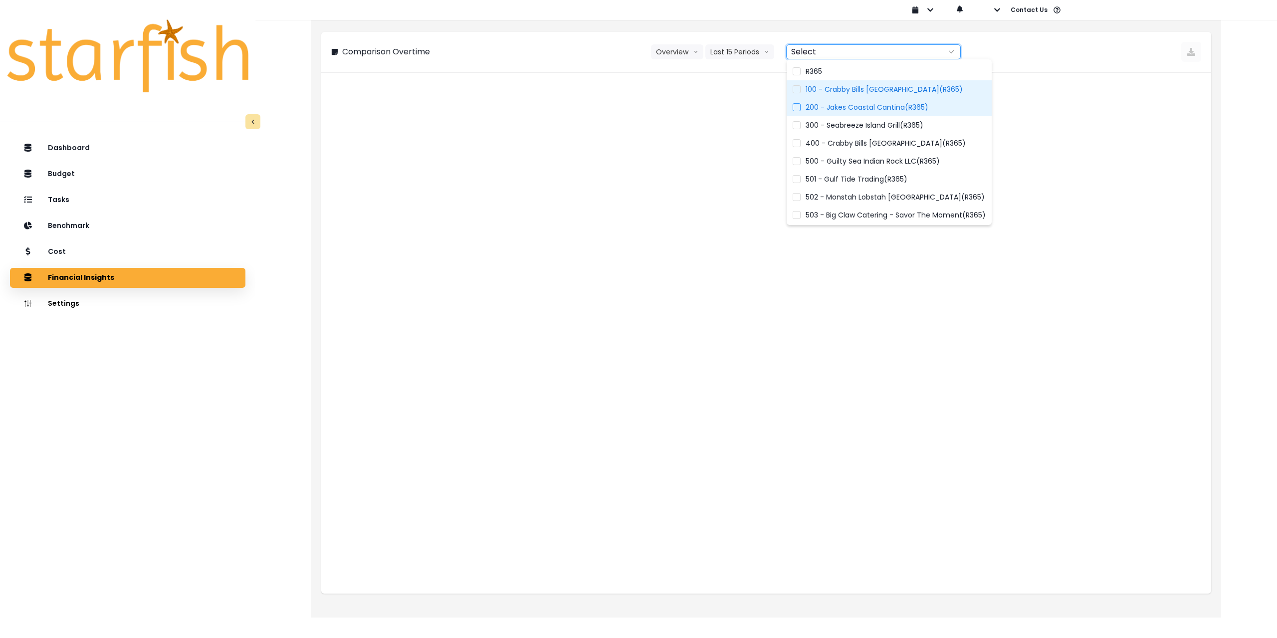
click at [807, 106] on span "200 - Jakes Coastal Cantina(R365)" at bounding box center [866, 107] width 123 height 10
type input "**********"
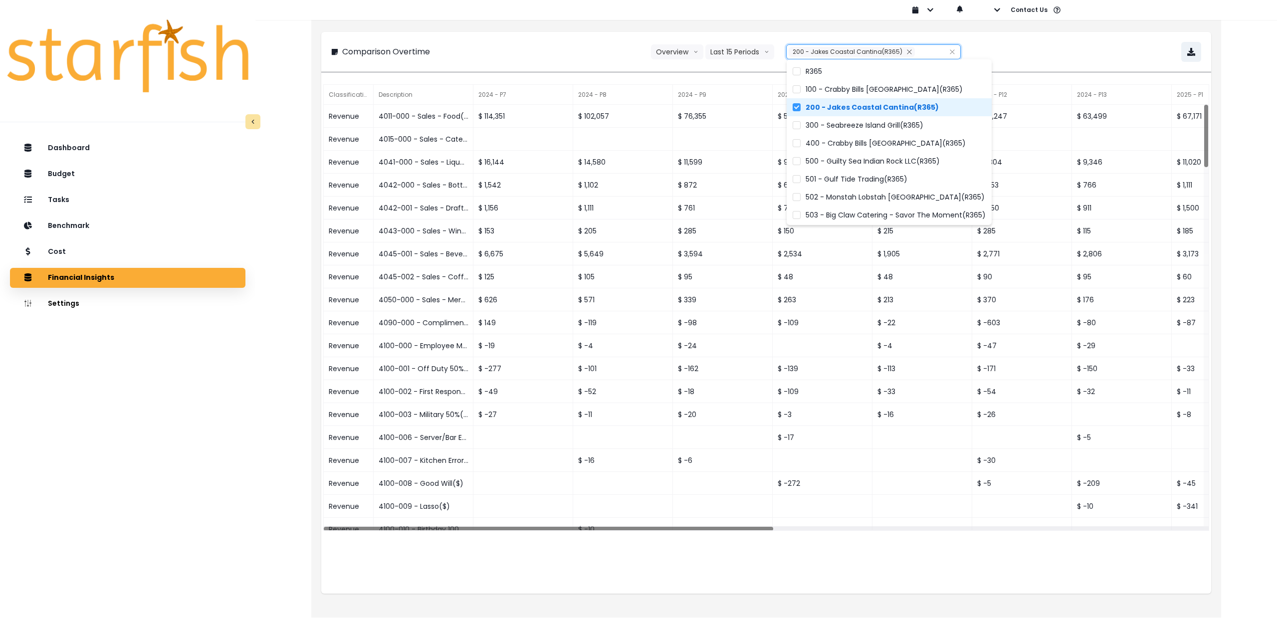
click at [807, 106] on span "200 - Jakes Coastal Cantina(R365)" at bounding box center [871, 107] width 133 height 10
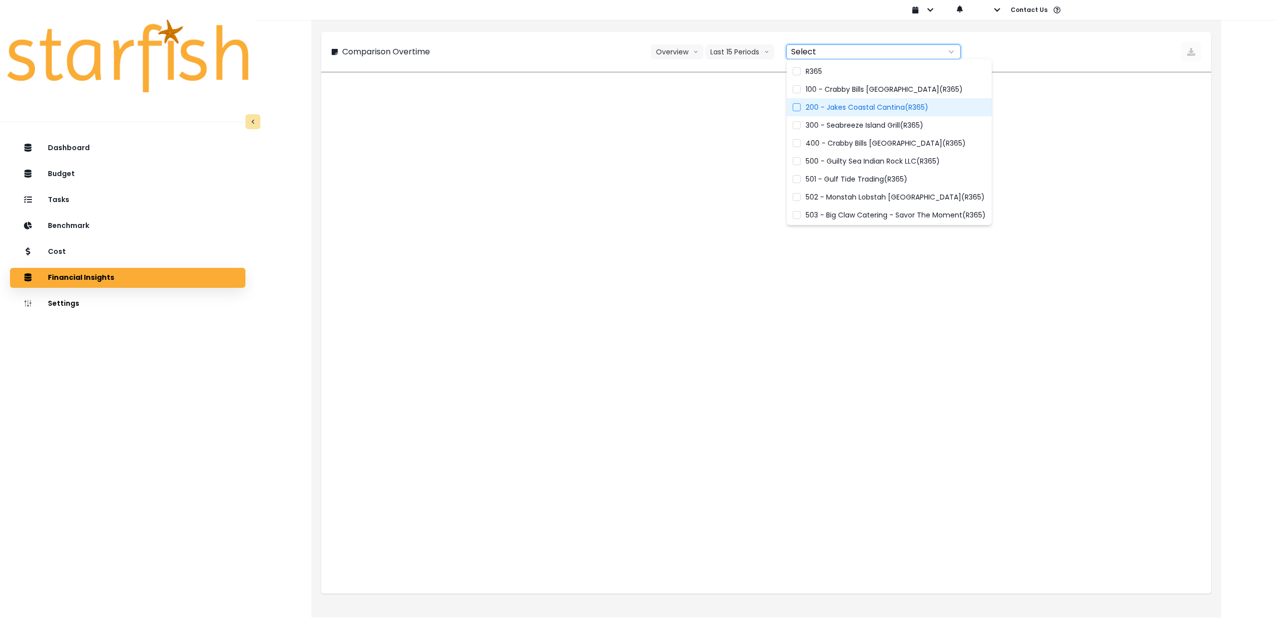
type input "**********"
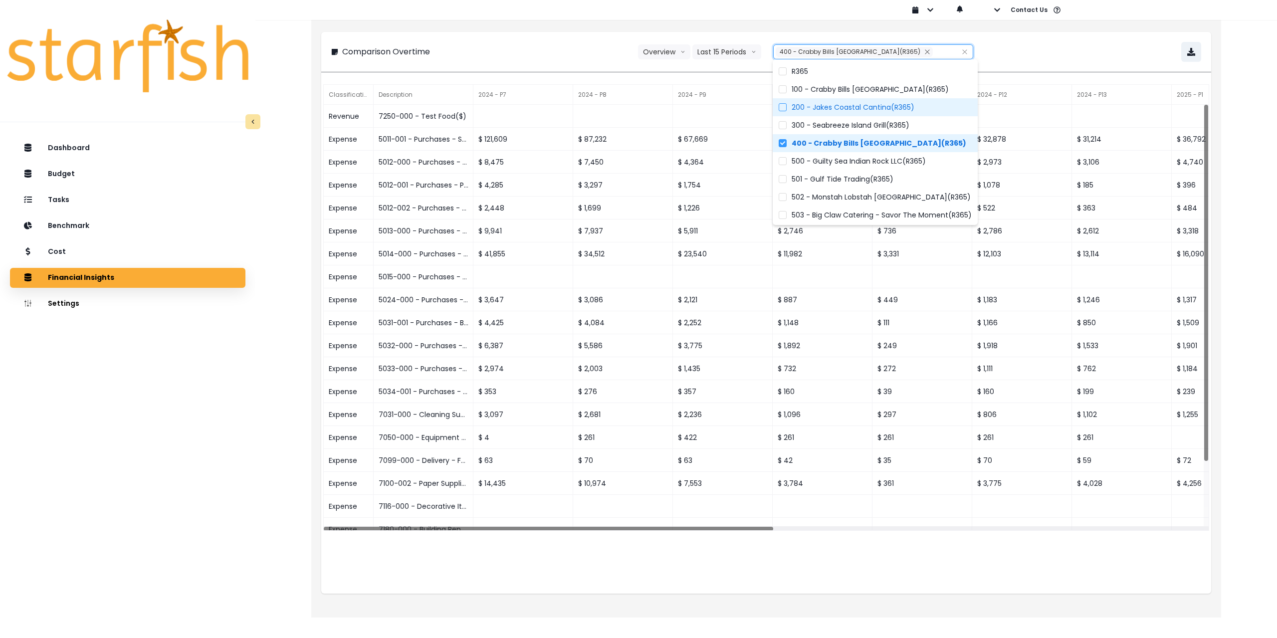
click at [802, 143] on span "400 - Crabby Bills [GEOGRAPHIC_DATA](R365)" at bounding box center [878, 143] width 175 height 10
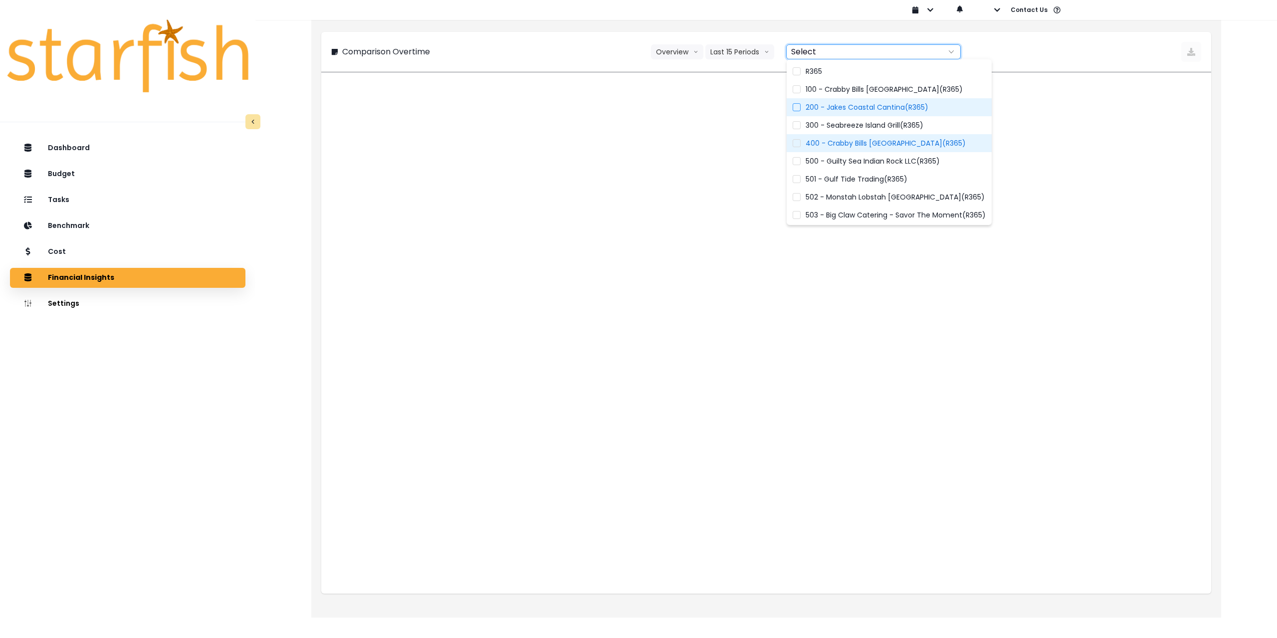
type input "**********"
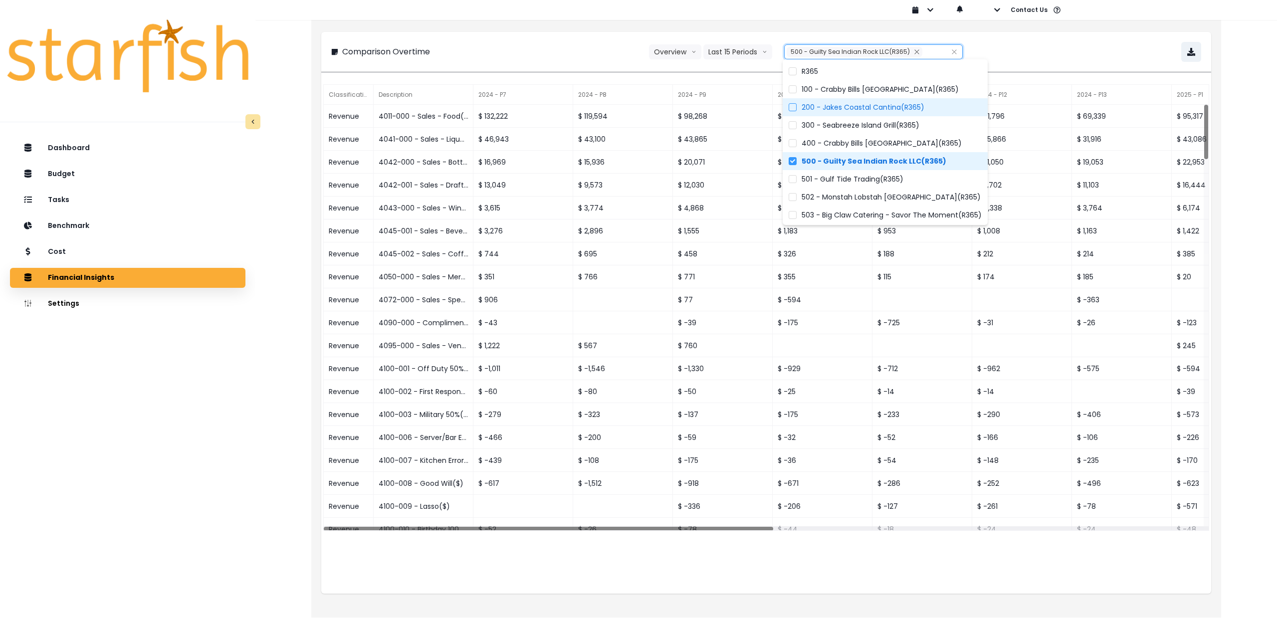
click at [802, 162] on span "500 - Guilty Sea Indian Rock LLC(R365)" at bounding box center [873, 161] width 145 height 10
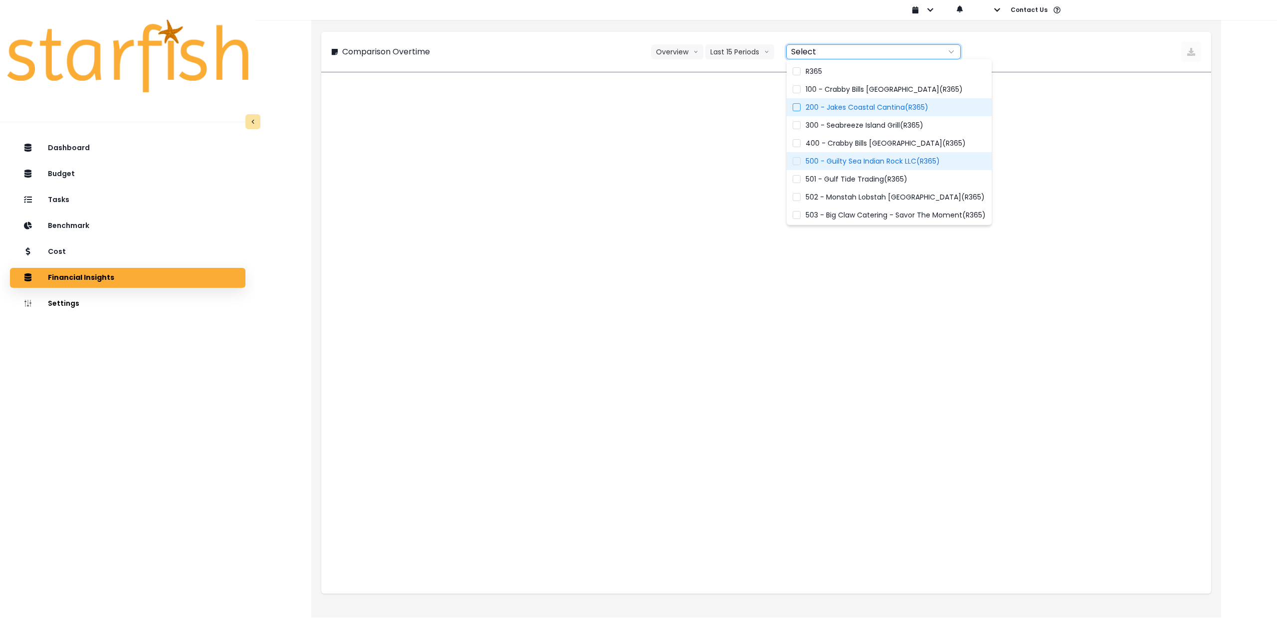
type input "**********"
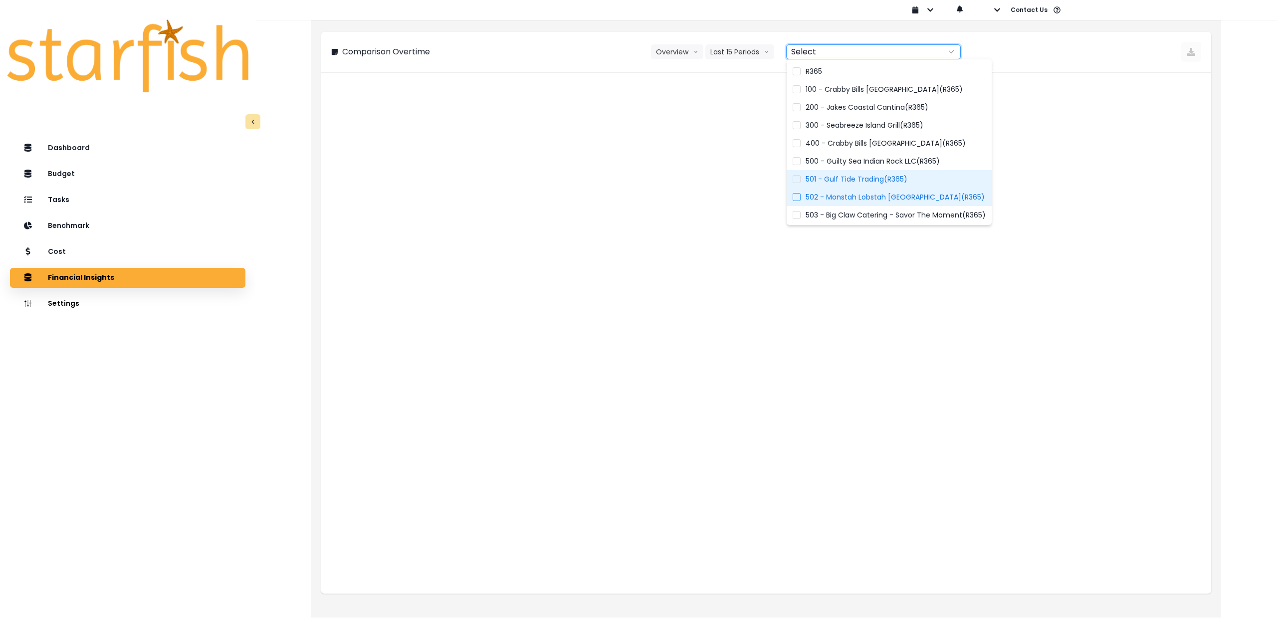
click at [816, 195] on span "502 - Monstah Lobstah [GEOGRAPHIC_DATA](R365)" at bounding box center [894, 197] width 179 height 10
type input "**********"
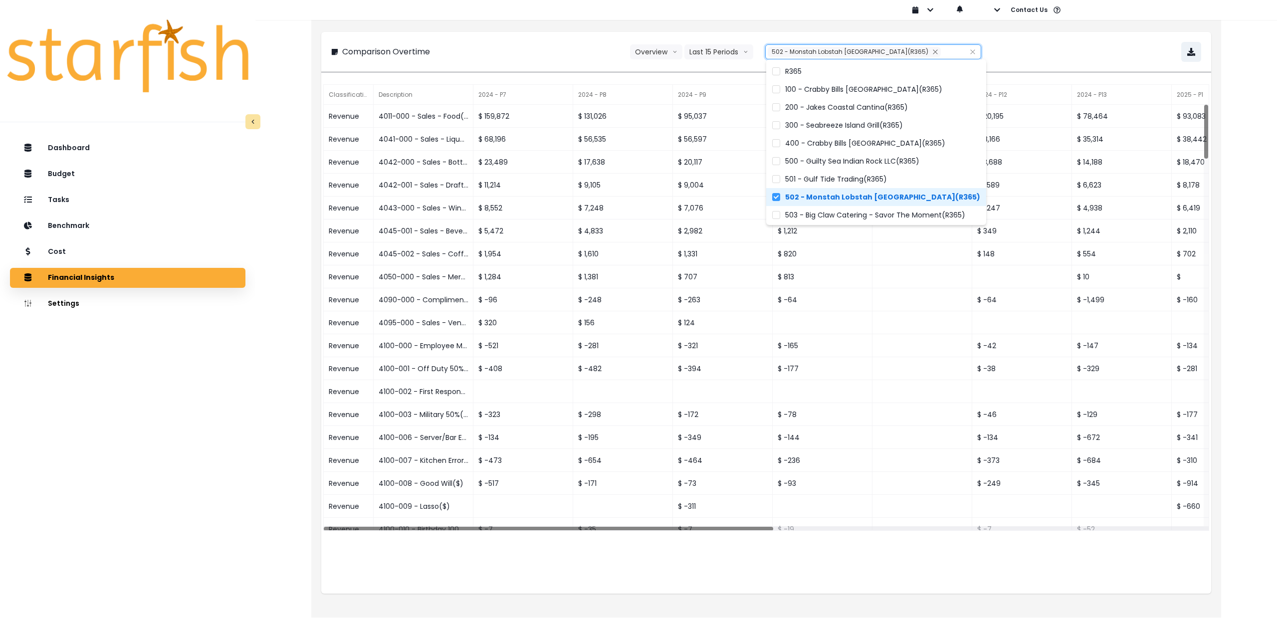
click at [816, 195] on span "502 - Monstah Lobstah [GEOGRAPHIC_DATA](R365)" at bounding box center [882, 197] width 195 height 10
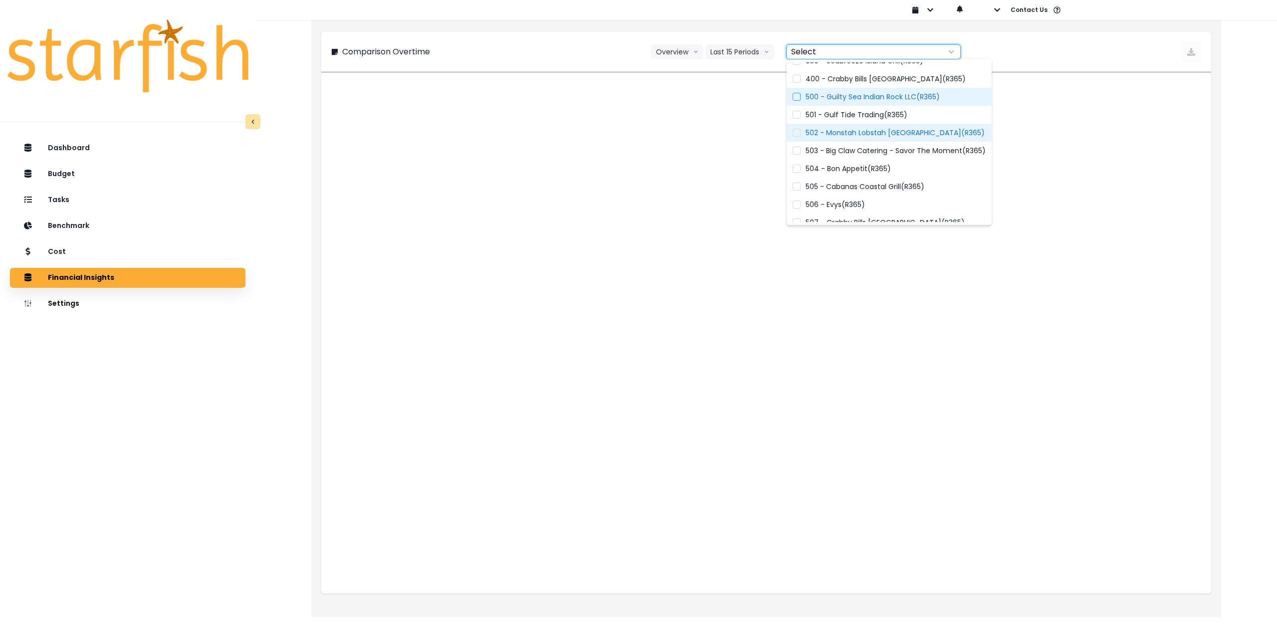
scroll to position [100, 0]
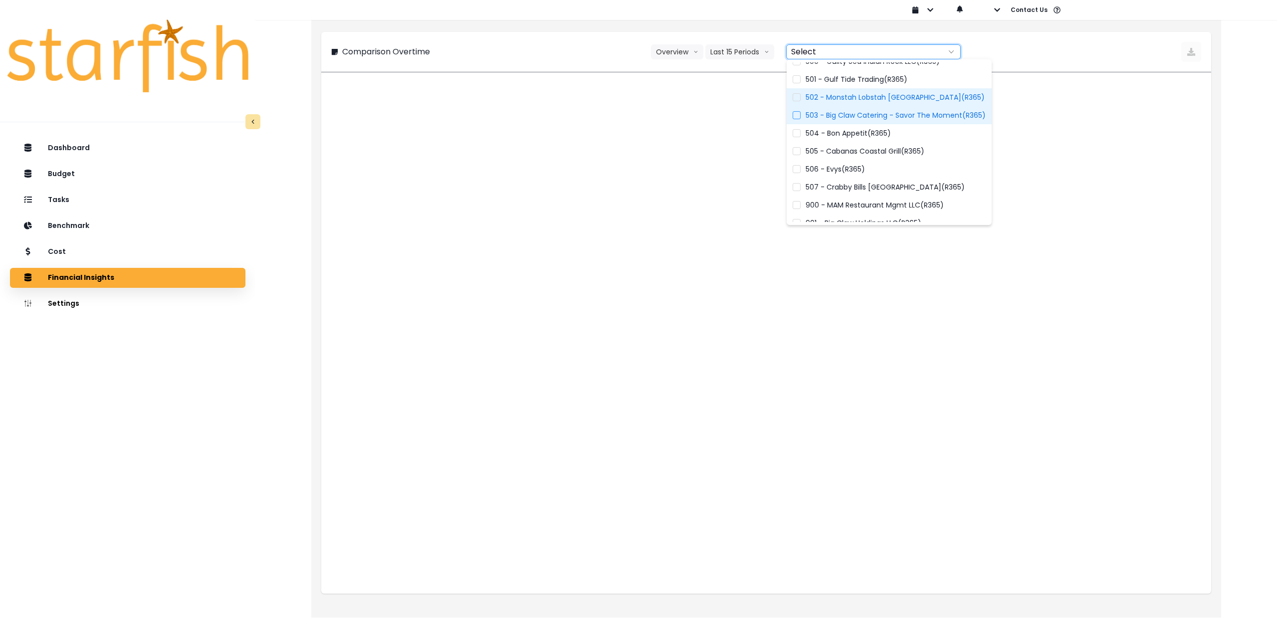
click at [828, 117] on span "503 - Big Claw Catering - Savor The Moment(R365)" at bounding box center [895, 115] width 180 height 10
type input "**********"
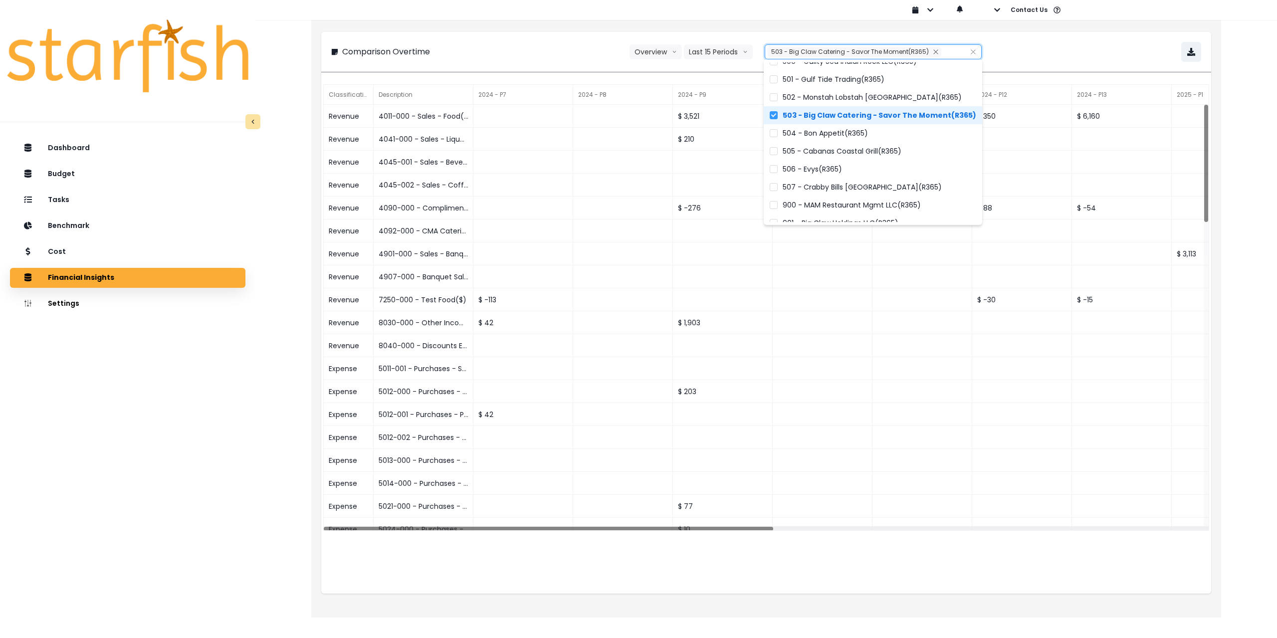
click at [828, 117] on span "503 - Big Claw Catering - Savor The Moment(R365)" at bounding box center [878, 115] width 193 height 10
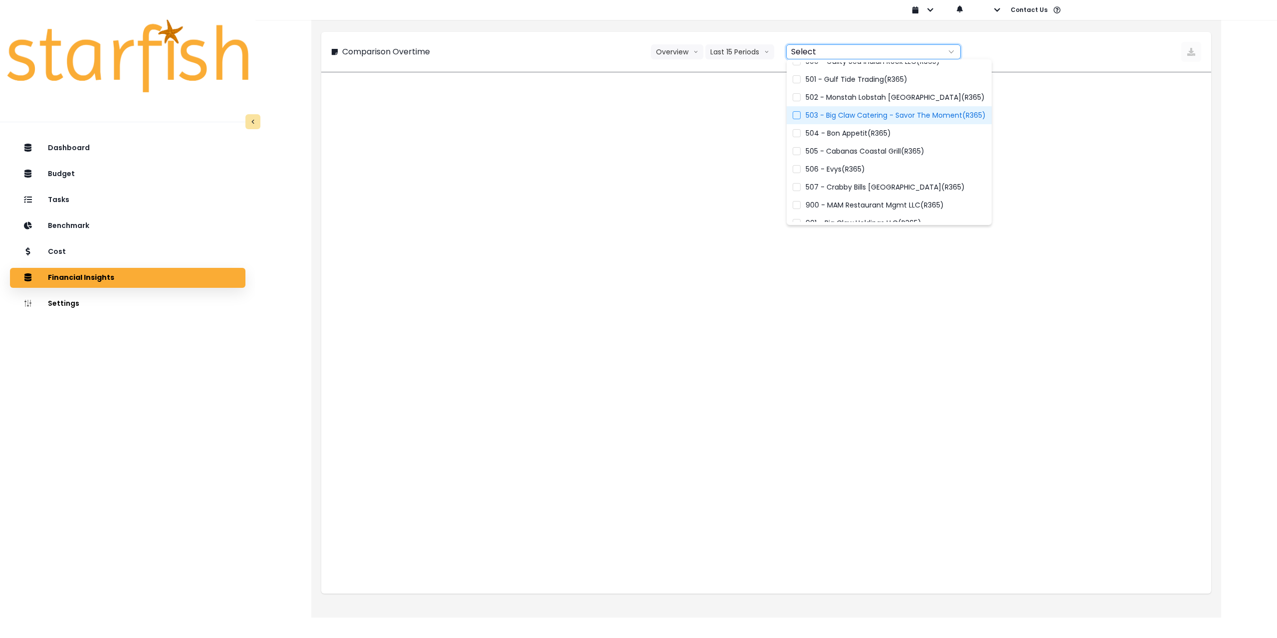
click at [823, 115] on span "503 - Big Claw Catering - Savor The Moment(R365)" at bounding box center [895, 115] width 180 height 10
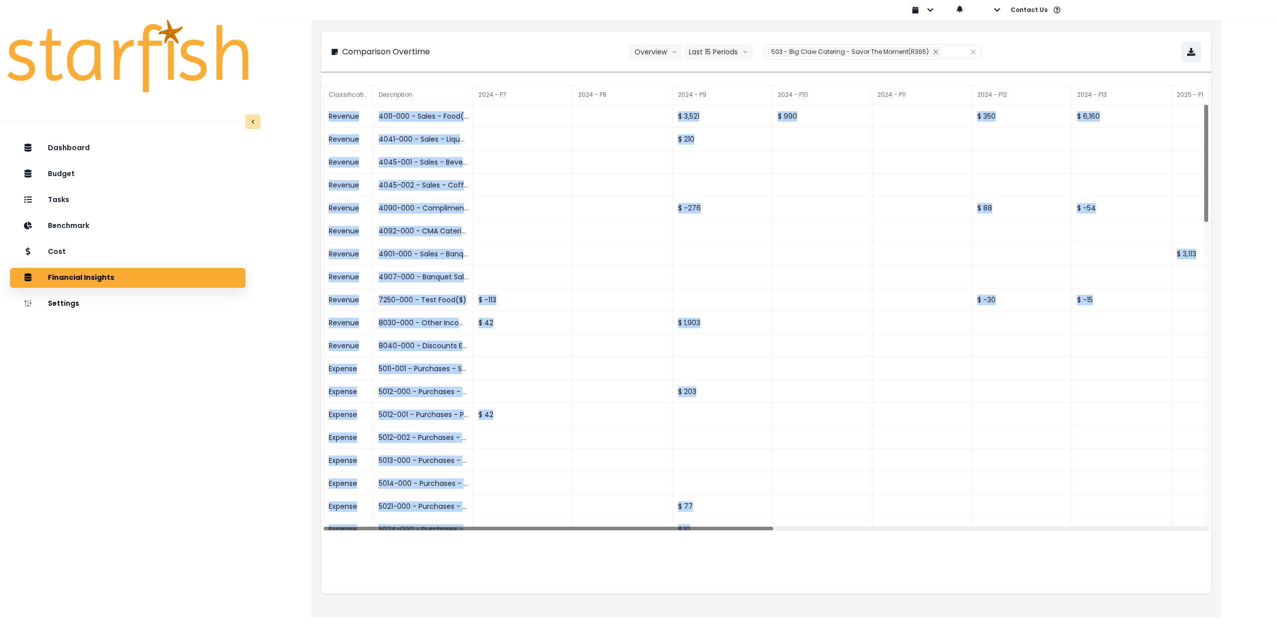
drag, startPoint x: 739, startPoint y: 531, endPoint x: 958, endPoint y: 535, distance: 219.0
click at [1015, 528] on div "Classification Description 2024 - P7 2024 - P8 2024 - P9 2024 - P10 2024 - P11 …" at bounding box center [766, 307] width 886 height 446
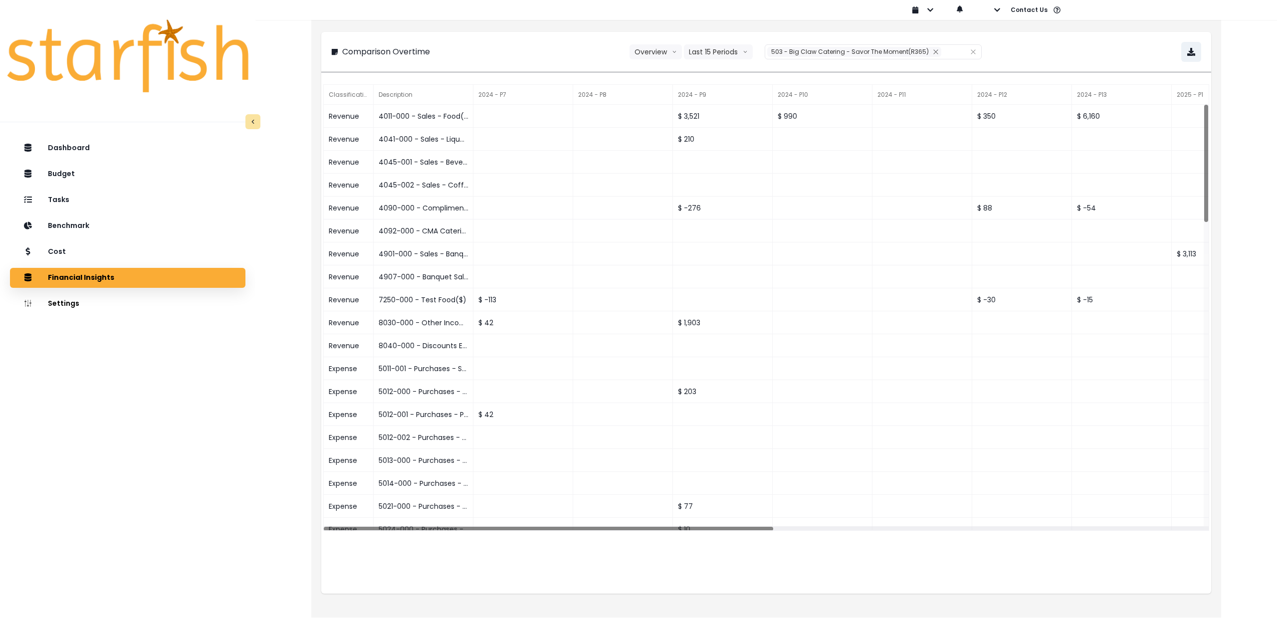
click at [816, 559] on div "Classification Description 2024 - P7 2024 - P8 2024 - P9 2024 - P10 2024 - P11 …" at bounding box center [766, 337] width 890 height 511
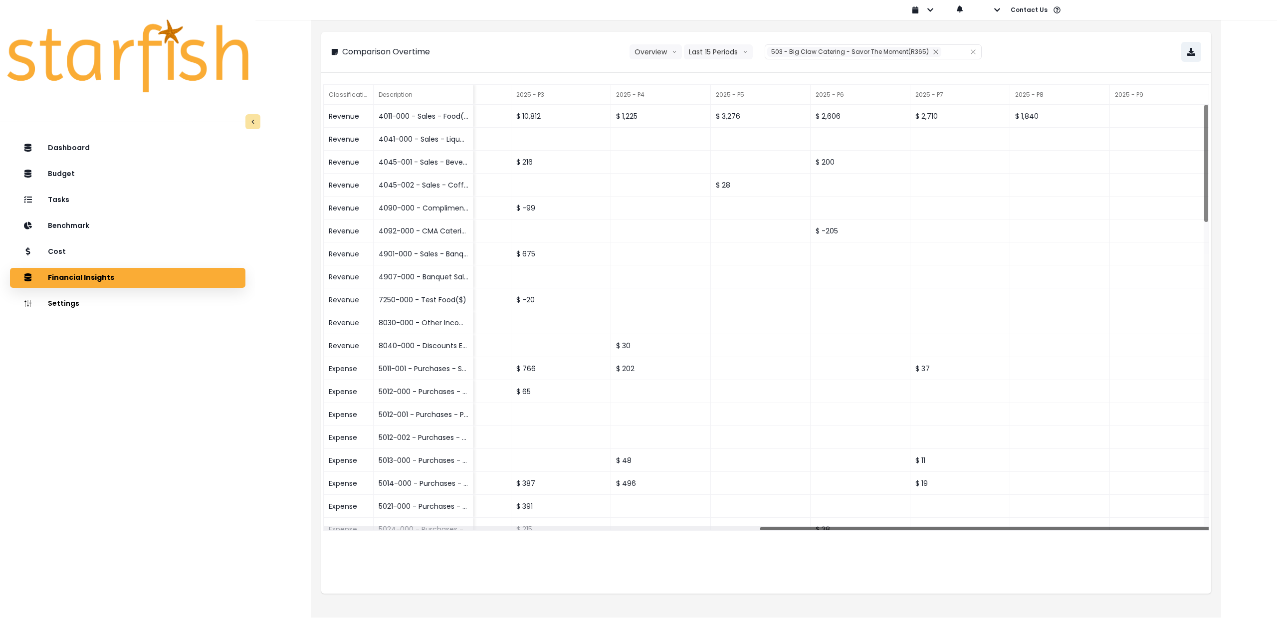
drag, startPoint x: 735, startPoint y: 530, endPoint x: 1273, endPoint y: 504, distance: 539.2
click at [1273, 504] on div "**********" at bounding box center [765, 301] width 1021 height 603
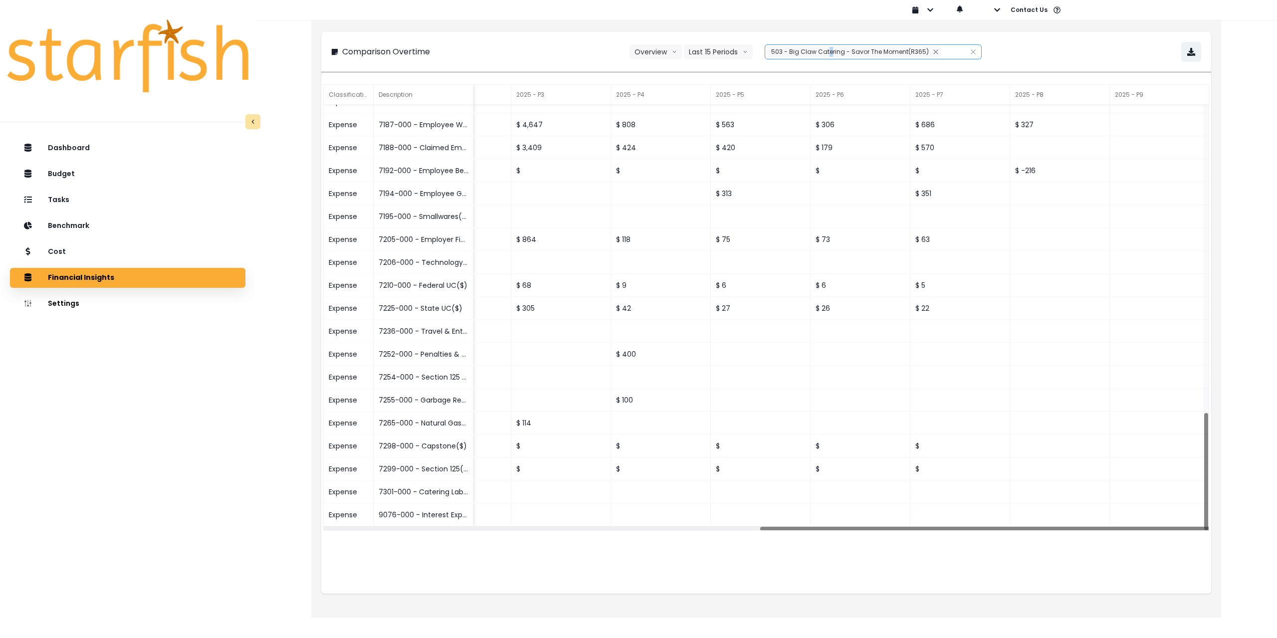
click at [828, 52] on span "503 - Big Claw Catering - Savor The Moment(R365)" at bounding box center [850, 51] width 158 height 8
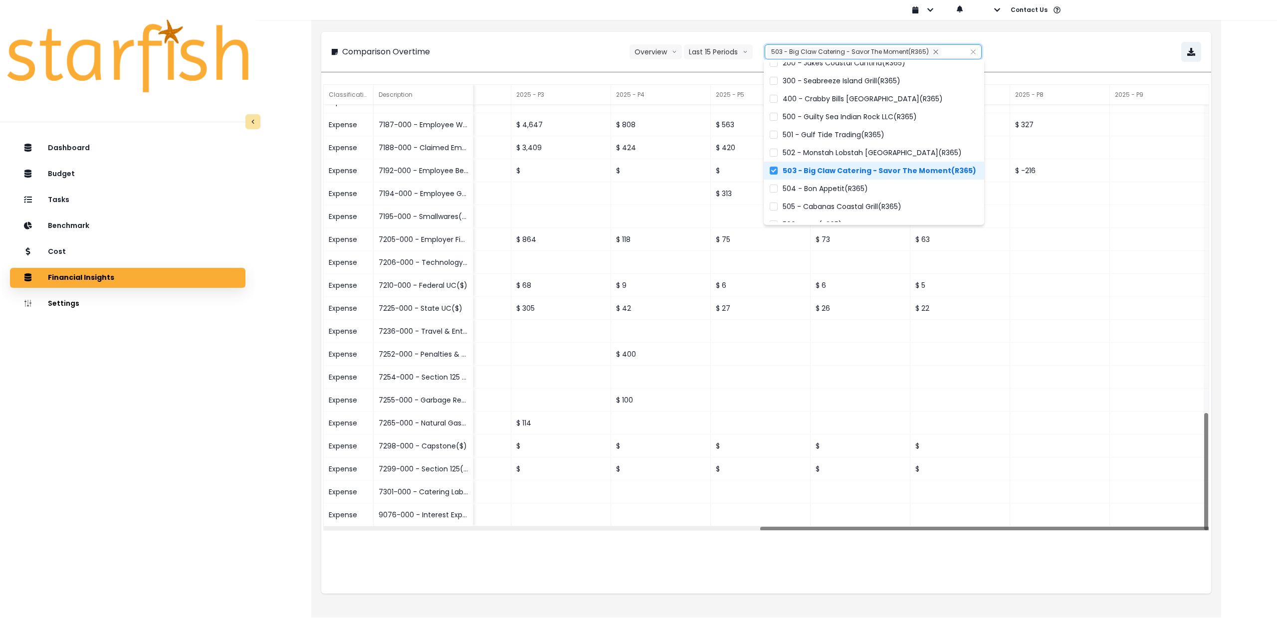
scroll to position [50, 0]
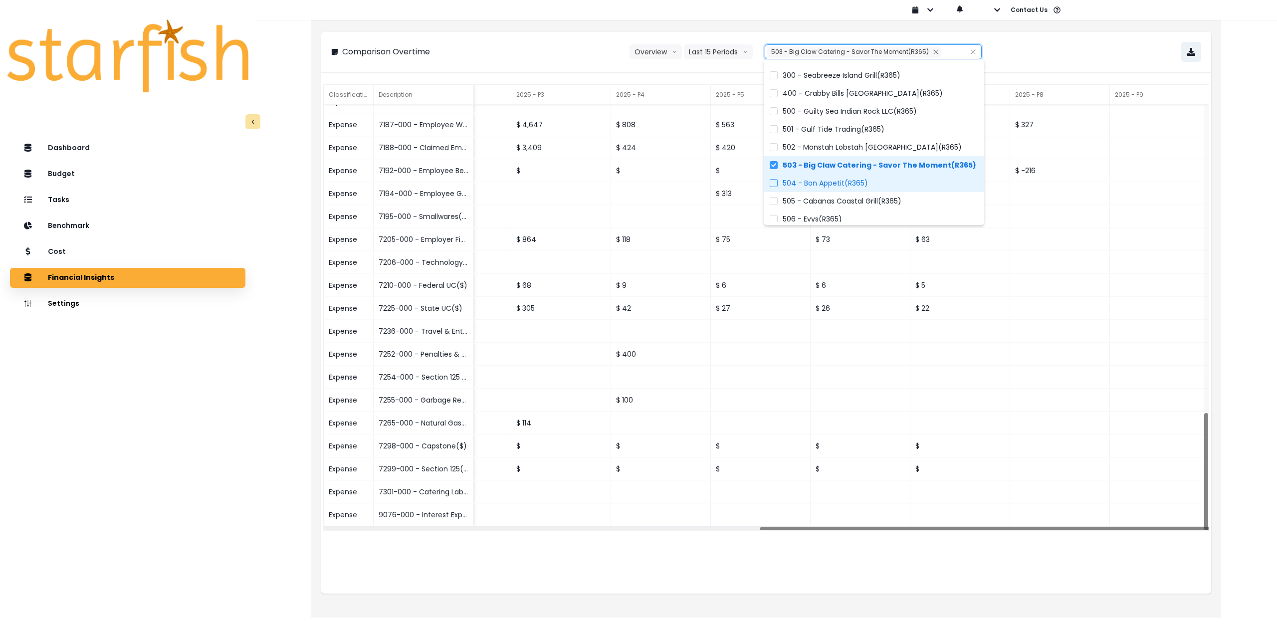
click at [824, 184] on span "504 - Bon Appetit(R365)" at bounding box center [824, 183] width 85 height 10
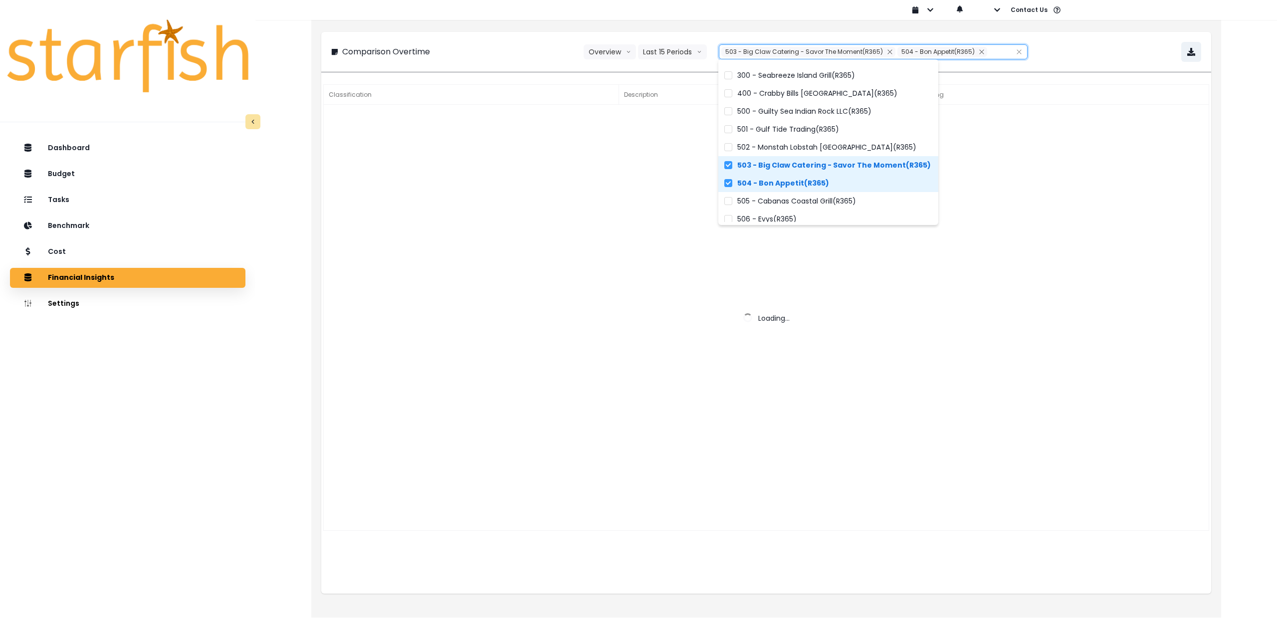
type input "**********"
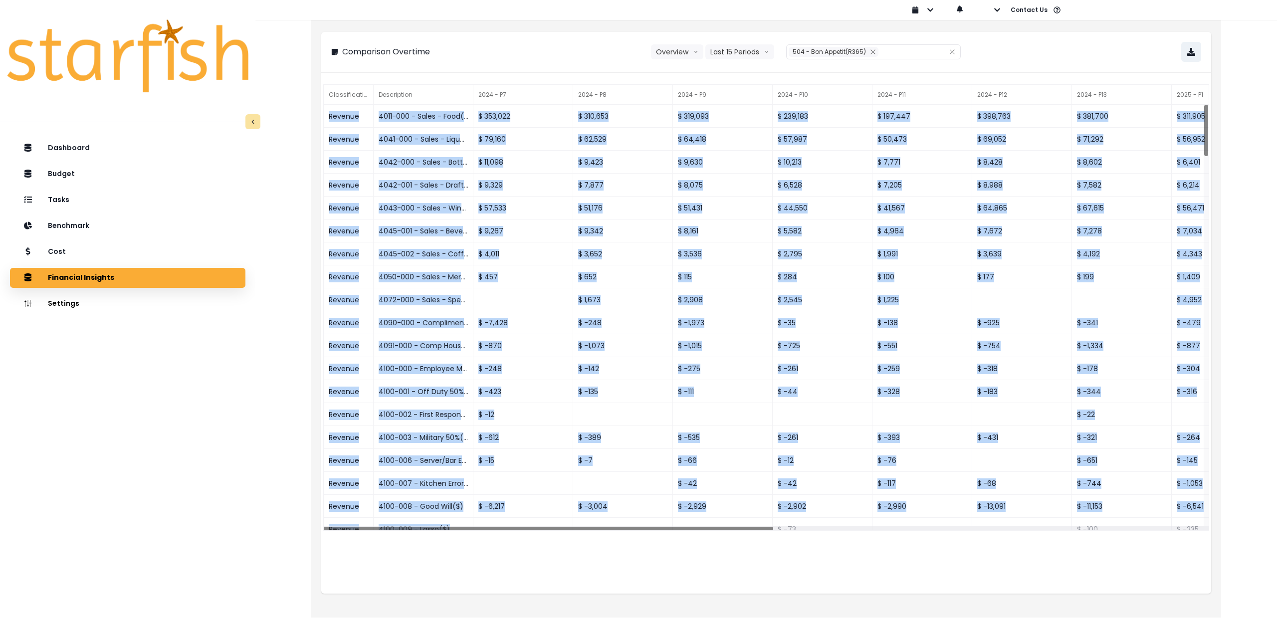
drag, startPoint x: 699, startPoint y: 523, endPoint x: 1005, endPoint y: 544, distance: 306.9
click at [1008, 543] on div "Classification Description 2024 - P7 2024 - P8 2024 - P9 2024 - P10 2024 - P11 …" at bounding box center [766, 337] width 890 height 511
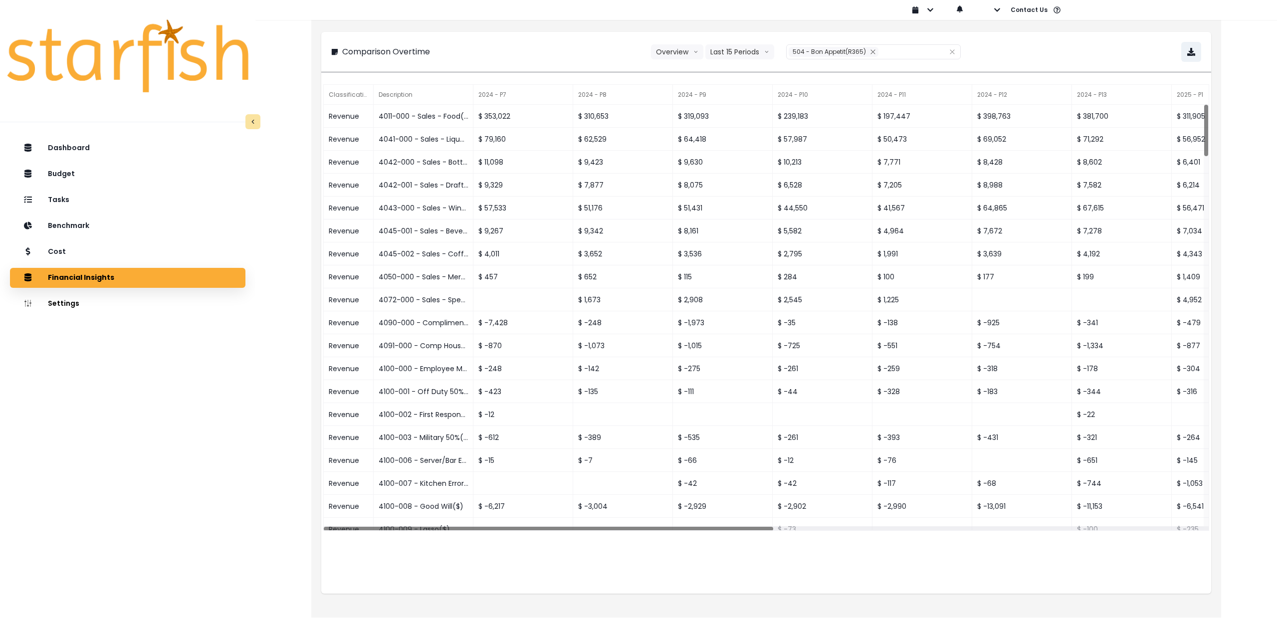
drag, startPoint x: 932, startPoint y: 572, endPoint x: 875, endPoint y: 561, distance: 57.8
click at [931, 572] on div "Classification Description 2024 - P7 2024 - P8 2024 - P9 2024 - P10 2024 - P11 …" at bounding box center [766, 337] width 890 height 511
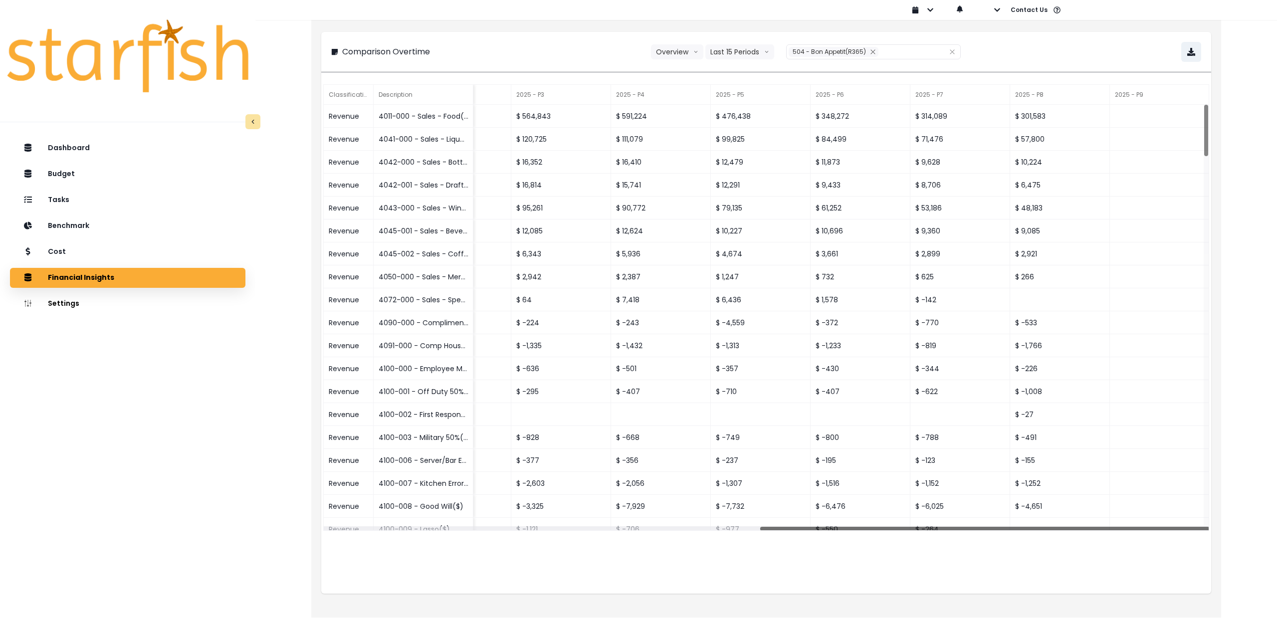
drag, startPoint x: 924, startPoint y: 520, endPoint x: 1276, endPoint y: 518, distance: 352.6
click at [1276, 518] on div "**********" at bounding box center [765, 301] width 1021 height 603
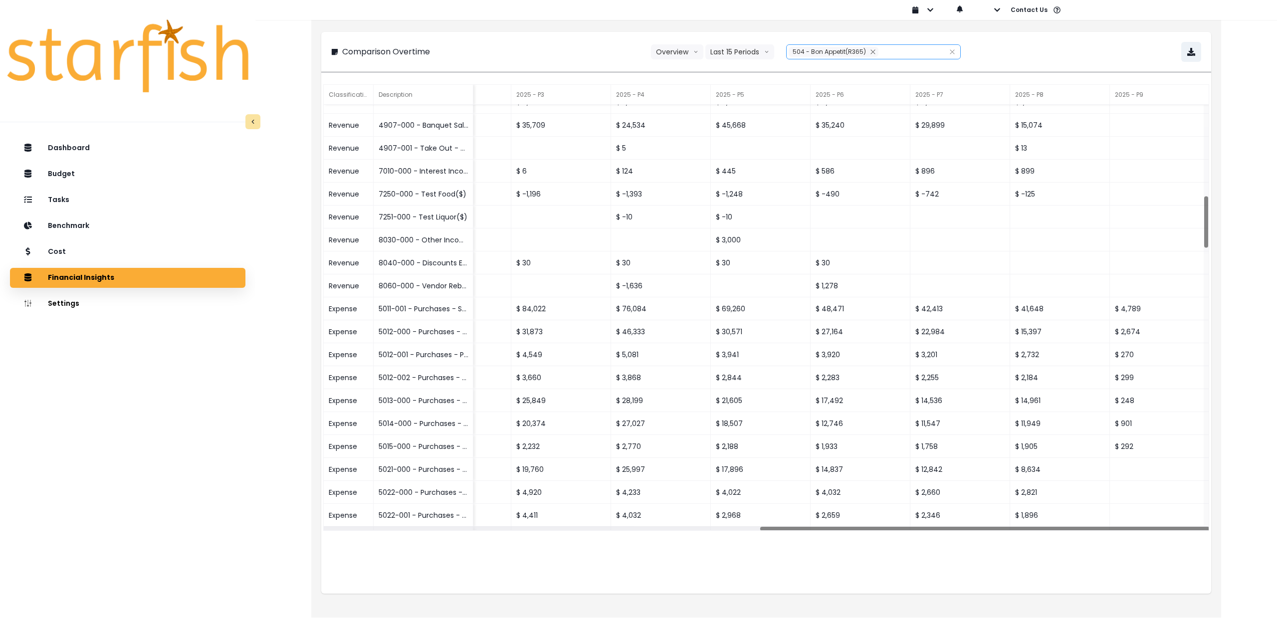
click at [817, 55] on span "504 - Bon Appetit(R365)" at bounding box center [828, 51] width 73 height 8
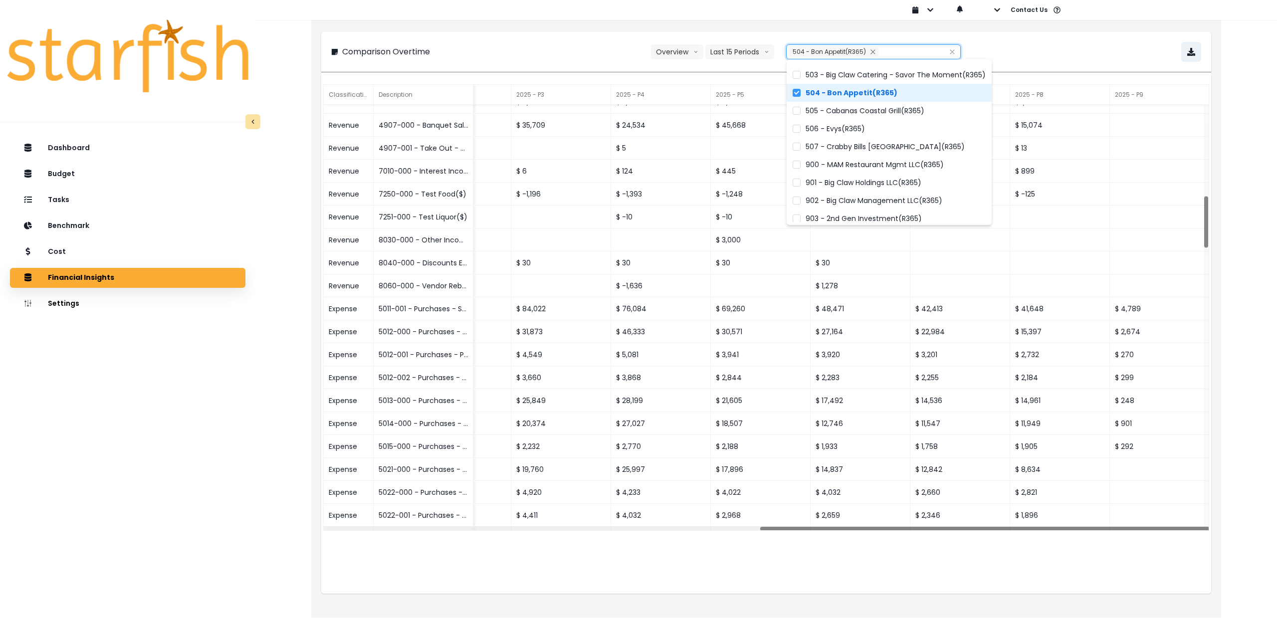
scroll to position [146, 0]
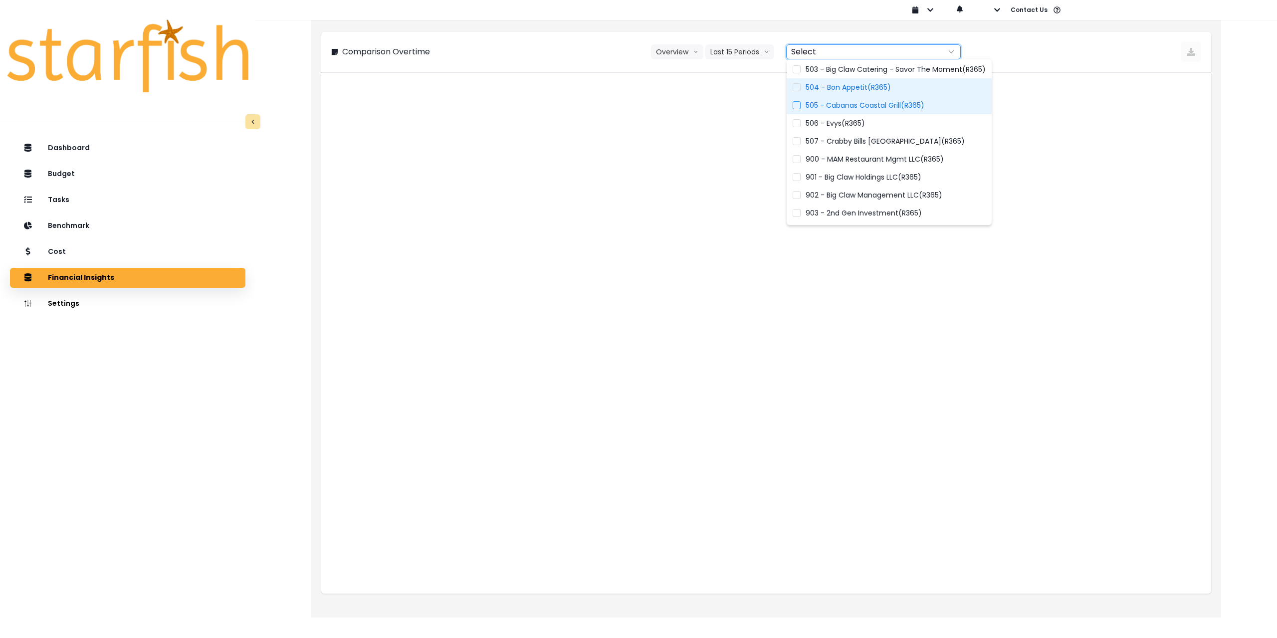
click at [810, 105] on span "505 - Cabanas Coastal Grill(R365)" at bounding box center [864, 105] width 119 height 10
type input "**********"
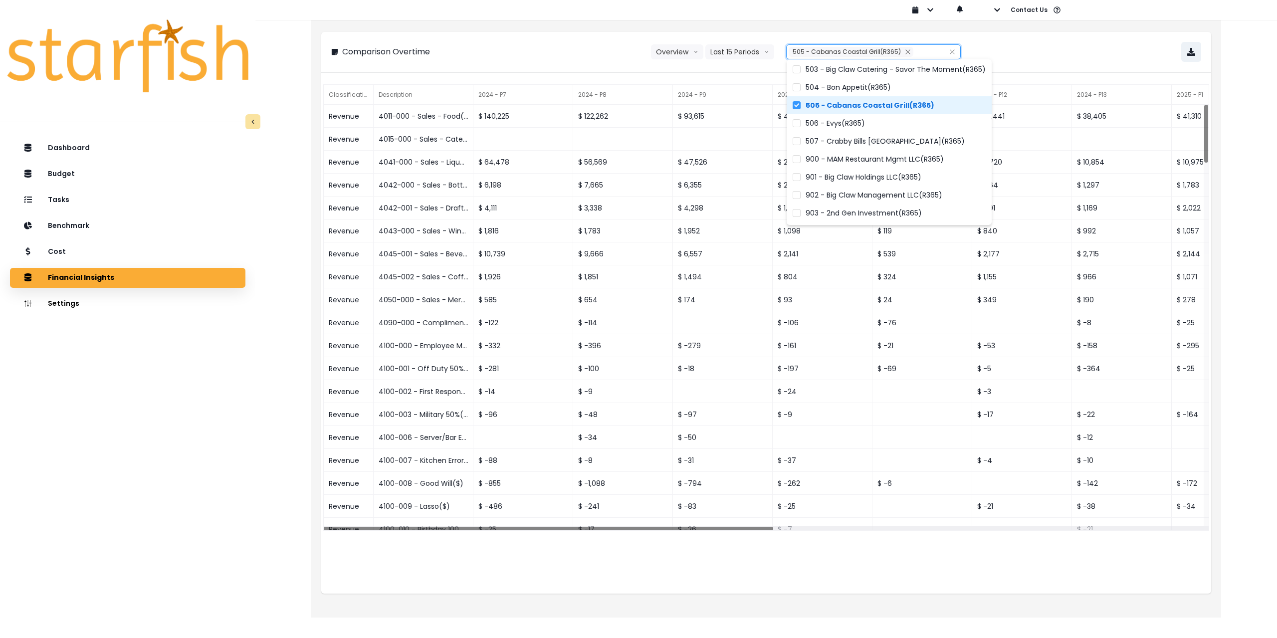
click at [807, 105] on span "505 - Cabanas Coastal Grill(R365)" at bounding box center [869, 105] width 129 height 10
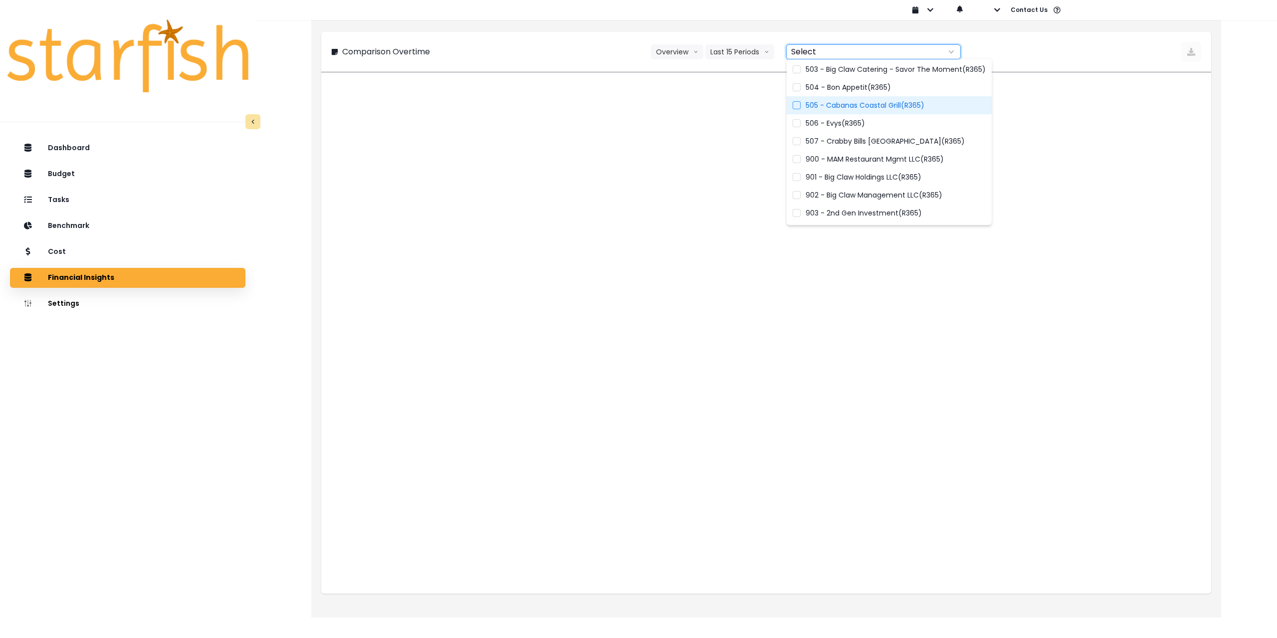
type input "**********"
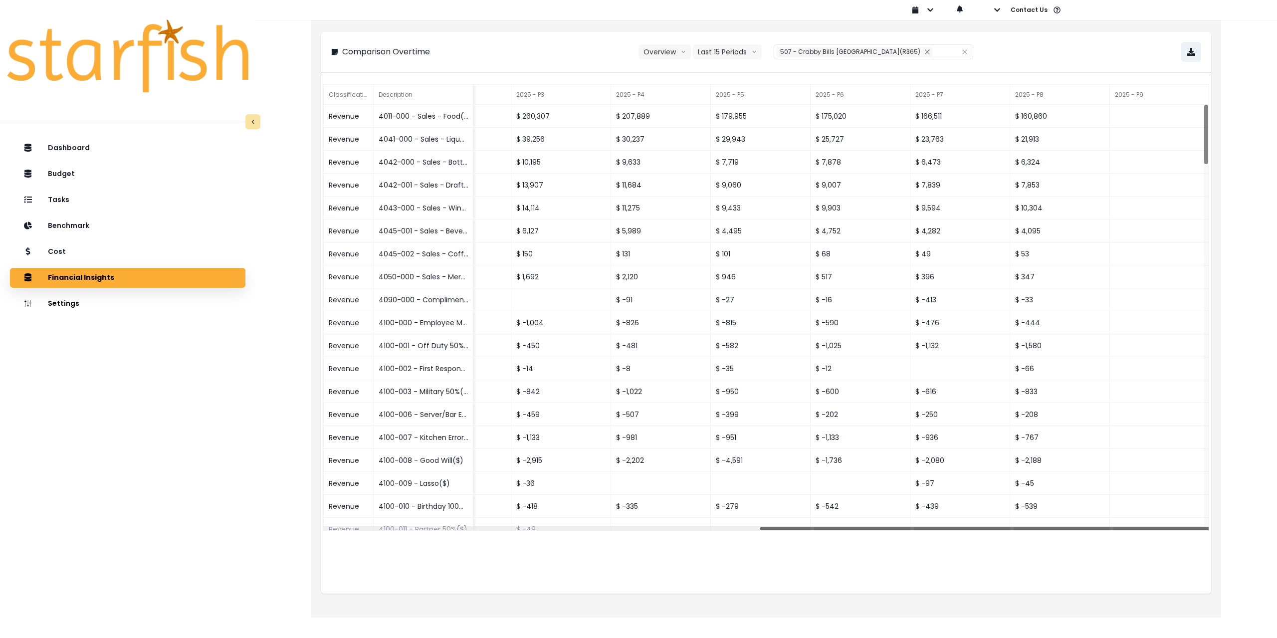
drag, startPoint x: 691, startPoint y: 528, endPoint x: 1174, endPoint y: 532, distance: 483.3
click at [1174, 532] on div "Classification Description 2024 - P7 2024 - P8 2024 - P9 2024 - P10 2024 - P11 …" at bounding box center [766, 337] width 890 height 511
click at [832, 49] on span "507 - Crabby Bills [GEOGRAPHIC_DATA](R365)" at bounding box center [850, 51] width 140 height 8
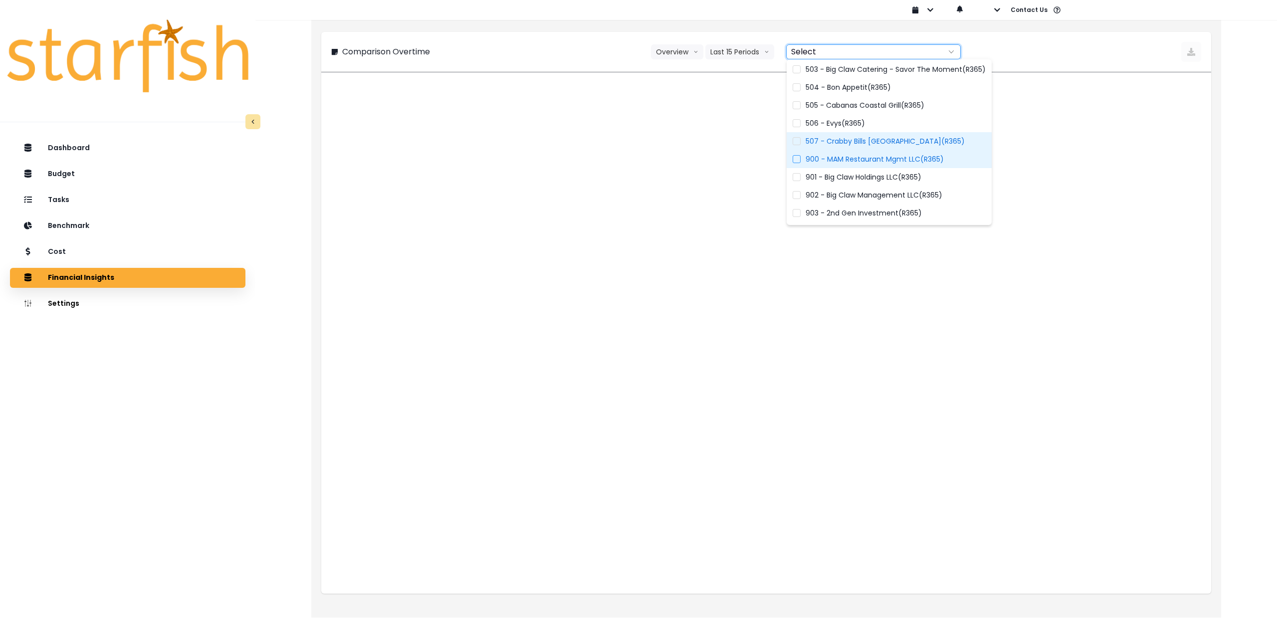
type input "**********"
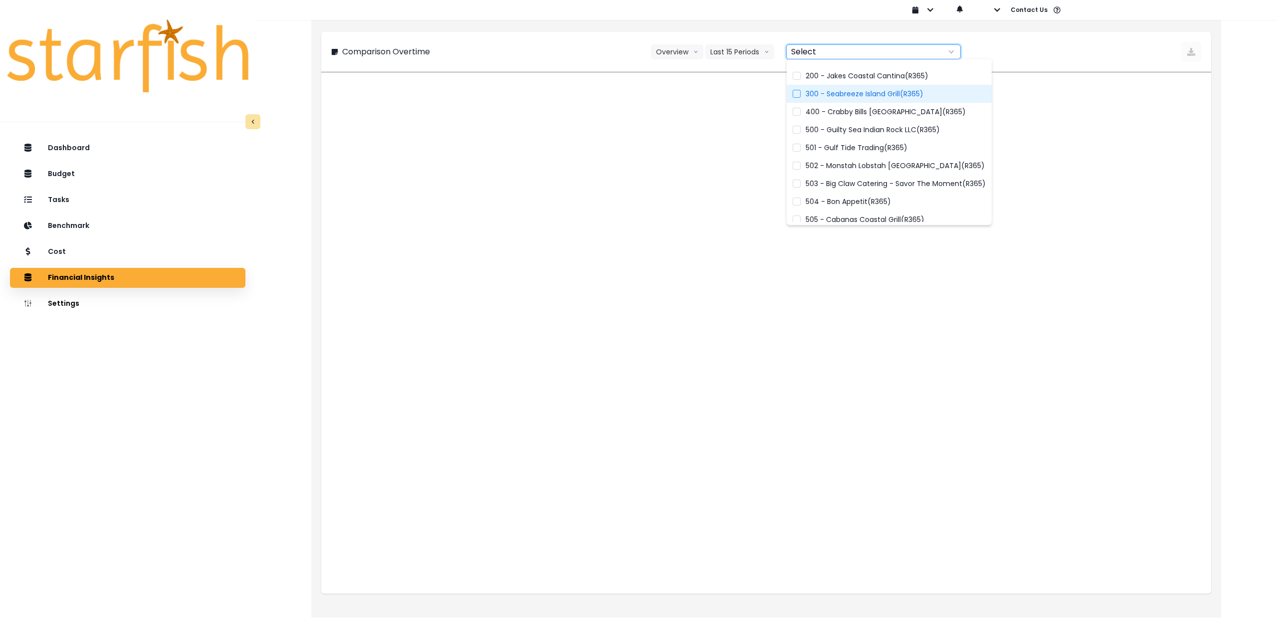
scroll to position [0, 0]
